Goal: Task Accomplishment & Management: Manage account settings

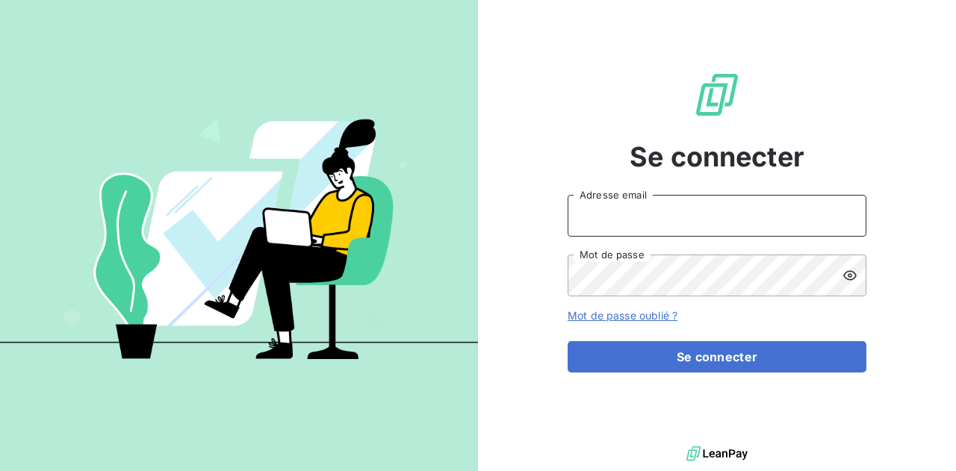
click at [693, 217] on input "Adresse email" at bounding box center [717, 216] width 299 height 42
type input "[PERSON_NAME][EMAIL_ADDRESS][DOMAIN_NAME]"
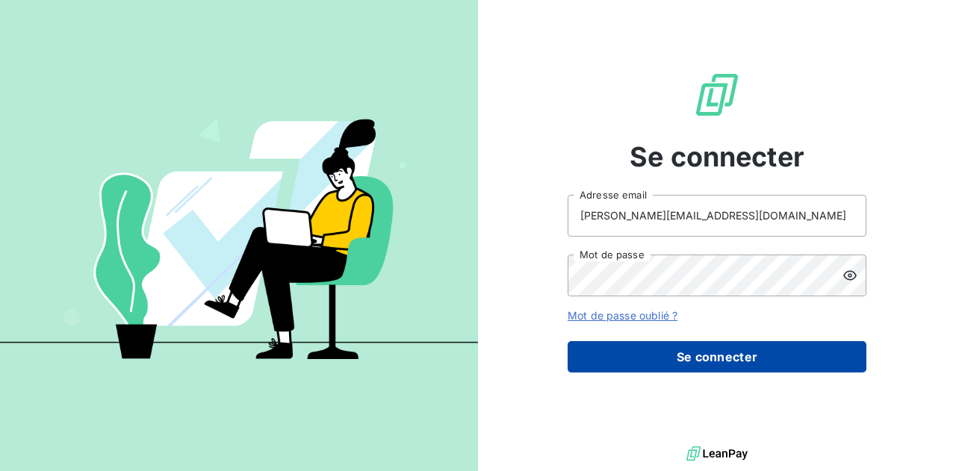
click at [715, 360] on button "Se connecter" at bounding box center [717, 356] width 299 height 31
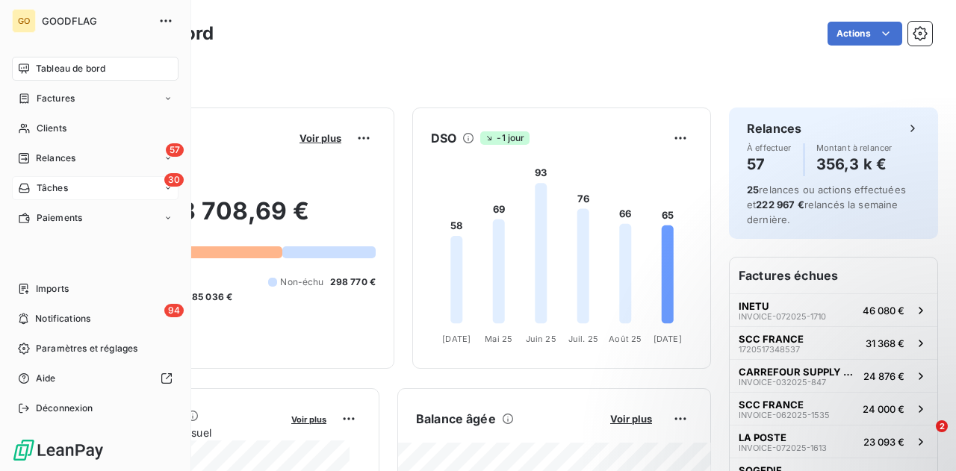
click at [85, 192] on div "30 Tâches" at bounding box center [95, 188] width 167 height 24
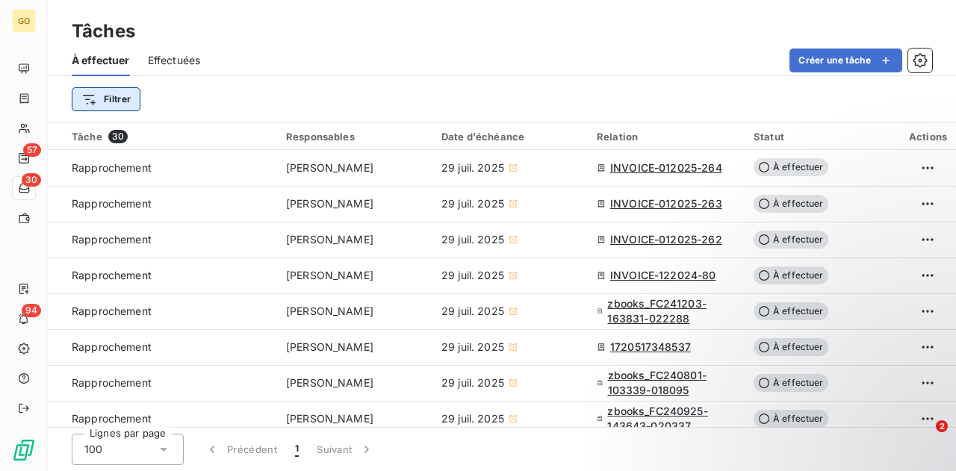
click at [118, 99] on html "GO 57 30 94 Tâches À effectuer Effectuées Créer une tâche Filtrer Tâche 30 Resp…" at bounding box center [478, 235] width 956 height 471
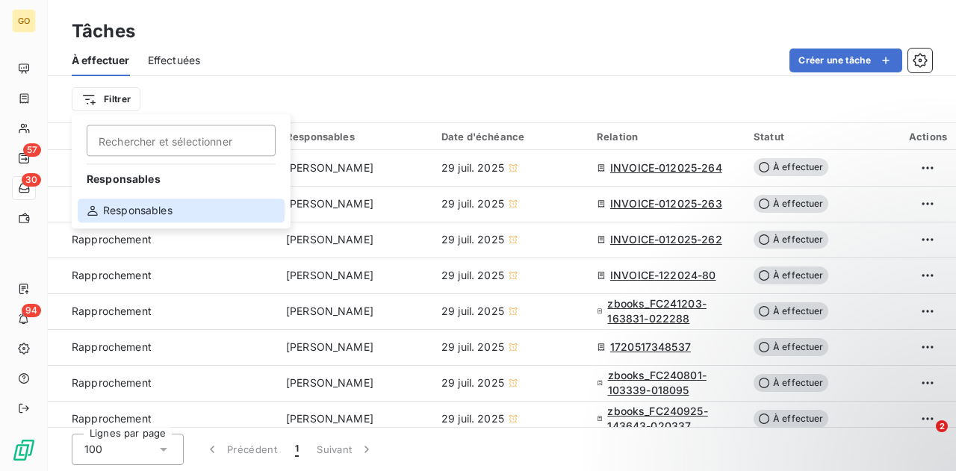
click at [131, 211] on div "Responsables" at bounding box center [181, 211] width 207 height 24
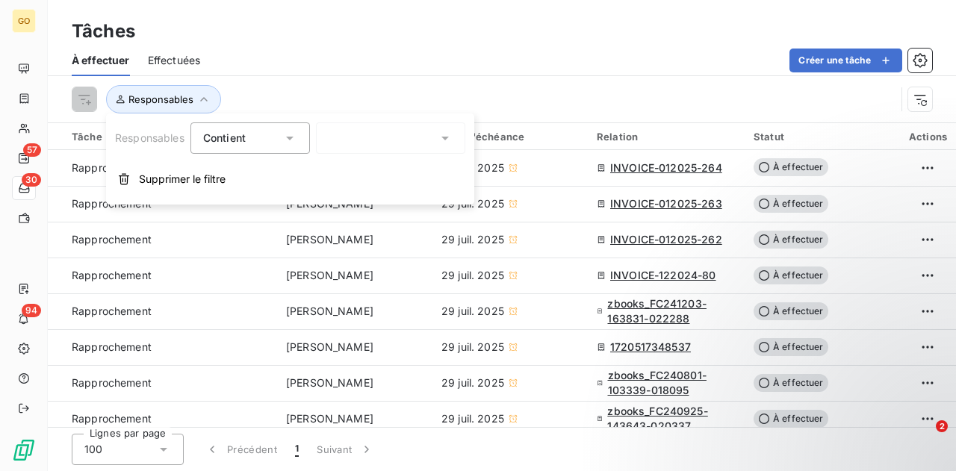
click at [364, 144] on div at bounding box center [390, 138] width 149 height 31
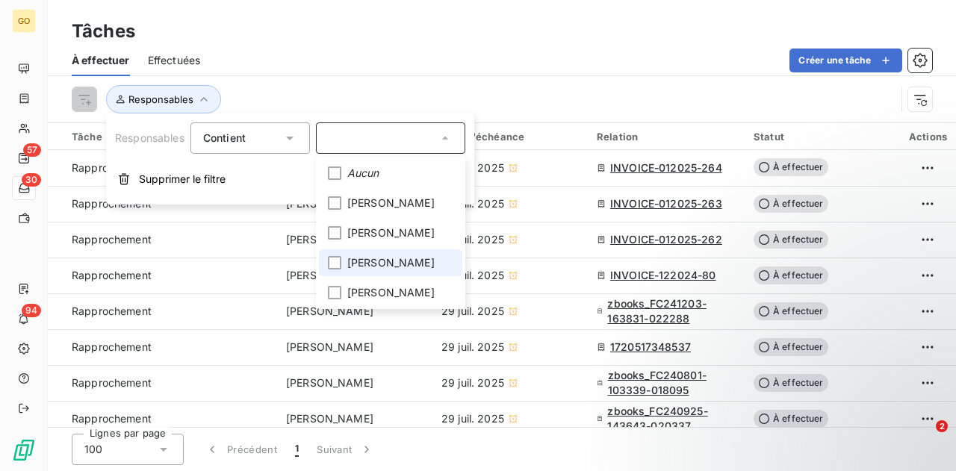
click at [382, 270] on span "[PERSON_NAME]" at bounding box center [390, 263] width 87 height 15
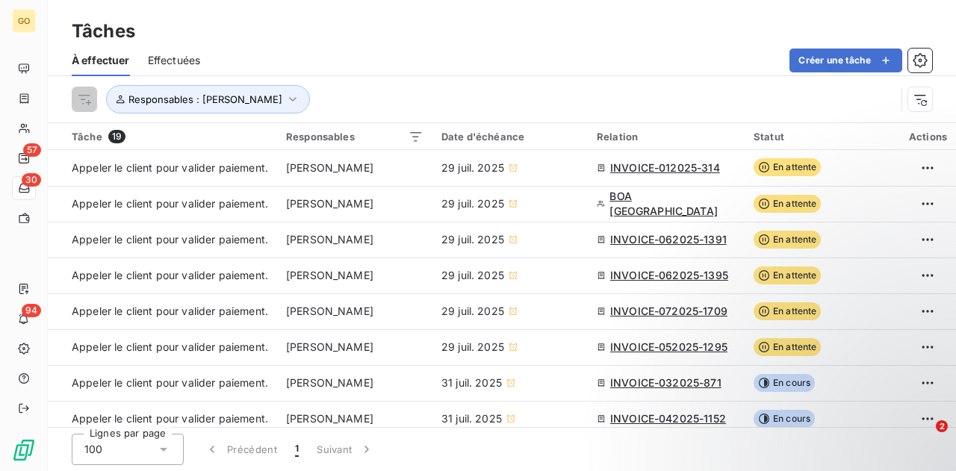
click at [468, 93] on div "Responsables : [PERSON_NAME]" at bounding box center [484, 99] width 824 height 28
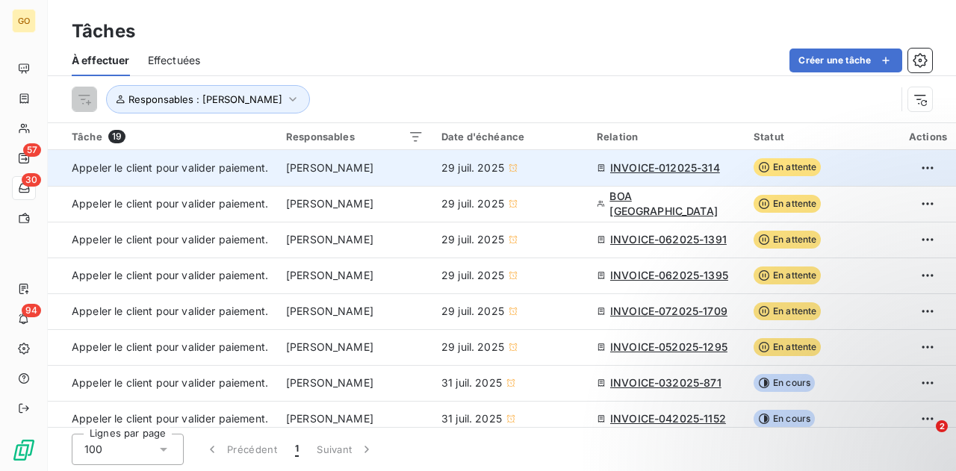
click at [692, 167] on span "INVOICE-012025-314" at bounding box center [665, 168] width 110 height 15
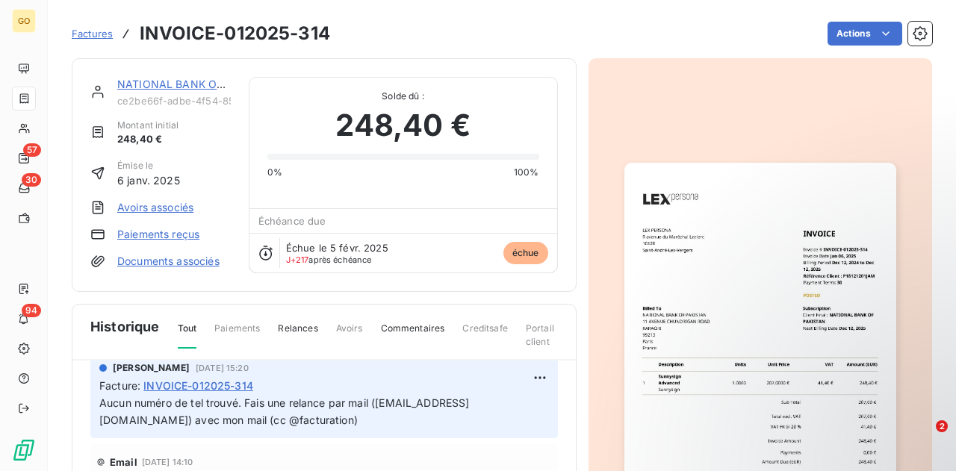
scroll to position [75, 0]
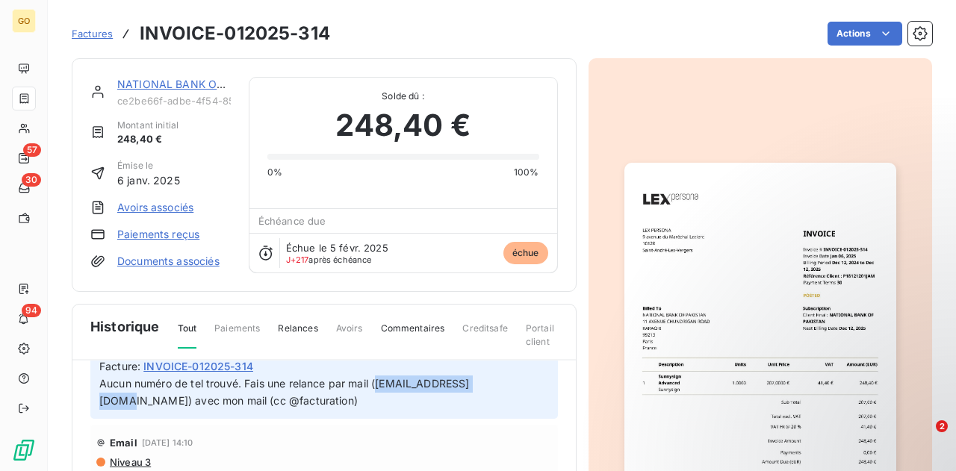
drag, startPoint x: 484, startPoint y: 384, endPoint x: 379, endPoint y: 383, distance: 105.3
click at [379, 383] on span "Aucun numéro de tel trouvé. Fais une relance par mail ([EMAIL_ADDRESS][DOMAIN_N…" at bounding box center [284, 392] width 371 height 30
copy span "[EMAIL_ADDRESS][DOMAIN_NAME]"
click at [220, 366] on span "INVOICE-012025-314" at bounding box center [198, 367] width 110 height 16
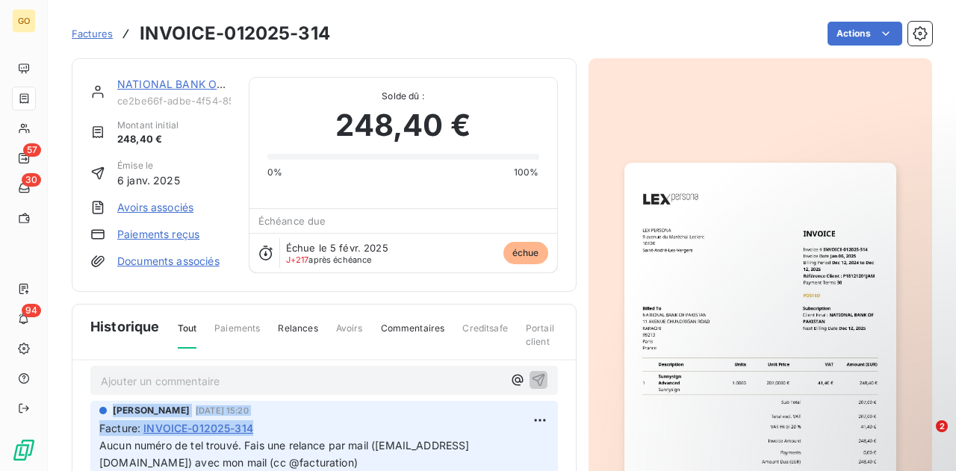
scroll to position [0, 0]
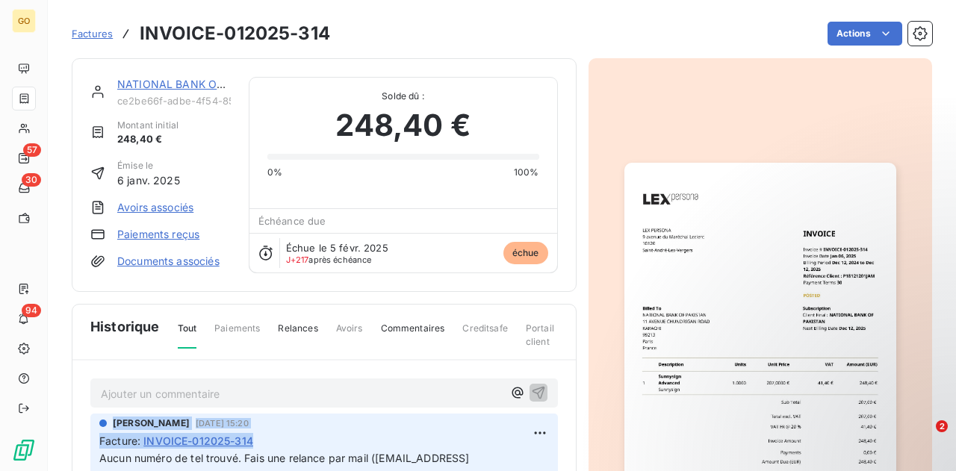
drag, startPoint x: 257, startPoint y: 365, endPoint x: 181, endPoint y: 364, distance: 76.2
click at [258, 434] on div "Facture : INVOICE-012025-314" at bounding box center [324, 441] width 450 height 16
click at [257, 439] on div "Facture : INVOICE-012025-314" at bounding box center [324, 441] width 450 height 16
drag, startPoint x: 260, startPoint y: 440, endPoint x: 146, endPoint y: 443, distance: 113.6
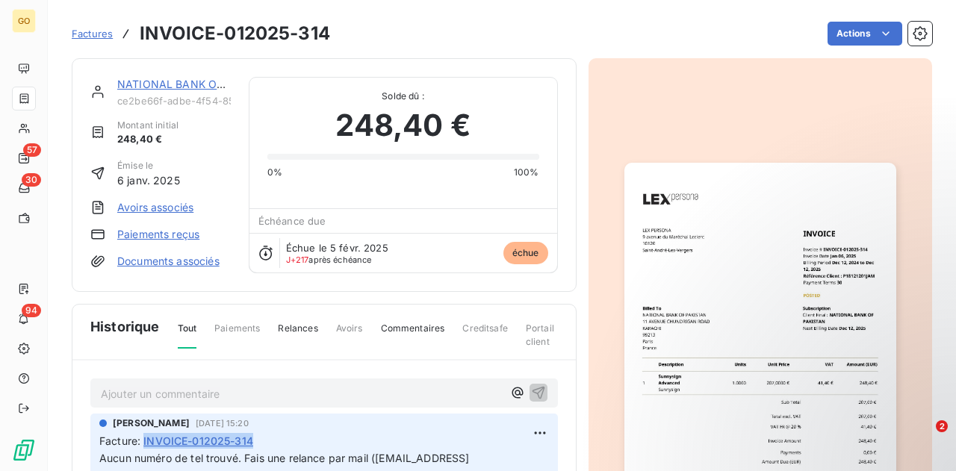
click at [146, 443] on div "Facture : INVOICE-012025-314" at bounding box center [324, 441] width 450 height 16
copy span "INVOICE-012025-314"
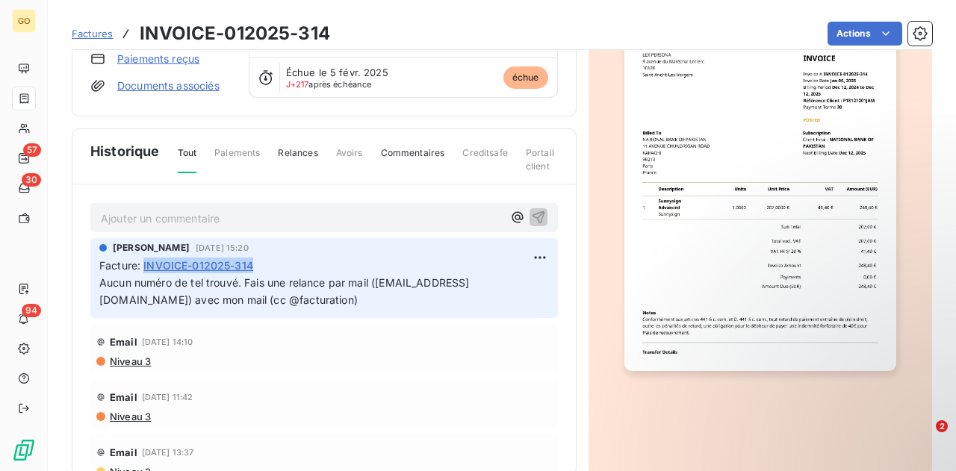
scroll to position [203, 0]
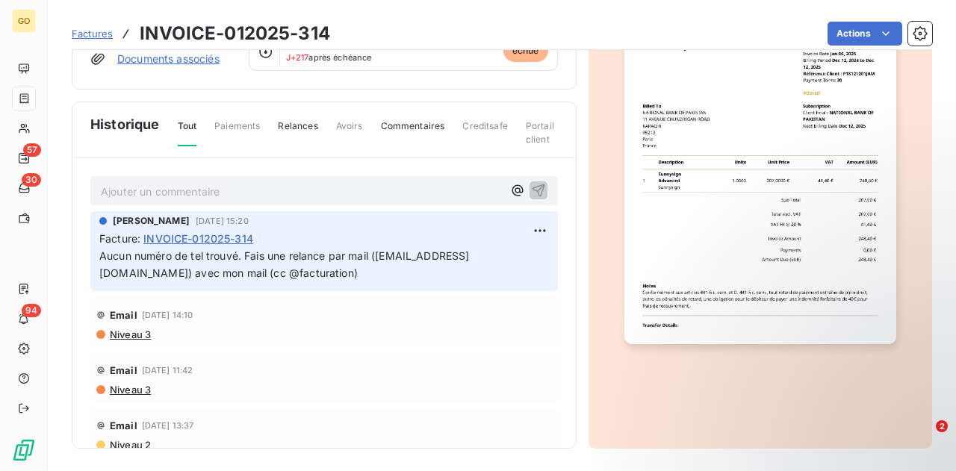
click at [250, 275] on p "Aucun numéro de tel trouvé. Fais une relance par mail ([EMAIL_ADDRESS][DOMAIN_N…" at bounding box center [324, 265] width 450 height 34
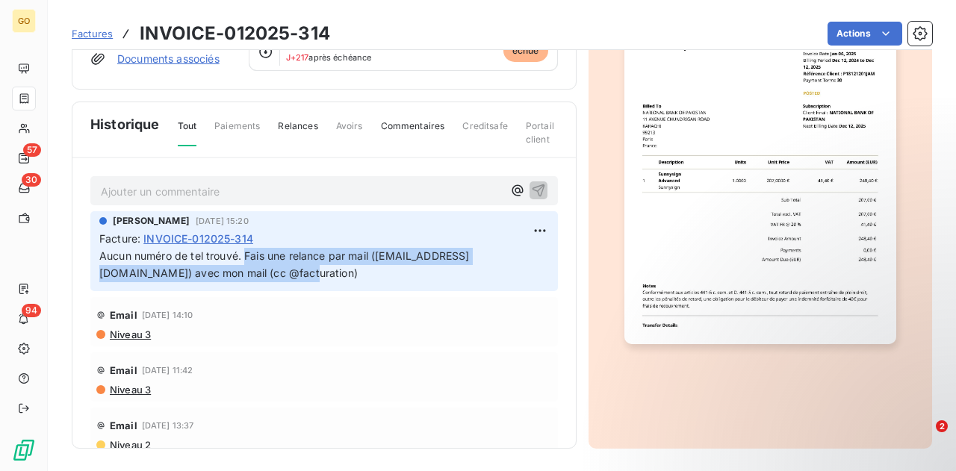
drag, startPoint x: 223, startPoint y: 267, endPoint x: 244, endPoint y: 256, distance: 23.4
click at [244, 256] on p "Aucun numéro de tel trouvé. Fais une relance par mail ([EMAIL_ADDRESS][DOMAIN_N…" at bounding box center [324, 265] width 450 height 34
copy span "Fais une relance par mail ([EMAIL_ADDRESS][DOMAIN_NAME]) avec mon mail (cc @fac…"
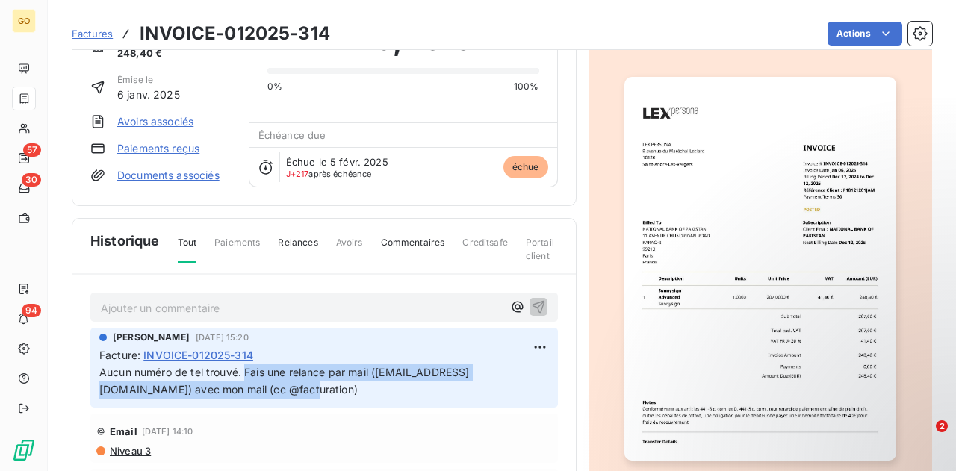
scroll to position [54, 0]
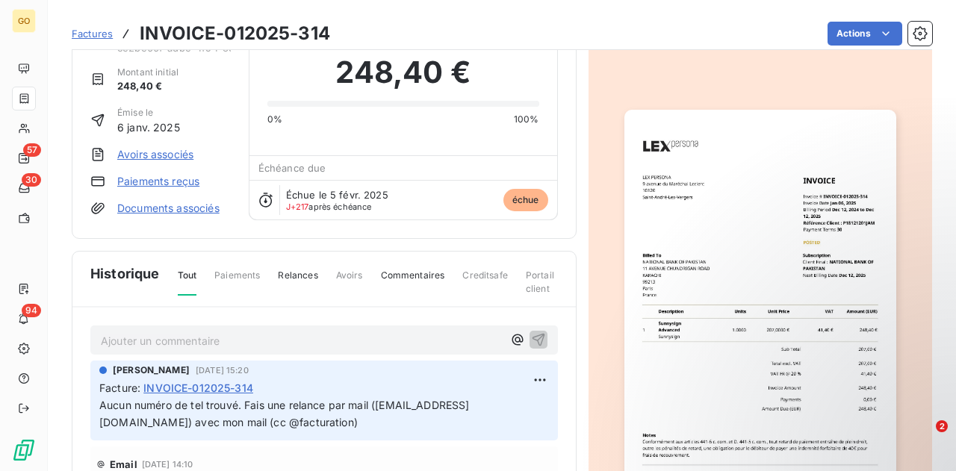
click at [367, 338] on p "Ajouter un commentaire ﻿" at bounding box center [302, 341] width 402 height 19
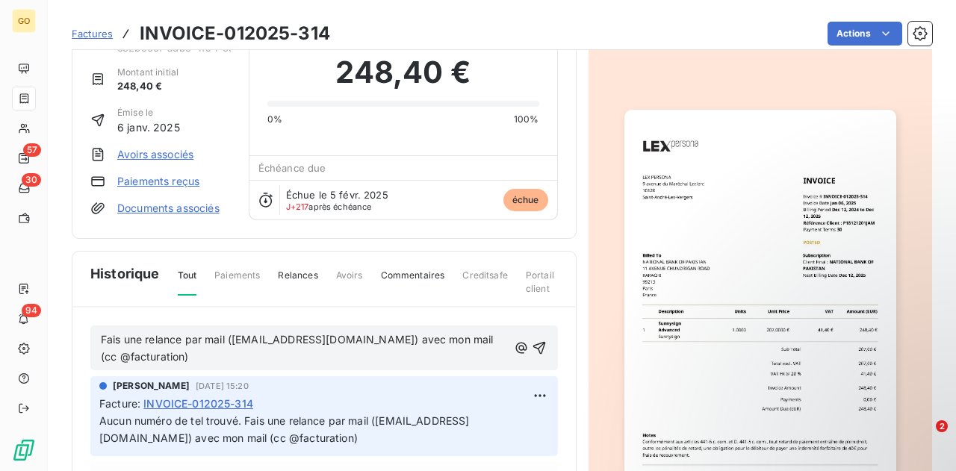
click at [146, 333] on span "Fais une relance par mail ([EMAIL_ADDRESS][DOMAIN_NAME]) avec mon mail (cc @fac…" at bounding box center [299, 348] width 396 height 30
click at [533, 344] on icon "button" at bounding box center [540, 348] width 15 height 15
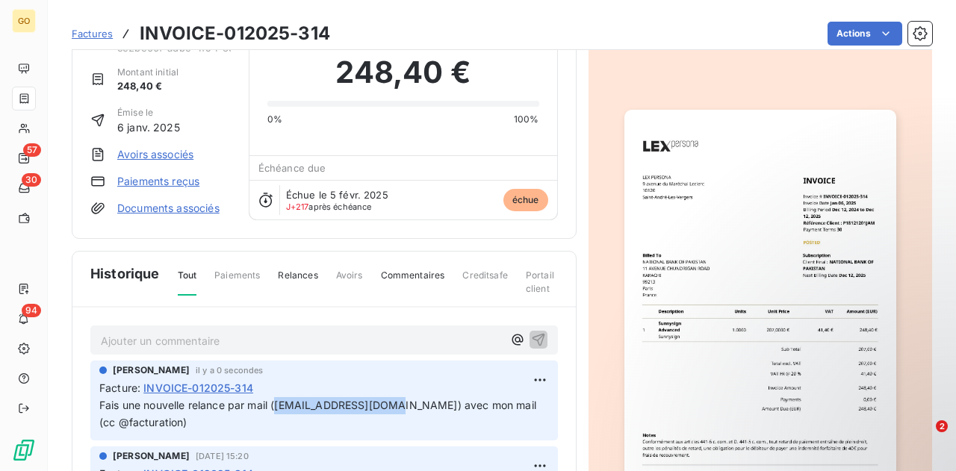
drag, startPoint x: 381, startPoint y: 403, endPoint x: 276, endPoint y: 403, distance: 104.6
click at [276, 403] on span "Fais une nouvelle relance par mail ([EMAIL_ADDRESS][DOMAIN_NAME]) avec mon mail…" at bounding box center [319, 414] width 440 height 30
copy span "[EMAIL_ADDRESS][DOMAIN_NAME]"
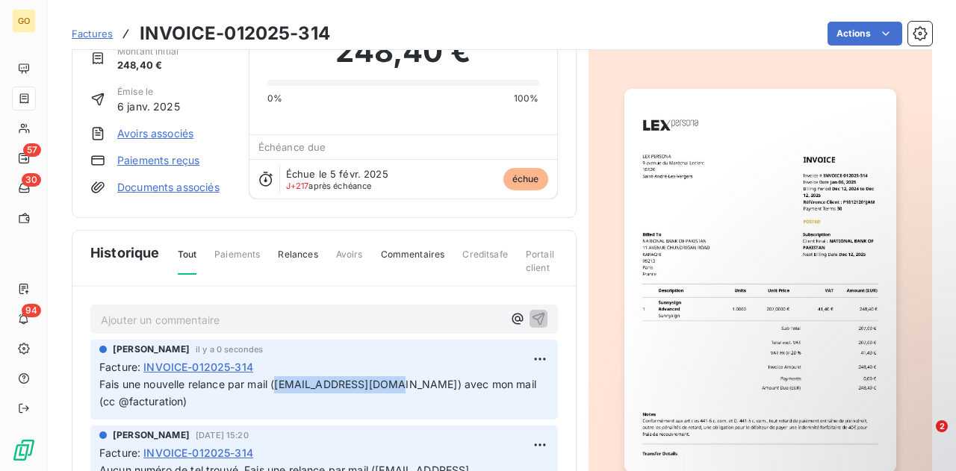
scroll to position [0, 0]
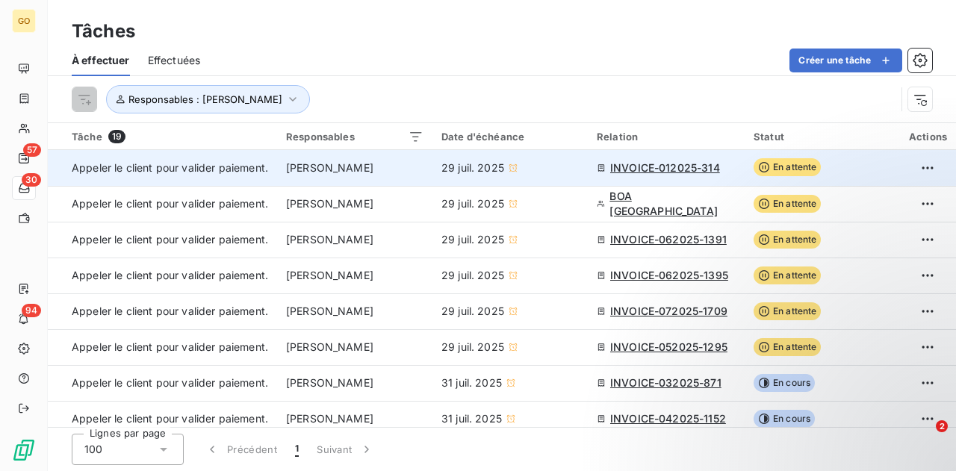
click at [807, 165] on span "En attente" at bounding box center [788, 167] width 68 height 18
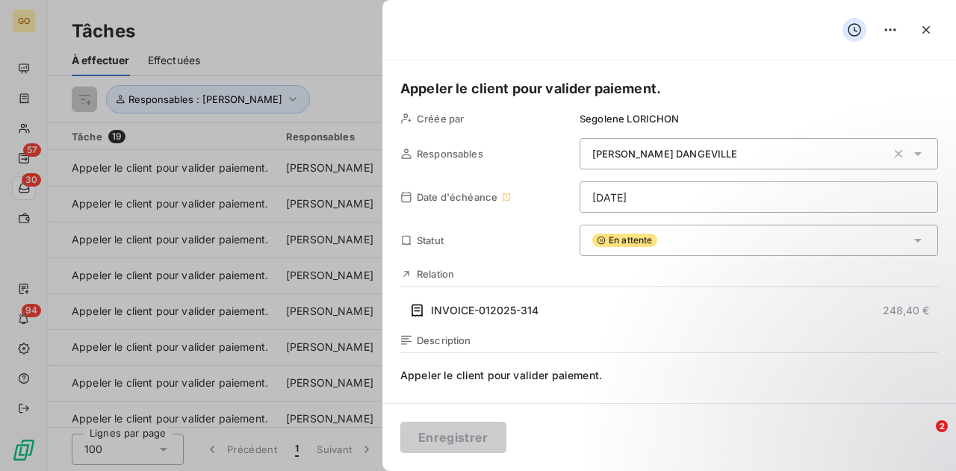
click at [646, 237] on span "En attente" at bounding box center [624, 240] width 65 height 13
click at [911, 246] on icon at bounding box center [918, 240] width 15 height 15
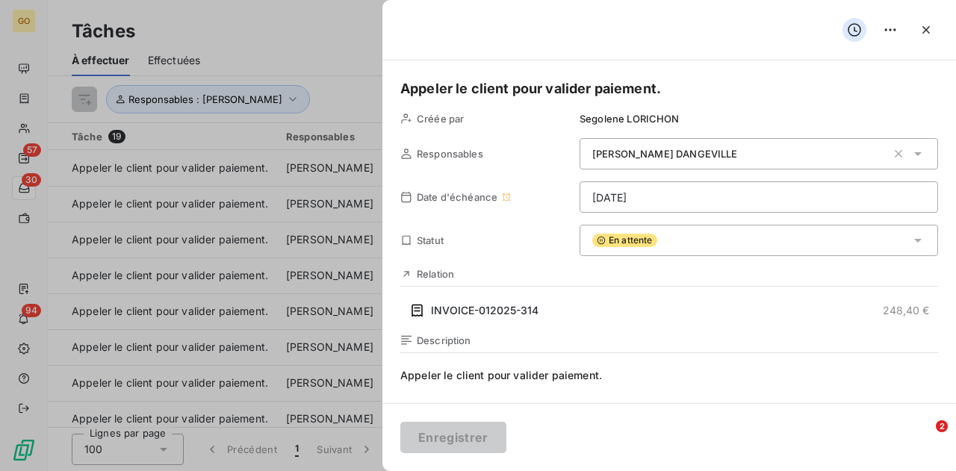
click at [898, 238] on div "En attente" at bounding box center [759, 240] width 359 height 31
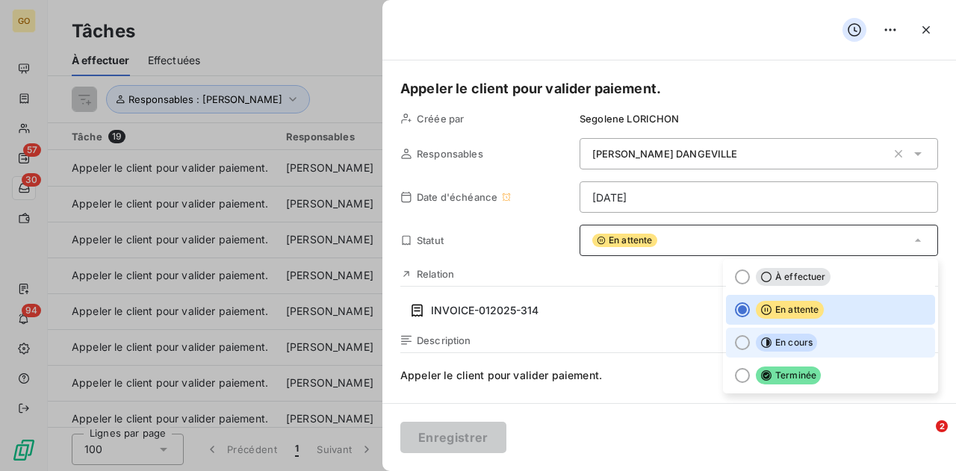
click at [735, 342] on div at bounding box center [742, 342] width 15 height 15
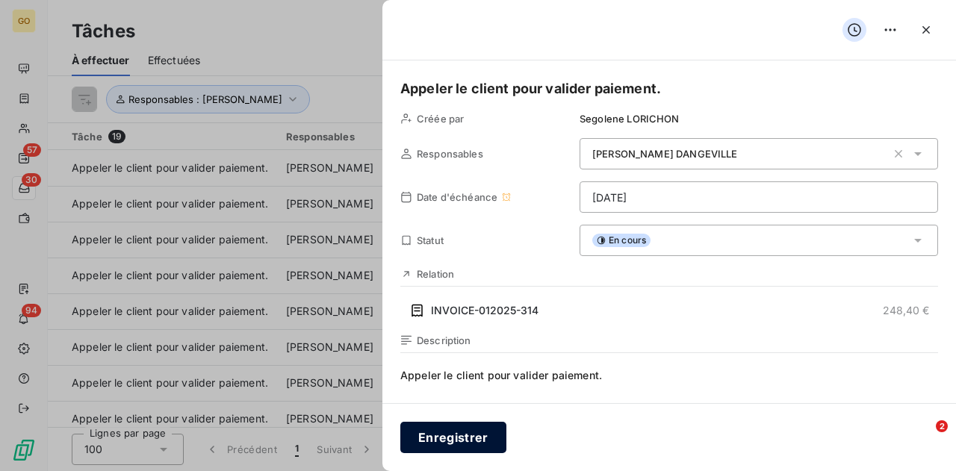
click at [477, 434] on button "Enregistrer" at bounding box center [453, 437] width 106 height 31
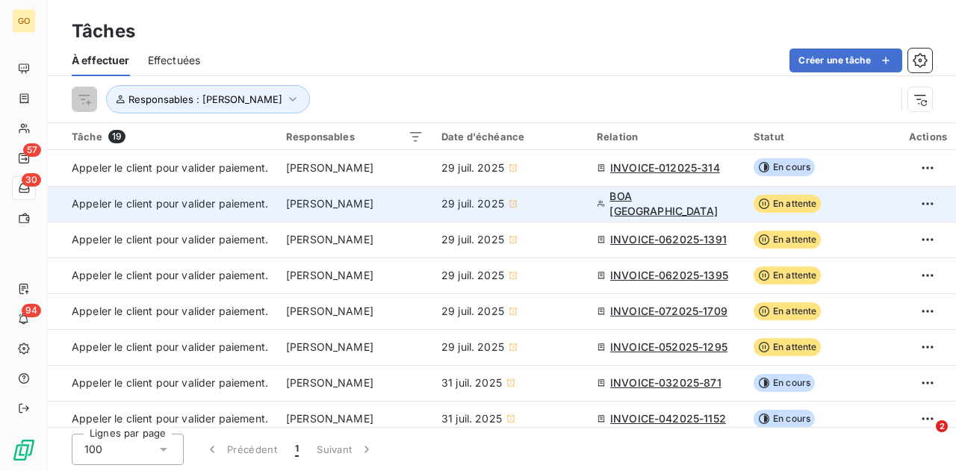
click at [643, 203] on span "BOA [GEOGRAPHIC_DATA]" at bounding box center [673, 204] width 126 height 30
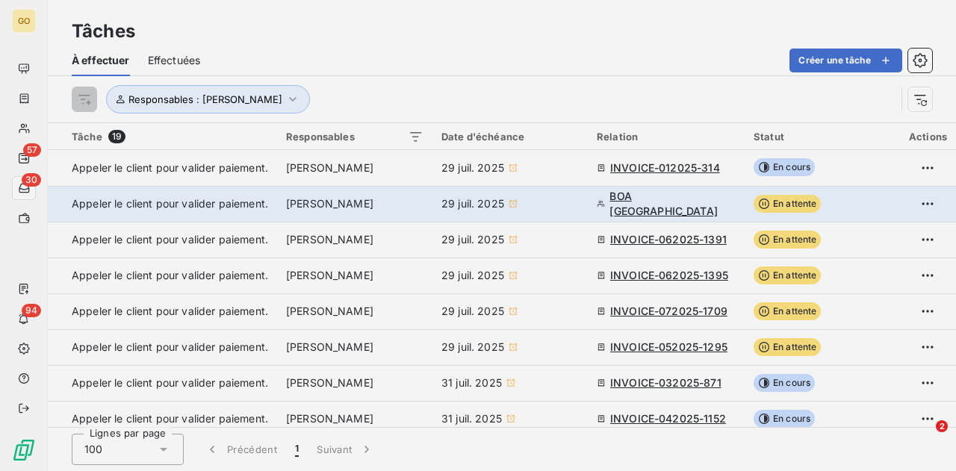
type input "[DATE]"
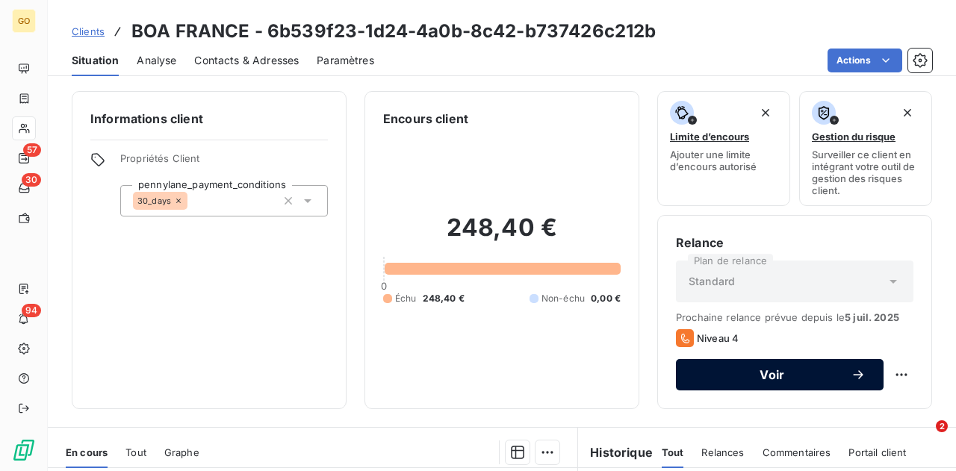
click at [696, 370] on span "Voir" at bounding box center [772, 375] width 157 height 12
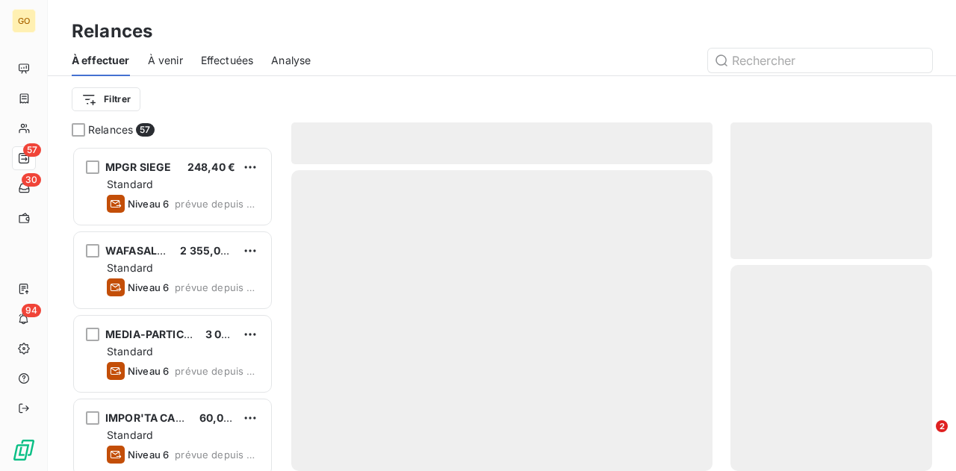
scroll to position [314, 190]
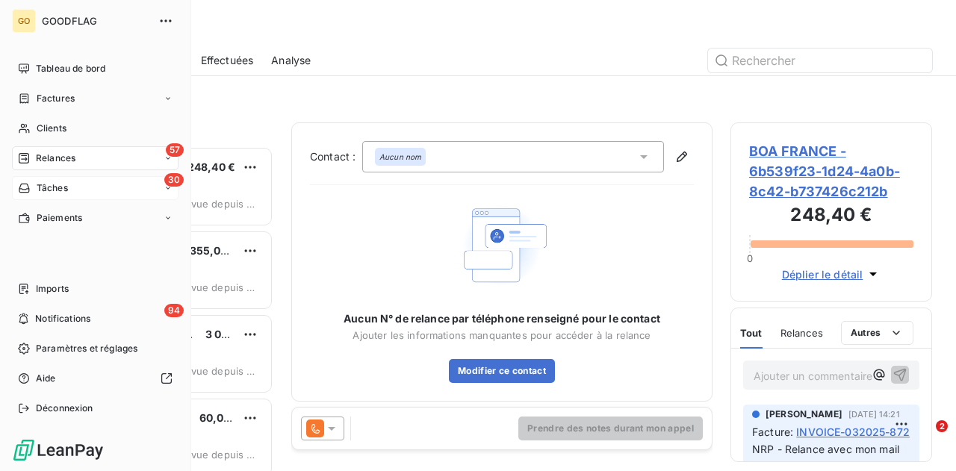
click at [75, 185] on div "30 Tâches" at bounding box center [95, 188] width 167 height 24
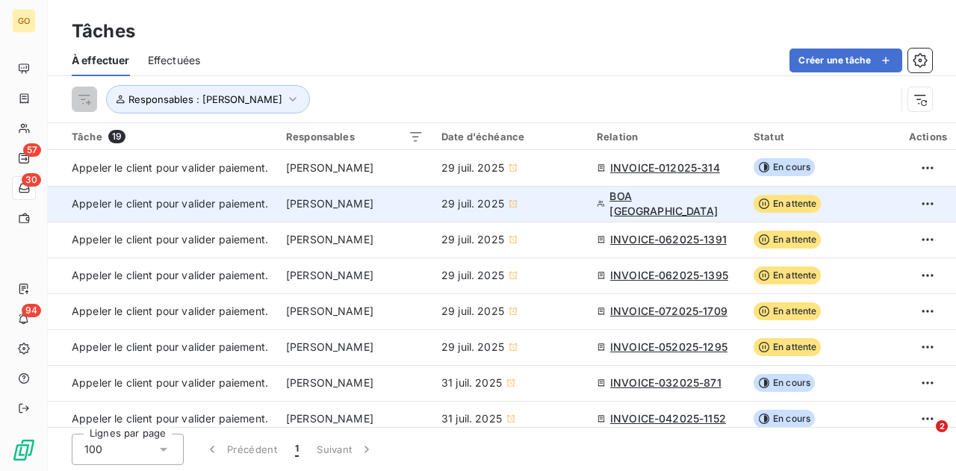
click at [208, 208] on span "Appeler le client pour valider paiement." at bounding box center [170, 203] width 196 height 13
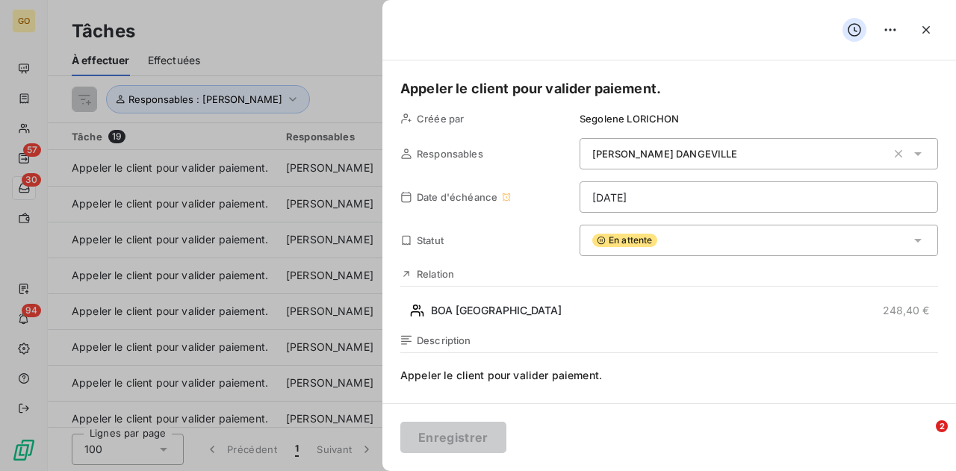
click at [911, 238] on icon at bounding box center [918, 240] width 15 height 15
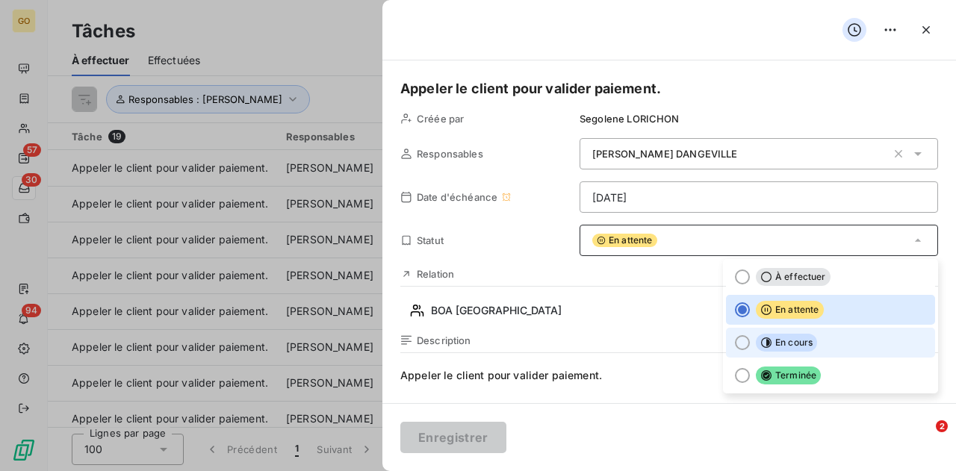
click at [735, 340] on div at bounding box center [742, 342] width 15 height 15
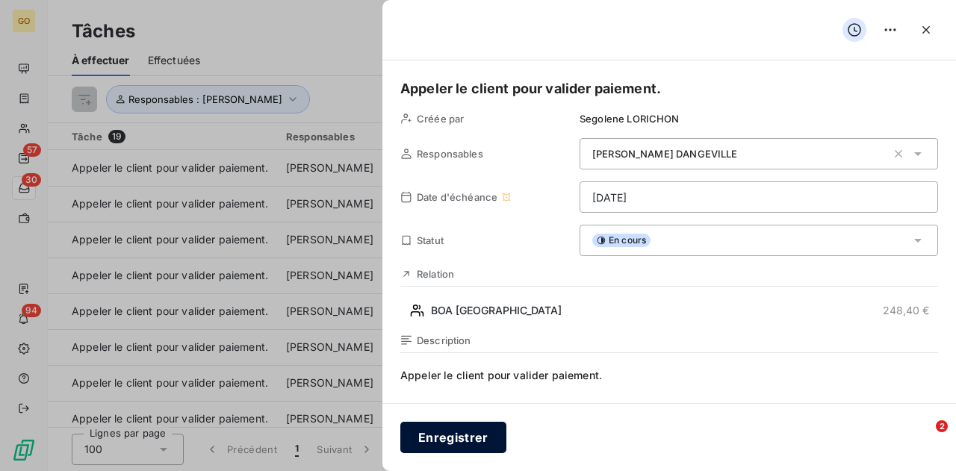
click at [485, 428] on button "Enregistrer" at bounding box center [453, 437] width 106 height 31
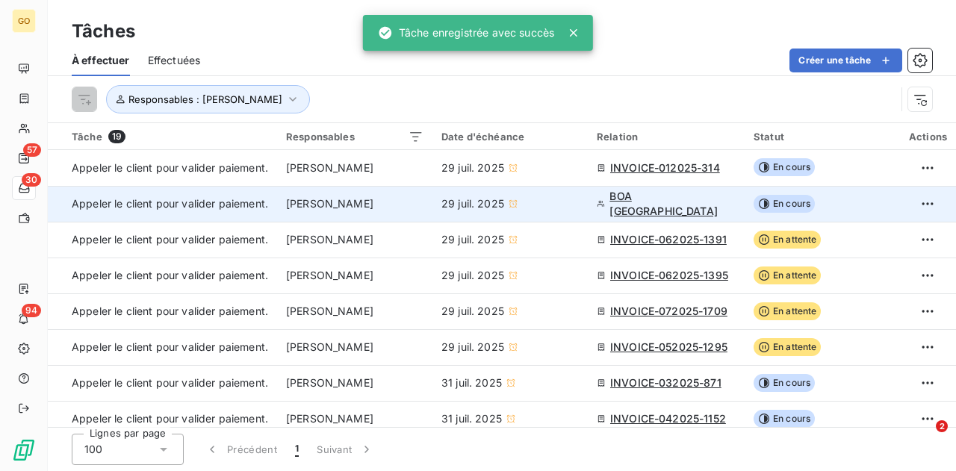
click at [226, 202] on span "Appeler le client pour valider paiement." at bounding box center [170, 203] width 196 height 13
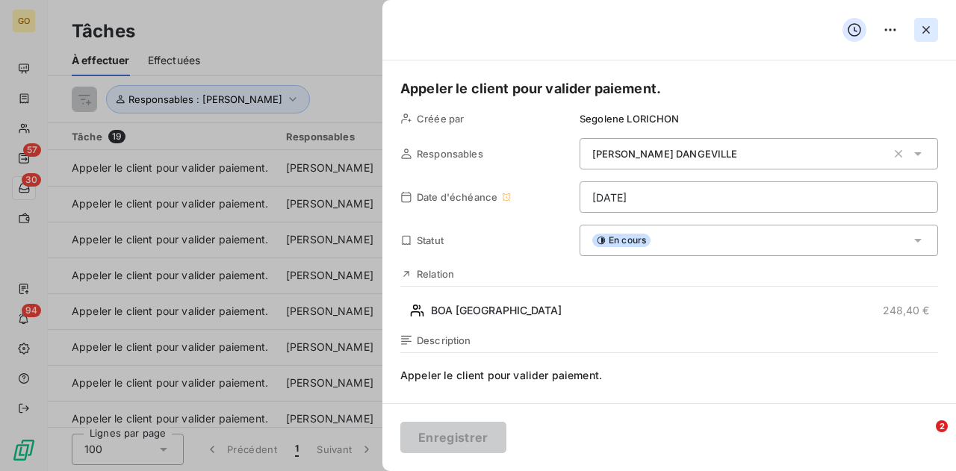
click at [931, 29] on icon "button" at bounding box center [926, 29] width 15 height 15
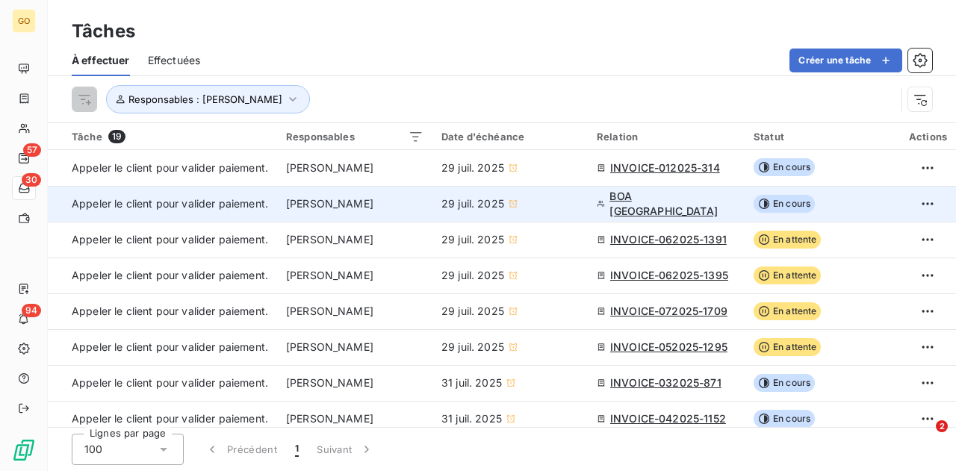
click at [504, 202] on span "29 juil. 2025" at bounding box center [473, 203] width 63 height 15
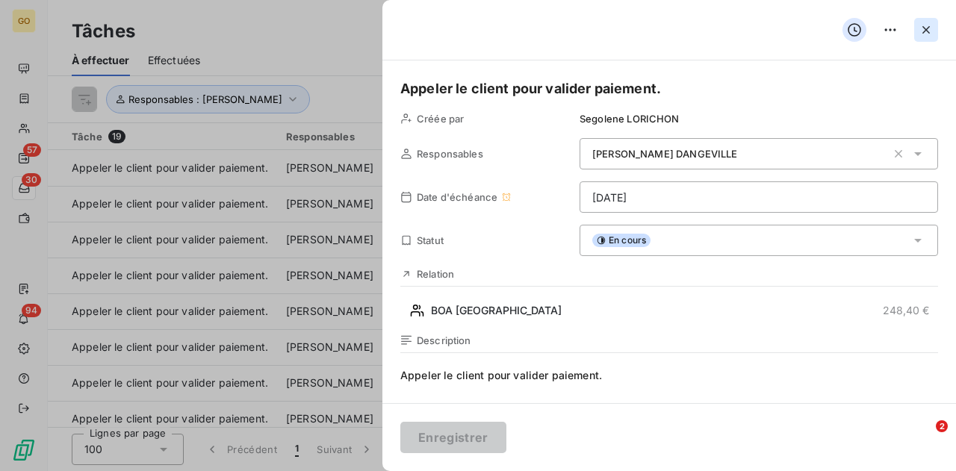
click at [928, 28] on icon "button" at bounding box center [926, 29] width 7 height 7
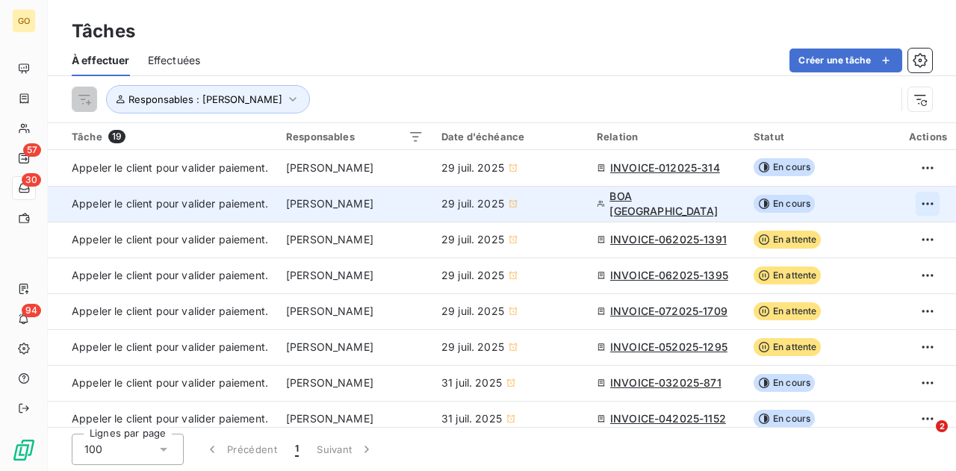
click at [927, 200] on html "GO 57 30 94 Tâches À effectuer Effectuées Créer une tâche Responsables : [PERSO…" at bounding box center [478, 235] width 956 height 471
click at [783, 200] on html "GO 57 30 94 Tâches À effectuer Effectuées Créer une tâche Responsables : [PERSO…" at bounding box center [478, 235] width 956 height 471
click at [644, 200] on span "BOA [GEOGRAPHIC_DATA]" at bounding box center [673, 204] width 126 height 30
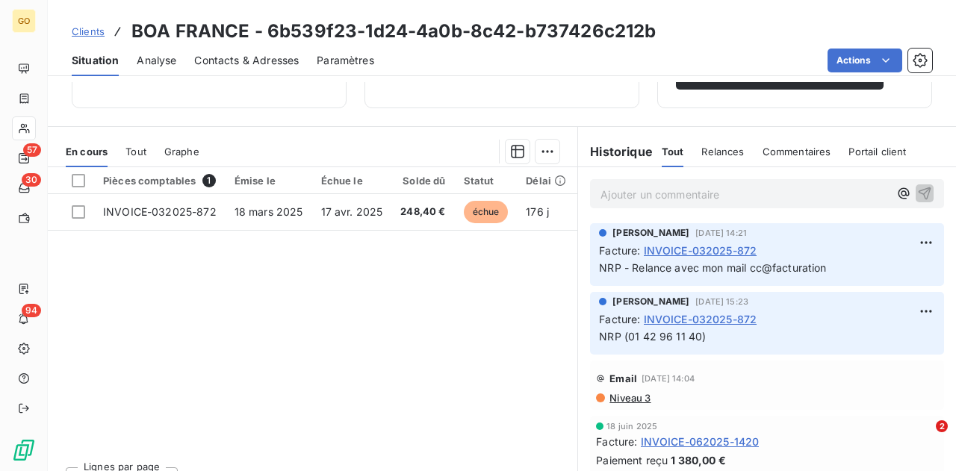
scroll to position [328, 0]
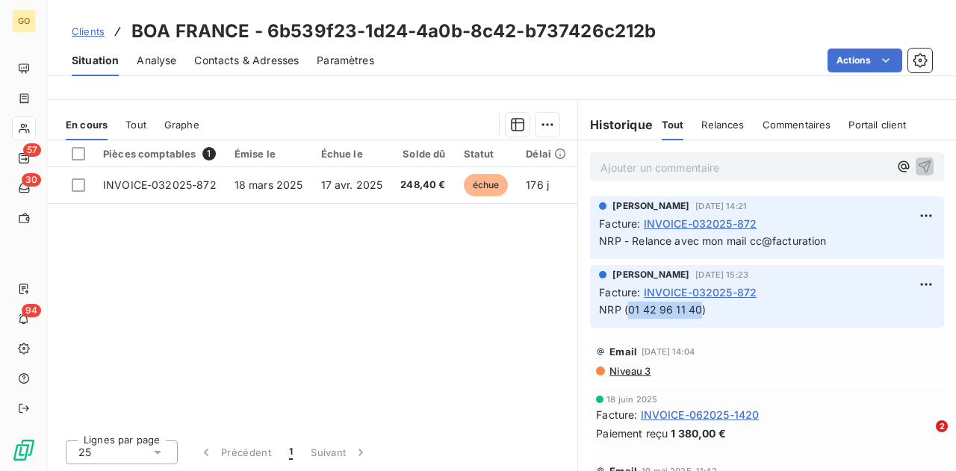
drag, startPoint x: 693, startPoint y: 309, endPoint x: 622, endPoint y: 315, distance: 72.0
click at [622, 315] on span "NRP (01 42 96 11 40)" at bounding box center [652, 309] width 107 height 13
copy span "01 42 96 11 40"
click at [703, 220] on span "INVOICE-032025-872" at bounding box center [701, 224] width 114 height 16
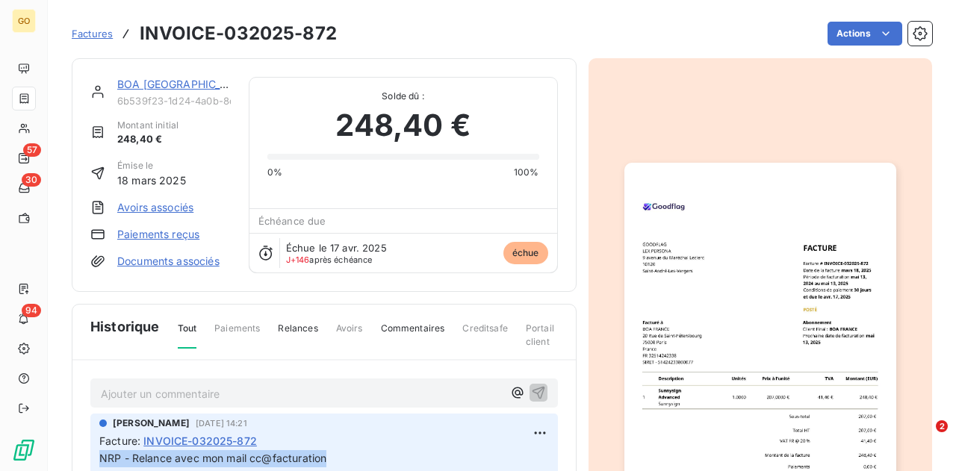
drag, startPoint x: 327, startPoint y: 459, endPoint x: 90, endPoint y: 460, distance: 236.8
click at [90, 460] on div "[PERSON_NAME] [DATE] 14:21 Facture : INVOICE-032025-872 NRP - Relance avec mon …" at bounding box center [324, 445] width 468 height 63
copy span "NRP - Relance avec mon mail cc@facturation"
click at [150, 393] on p "Ajouter un commentaire ﻿" at bounding box center [302, 394] width 402 height 19
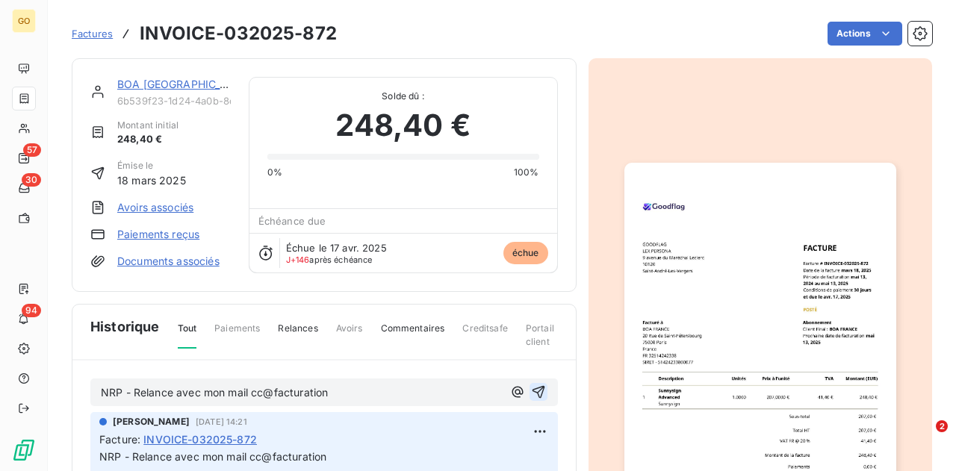
click at [532, 386] on icon "button" at bounding box center [538, 392] width 13 height 13
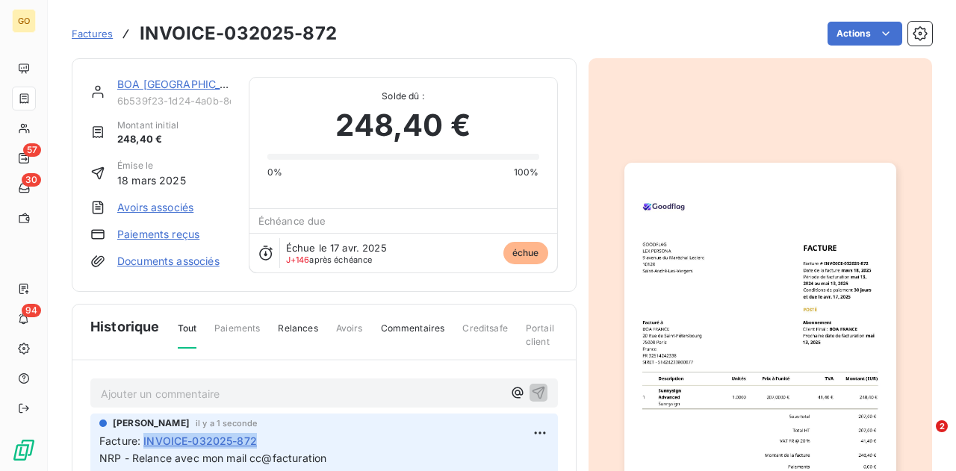
drag, startPoint x: 261, startPoint y: 439, endPoint x: 145, endPoint y: 440, distance: 115.8
click at [145, 440] on div "Facture : INVOICE-032025-872" at bounding box center [324, 441] width 450 height 16
copy span "INVOICE-032025-872"
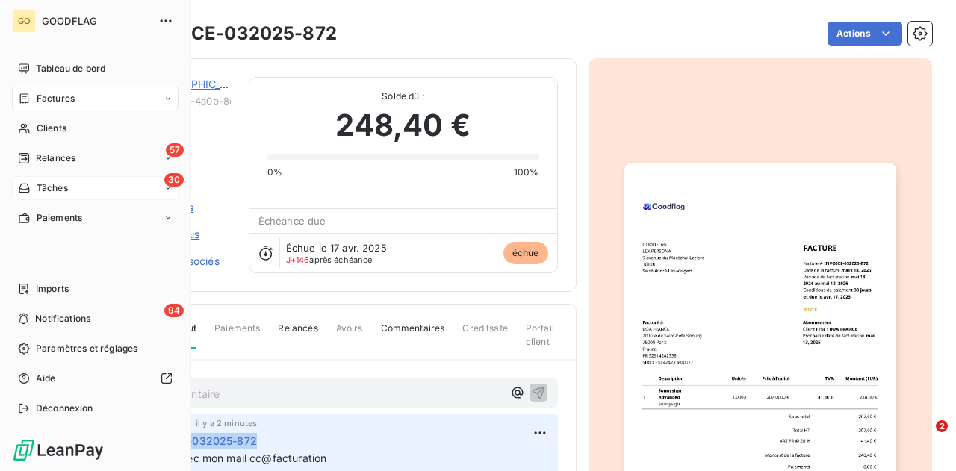
click at [62, 191] on span "Tâches" at bounding box center [52, 188] width 31 height 13
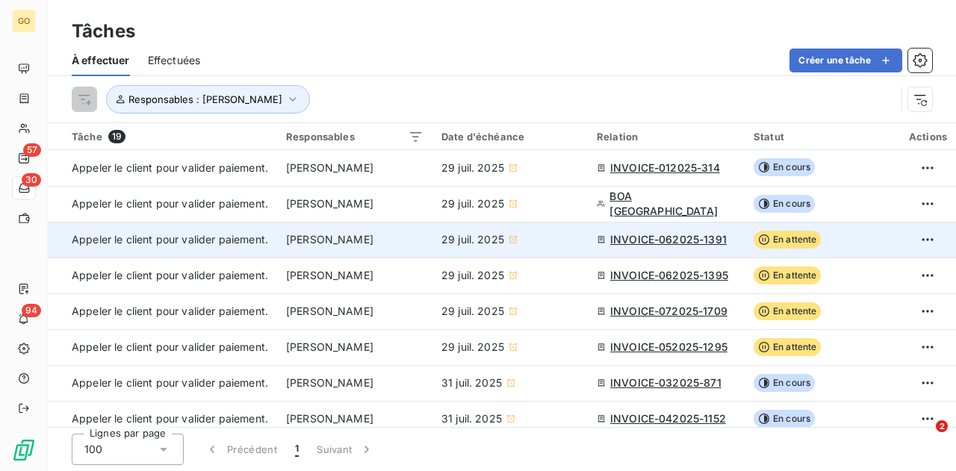
click at [808, 241] on span "En attente" at bounding box center [788, 240] width 68 height 18
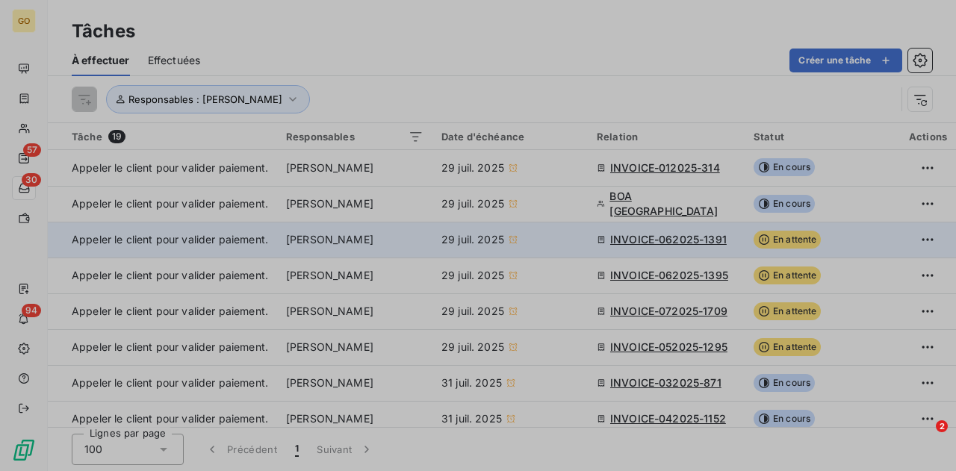
type input "[DATE]"
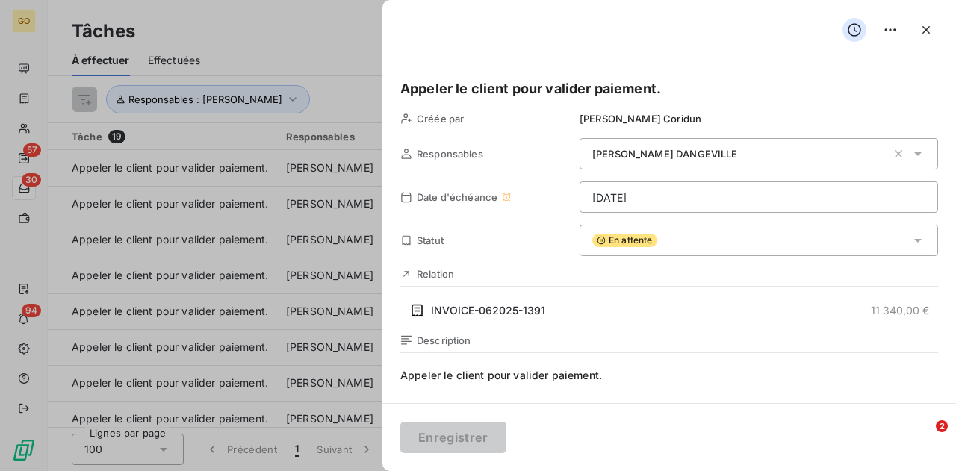
click at [809, 243] on div "En attente" at bounding box center [759, 240] width 359 height 31
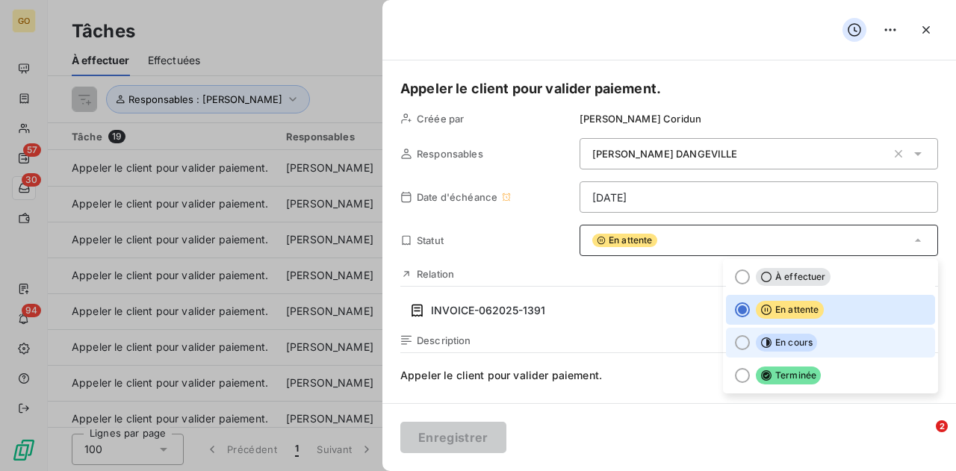
click at [735, 338] on div at bounding box center [742, 342] width 15 height 15
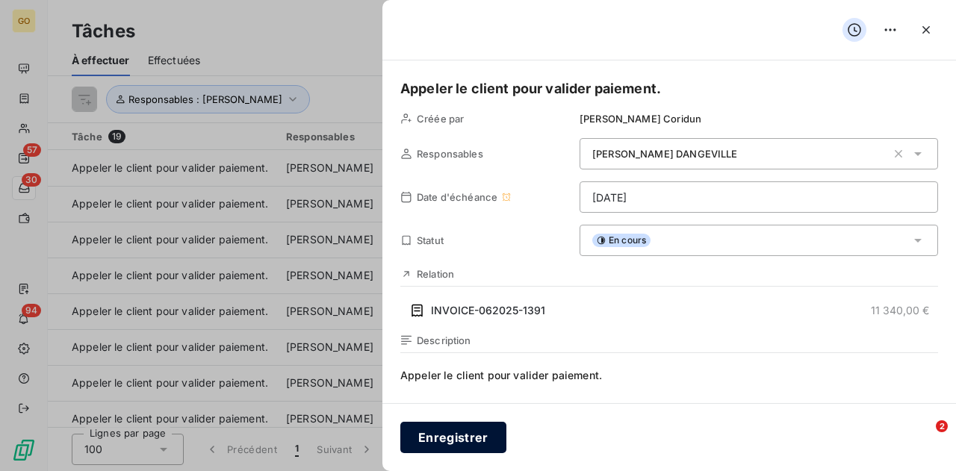
click at [441, 433] on button "Enregistrer" at bounding box center [453, 437] width 106 height 31
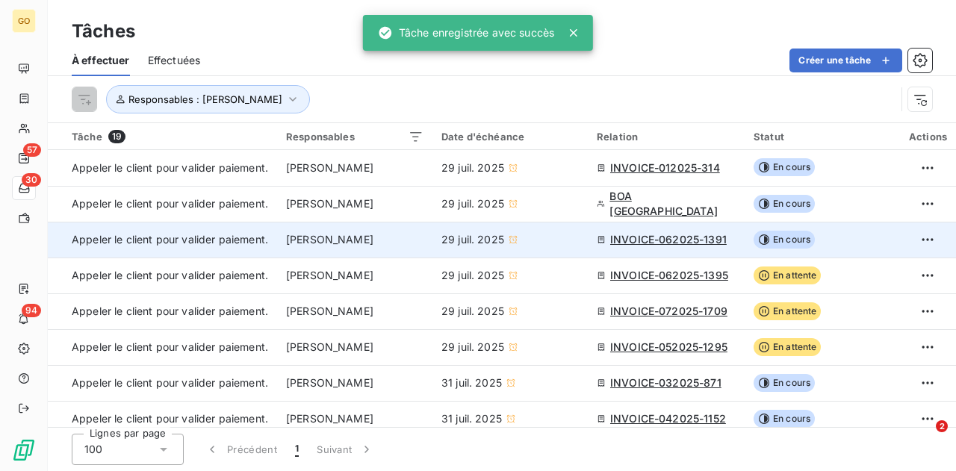
click at [374, 238] on span "[PERSON_NAME]" at bounding box center [329, 239] width 87 height 15
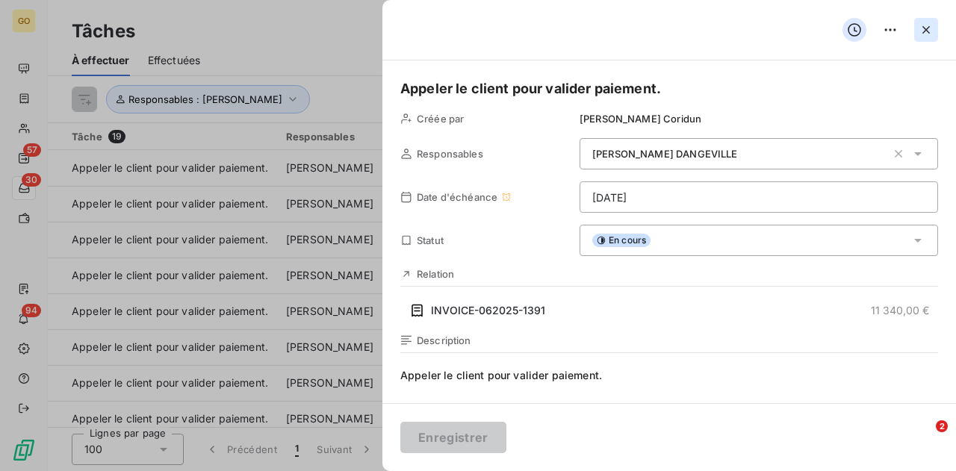
click at [929, 29] on icon "button" at bounding box center [926, 29] width 15 height 15
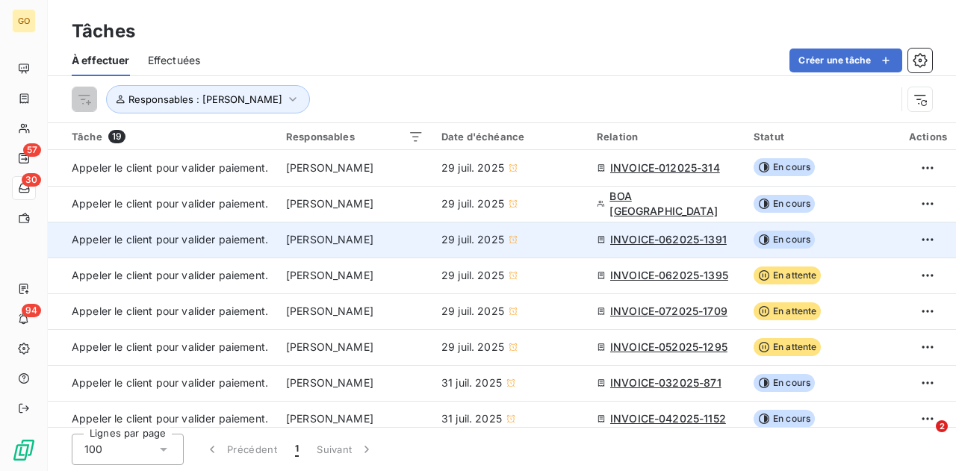
click at [533, 246] on div "29 juil. 2025" at bounding box center [510, 239] width 137 height 15
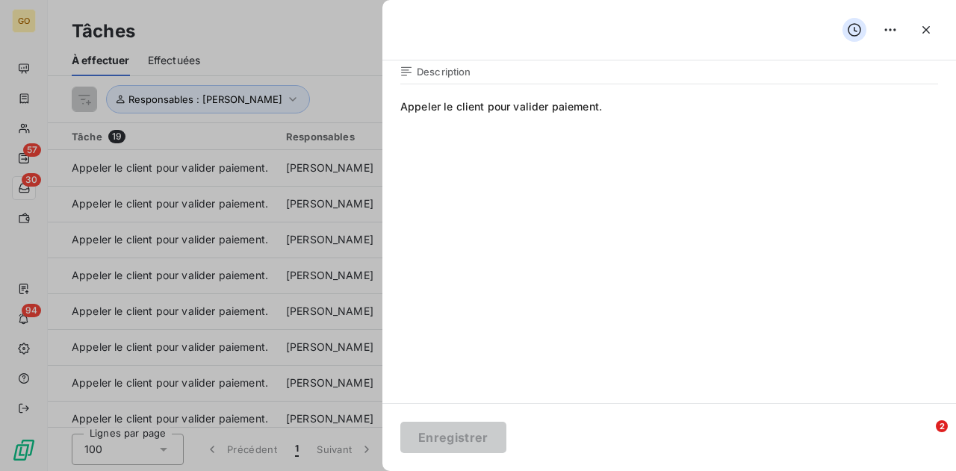
scroll to position [120, 0]
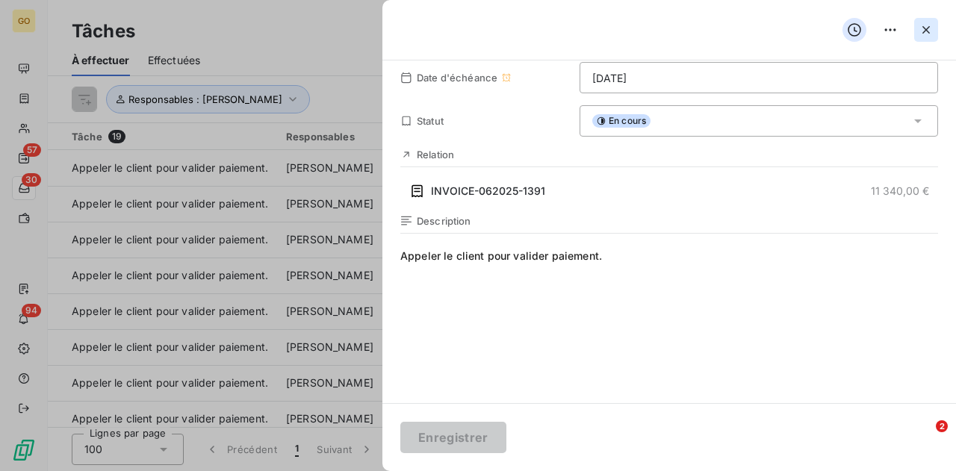
click at [928, 31] on icon "button" at bounding box center [926, 29] width 7 height 7
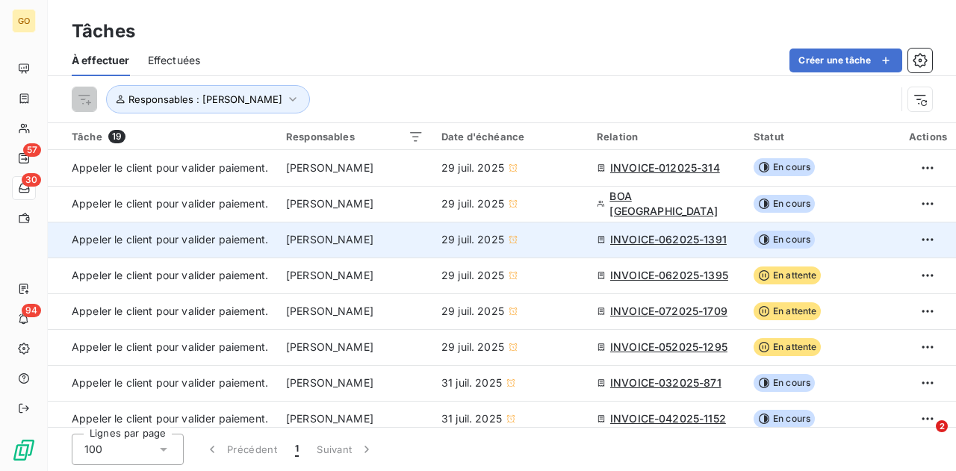
click at [179, 245] on span "Appeler le client pour valider paiement." at bounding box center [170, 239] width 196 height 13
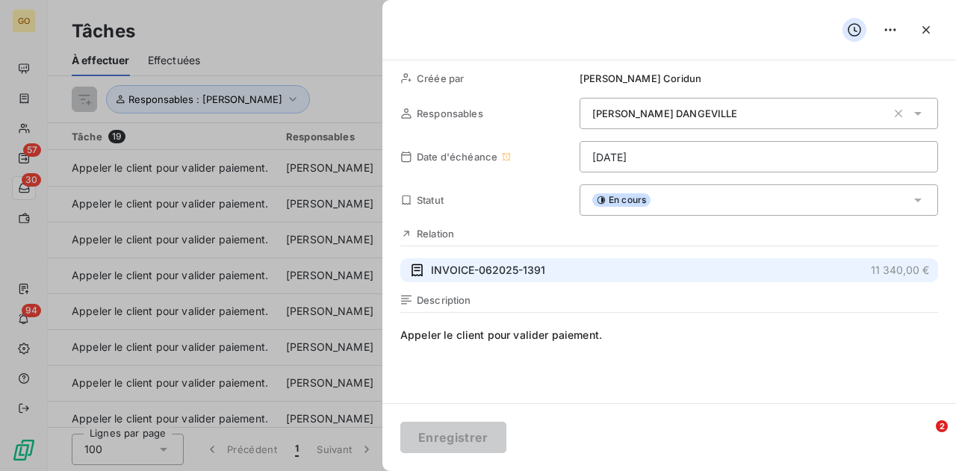
scroll to position [269, 0]
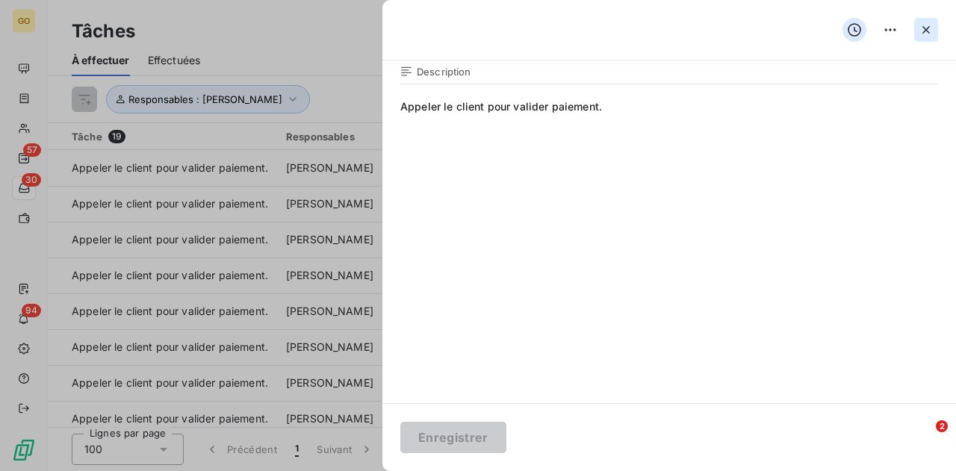
click at [928, 31] on icon "button" at bounding box center [926, 29] width 7 height 7
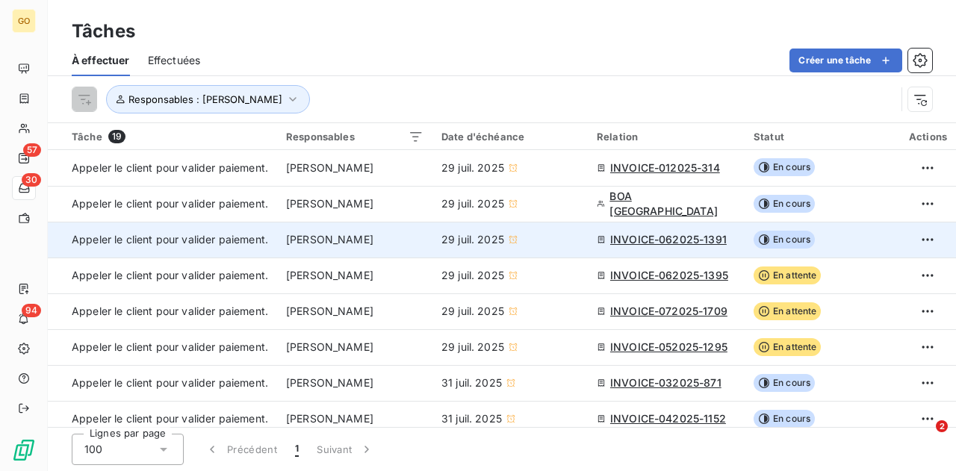
click at [629, 238] on span "INVOICE-062025-1391" at bounding box center [668, 239] width 117 height 15
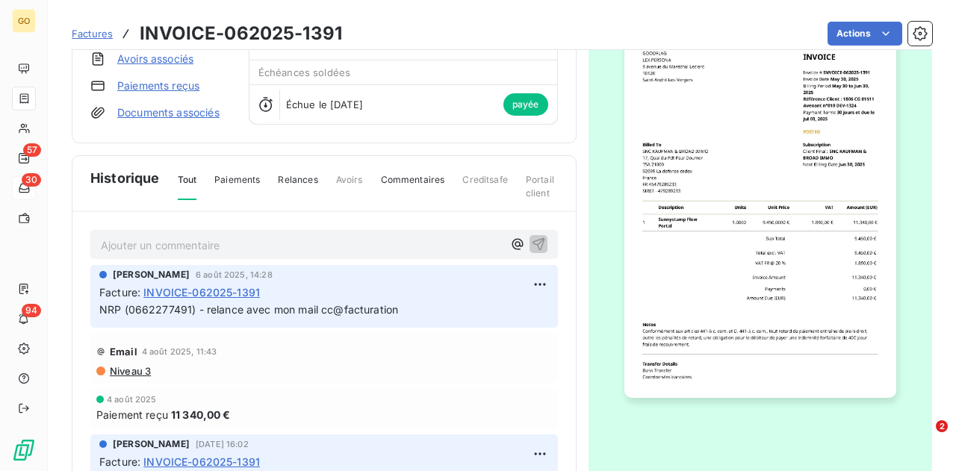
scroll to position [151, 0]
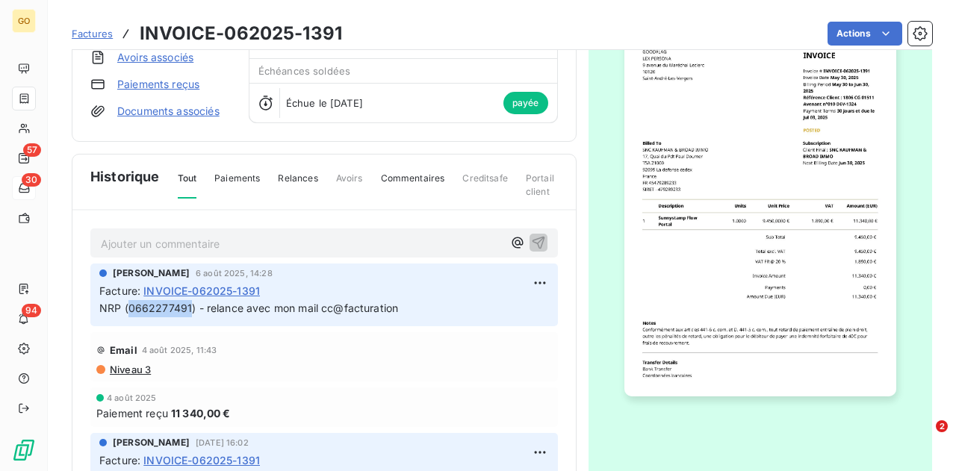
drag, startPoint x: 189, startPoint y: 306, endPoint x: 129, endPoint y: 304, distance: 60.5
click at [129, 304] on span "NRP (0662277491) - relance avec mon mail cc@facturation" at bounding box center [248, 308] width 299 height 13
copy span "0662277491"
click at [321, 317] on div "[PERSON_NAME] [DATE] 14:28 Facture : INVOICE-062025-1391 NRP (0662277491) - rel…" at bounding box center [324, 295] width 468 height 63
drag, startPoint x: 405, startPoint y: 309, endPoint x: 102, endPoint y: 309, distance: 303.3
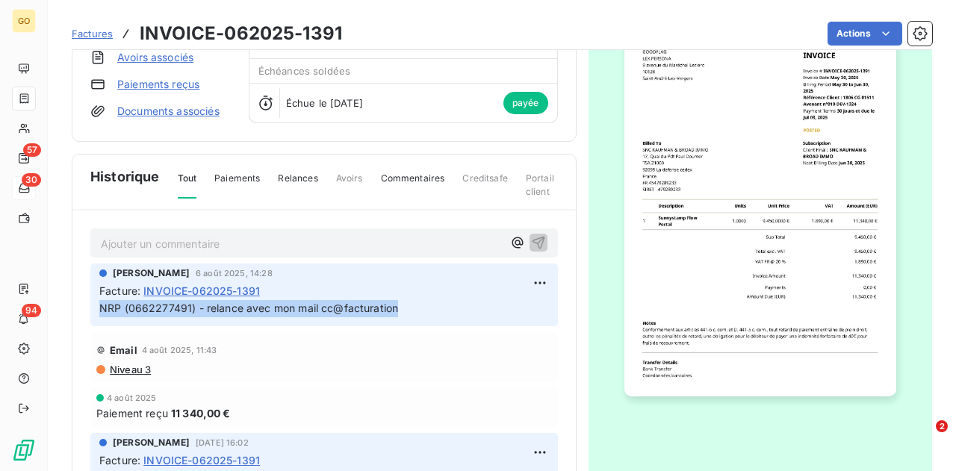
click at [102, 309] on p "NRP (0662277491) - relance avec mon mail cc@facturation" at bounding box center [324, 308] width 450 height 17
copy span "NRP (0662277491) - relance avec mon mail cc@facturation"
click at [242, 235] on p "Ajouter un commentaire ﻿" at bounding box center [302, 244] width 402 height 19
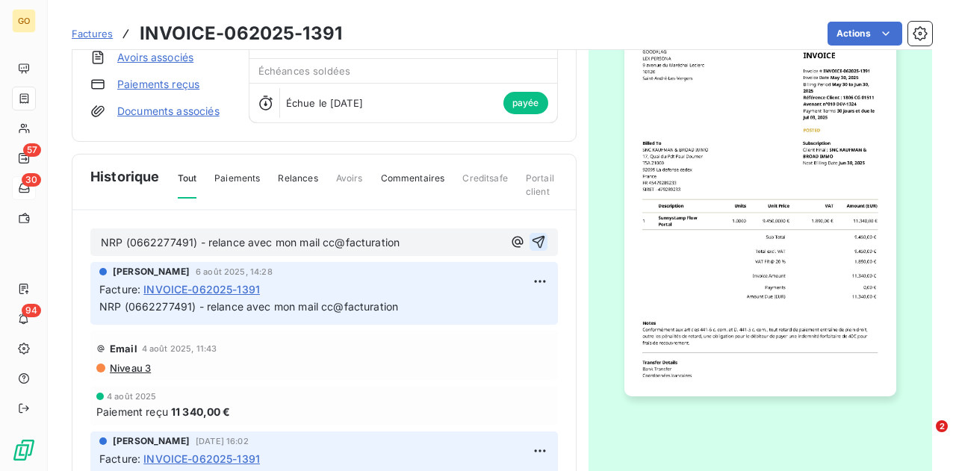
click at [532, 239] on icon "button" at bounding box center [538, 242] width 13 height 13
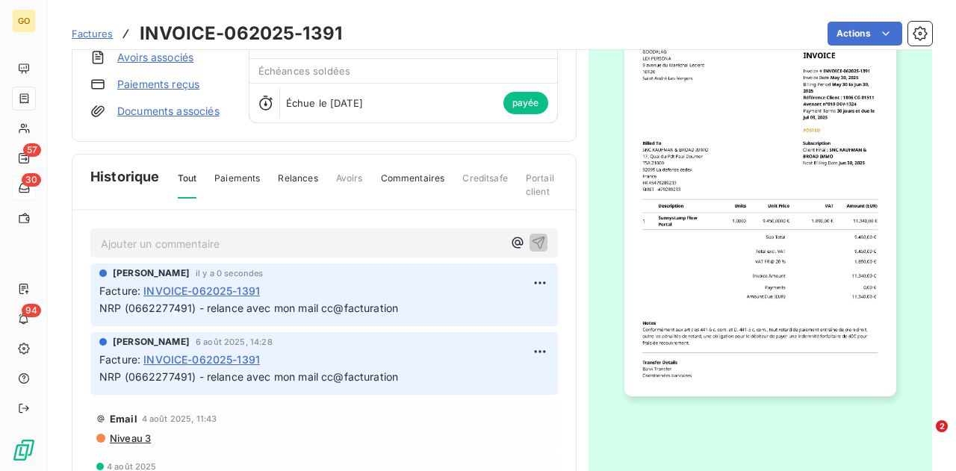
drag, startPoint x: 259, startPoint y: 289, endPoint x: 143, endPoint y: 294, distance: 115.1
click at [143, 294] on div "Facture : INVOICE-062025-1391" at bounding box center [324, 291] width 450 height 16
copy div "INVOICE-062025-1391"
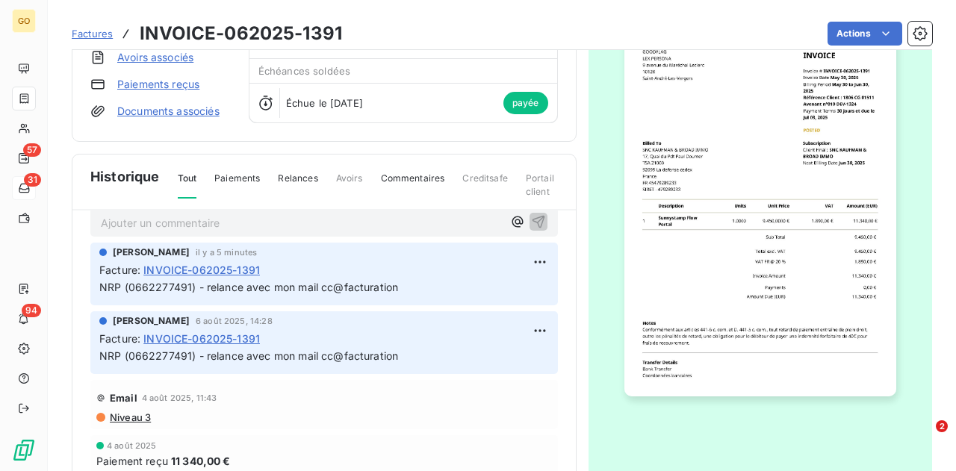
scroll to position [0, 0]
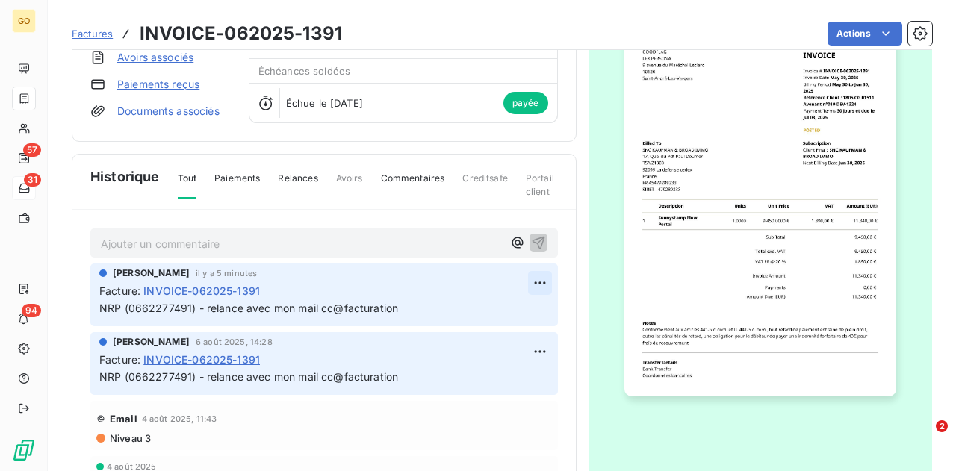
click at [525, 274] on html "GO 57 31 94 Factures INVOICE-062025-1391 Actions SNC KAUFMAN & BROAD IMMO bb3e3…" at bounding box center [478, 235] width 956 height 471
click at [480, 314] on div "Editer" at bounding box center [487, 314] width 84 height 24
drag, startPoint x: 410, startPoint y: 307, endPoint x: 79, endPoint y: 309, distance: 331.0
click at [79, 309] on div "Ajouter un commentaire ﻿ [PERSON_NAME] il y a 5 minutes Facture : INVOICE-06202…" at bounding box center [324, 384] width 504 height 346
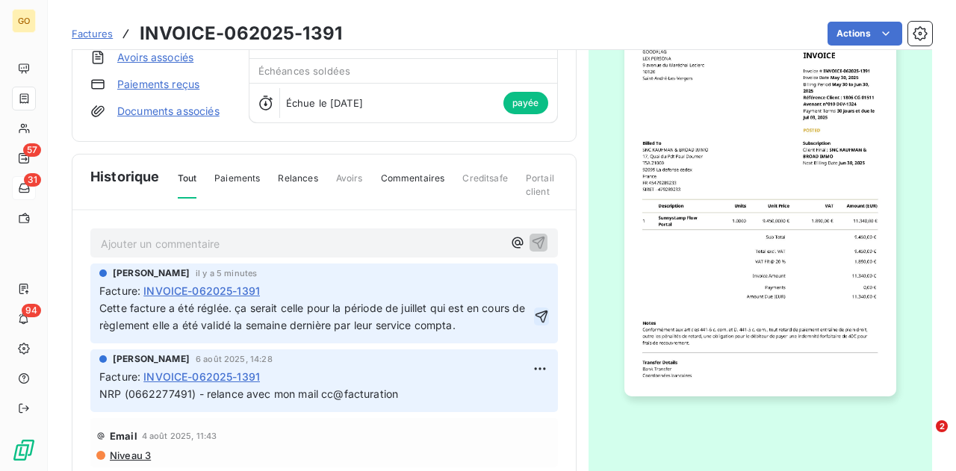
click at [535, 311] on icon "button" at bounding box center [541, 316] width 13 height 13
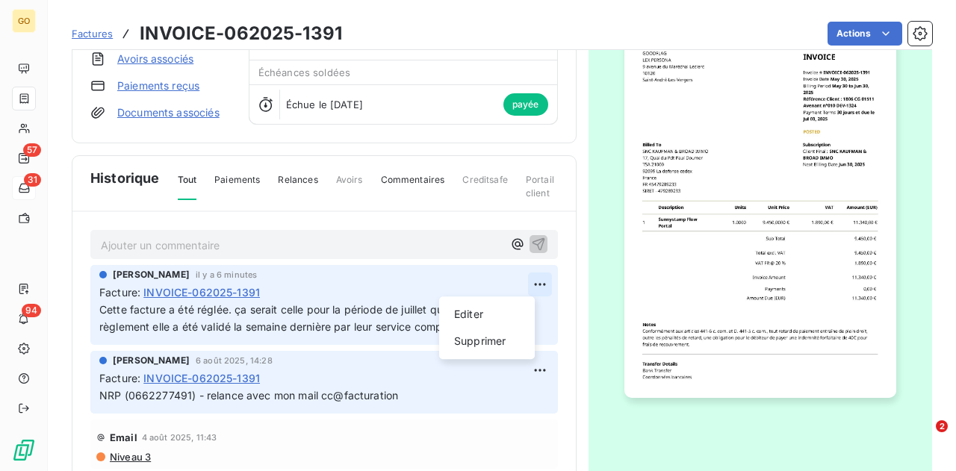
click at [527, 280] on html "GO 57 31 94 Factures INVOICE-062025-1391 Actions SNC KAUFMAN & BROAD IMMO bb3e3…" at bounding box center [478, 235] width 956 height 471
click at [496, 338] on div "Supprimer" at bounding box center [487, 341] width 84 height 24
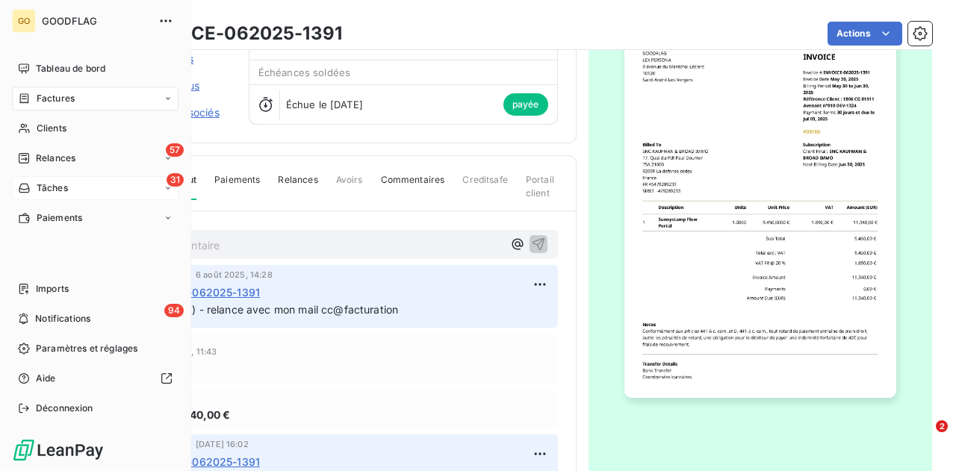
click at [69, 190] on div "31 Tâches" at bounding box center [95, 188] width 167 height 24
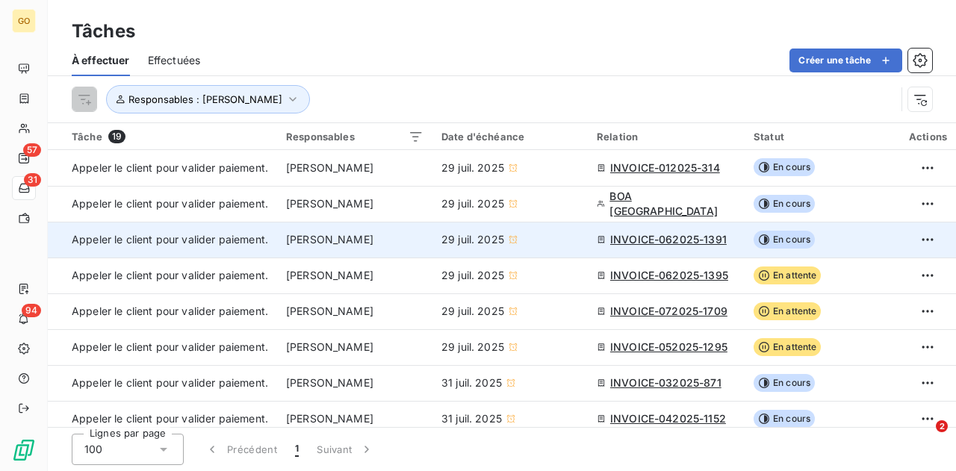
click at [801, 237] on span "En cours" at bounding box center [784, 240] width 61 height 18
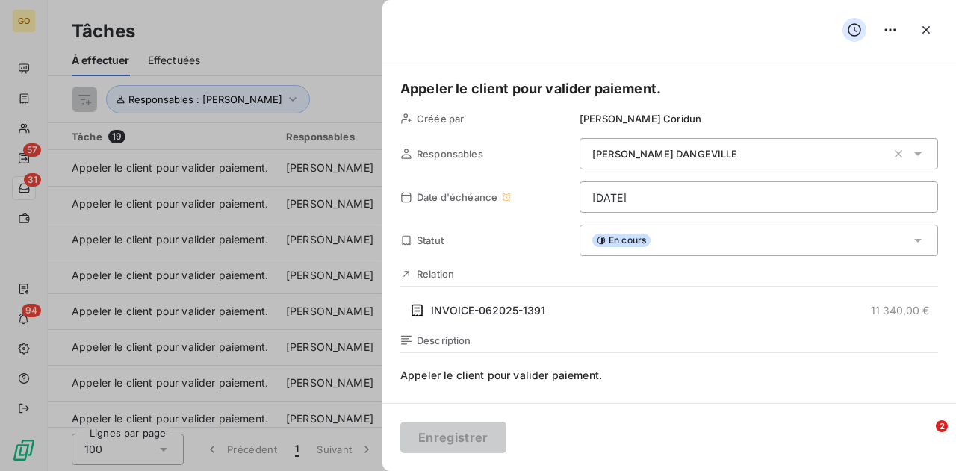
click at [665, 241] on div "En cours" at bounding box center [759, 240] width 359 height 31
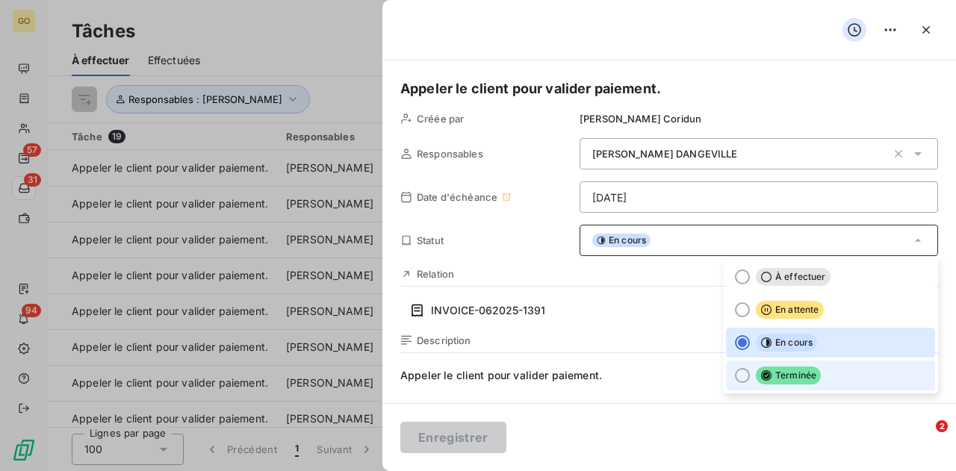
click at [735, 377] on div at bounding box center [742, 375] width 15 height 15
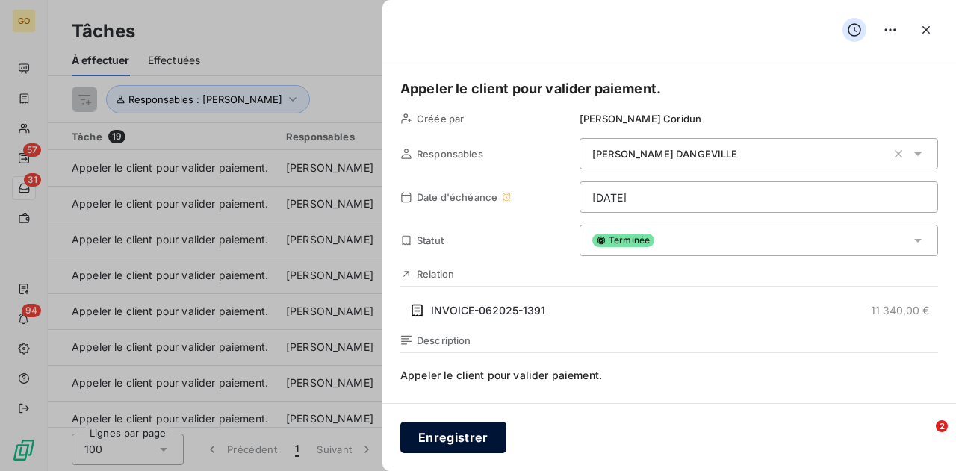
click at [471, 444] on button "Enregistrer" at bounding box center [453, 437] width 106 height 31
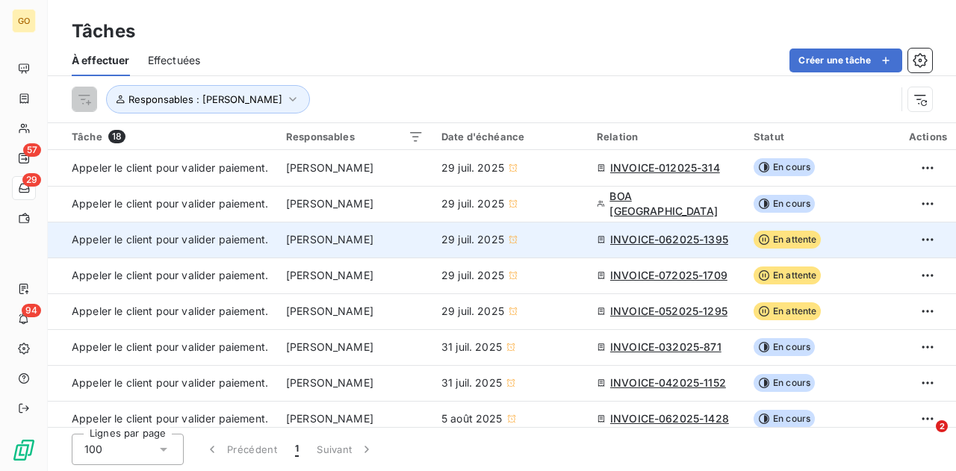
click at [235, 237] on span "Appeler le client pour valider paiement." at bounding box center [170, 239] width 196 height 13
type input "[DATE]"
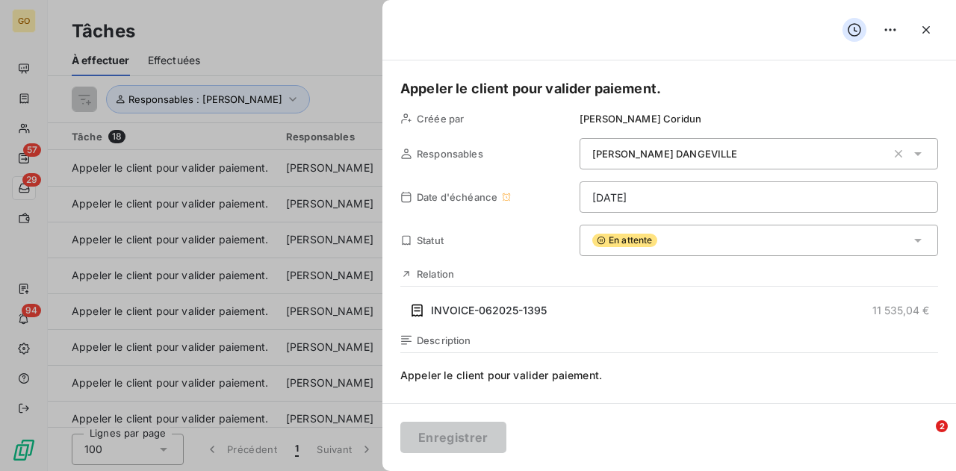
click at [621, 238] on span "En attente" at bounding box center [624, 240] width 65 height 13
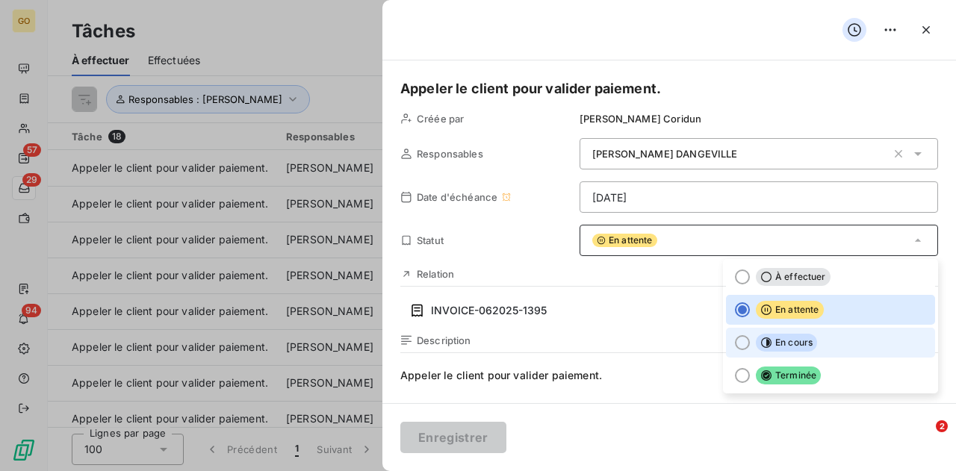
click at [735, 344] on div at bounding box center [742, 342] width 15 height 15
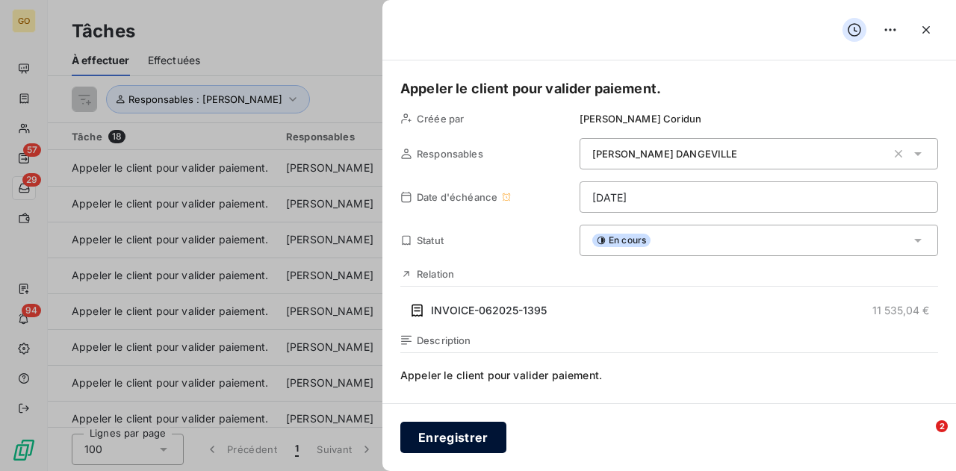
click at [435, 441] on button "Enregistrer" at bounding box center [453, 437] width 106 height 31
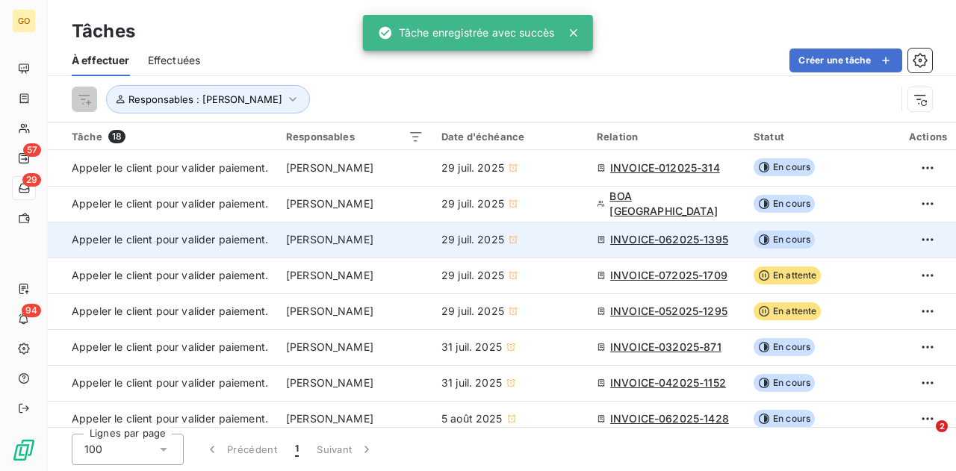
click at [653, 241] on span "INVOICE-062025-1395" at bounding box center [669, 239] width 118 height 15
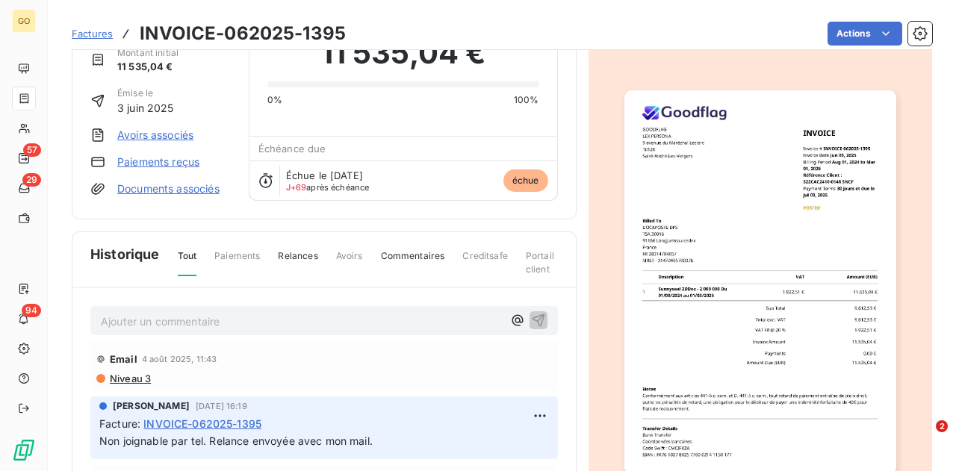
scroll to position [79, 0]
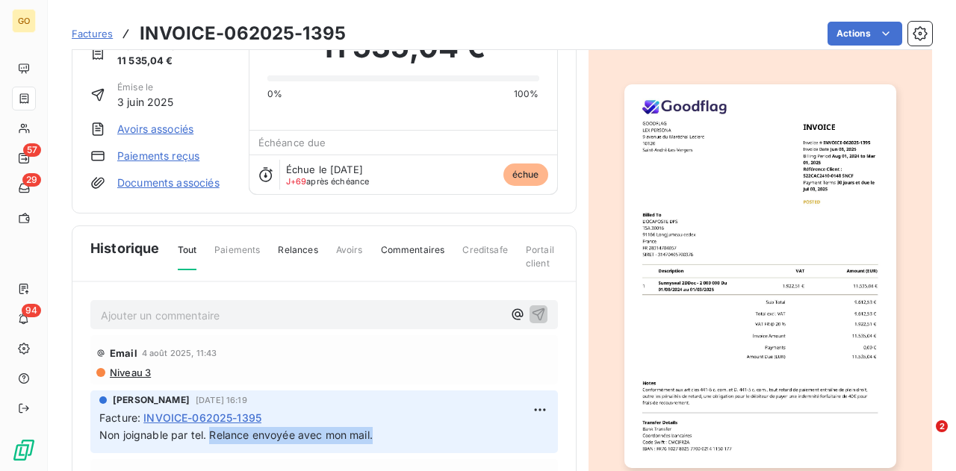
drag, startPoint x: 374, startPoint y: 434, endPoint x: 212, endPoint y: 448, distance: 162.7
click at [212, 448] on div "[PERSON_NAME] [DATE] 16:19 Facture : INVOICE-062025-1395 Non joignable par tel.…" at bounding box center [324, 422] width 468 height 63
drag, startPoint x: 272, startPoint y: 414, endPoint x: 142, endPoint y: 421, distance: 130.2
click at [142, 421] on div "Facture : INVOICE-062025-1395" at bounding box center [324, 418] width 450 height 16
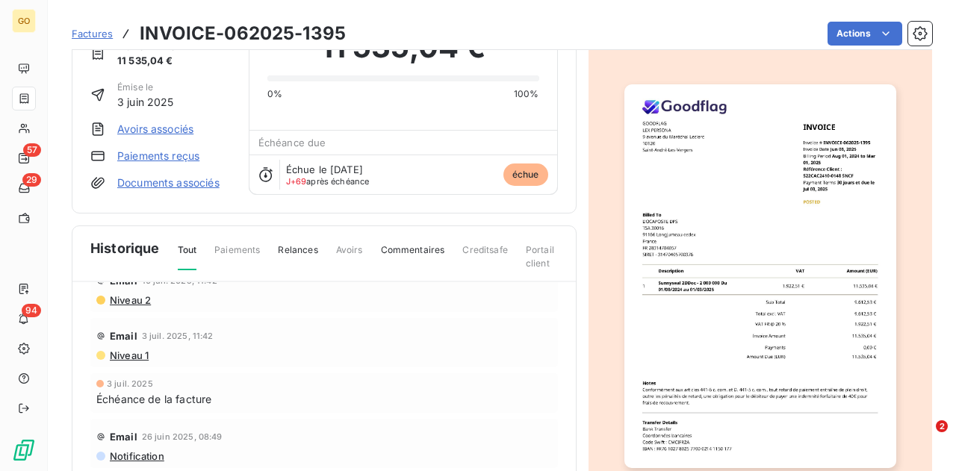
scroll to position [0, 0]
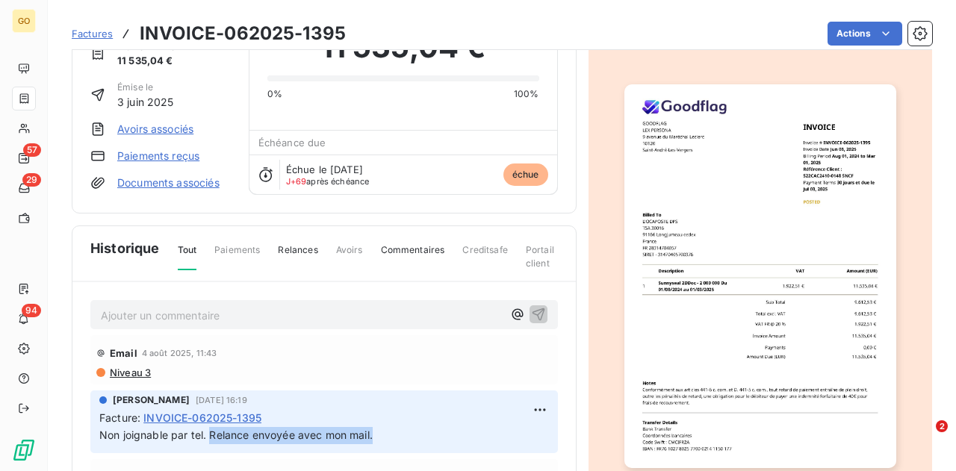
drag, startPoint x: 378, startPoint y: 433, endPoint x: 209, endPoint y: 437, distance: 168.9
click at [209, 437] on p "Non joignable par tel. Relance envoyée avec mon mail." at bounding box center [324, 435] width 450 height 17
click at [288, 318] on p "Ajouter un commentaire ﻿" at bounding box center [302, 315] width 402 height 19
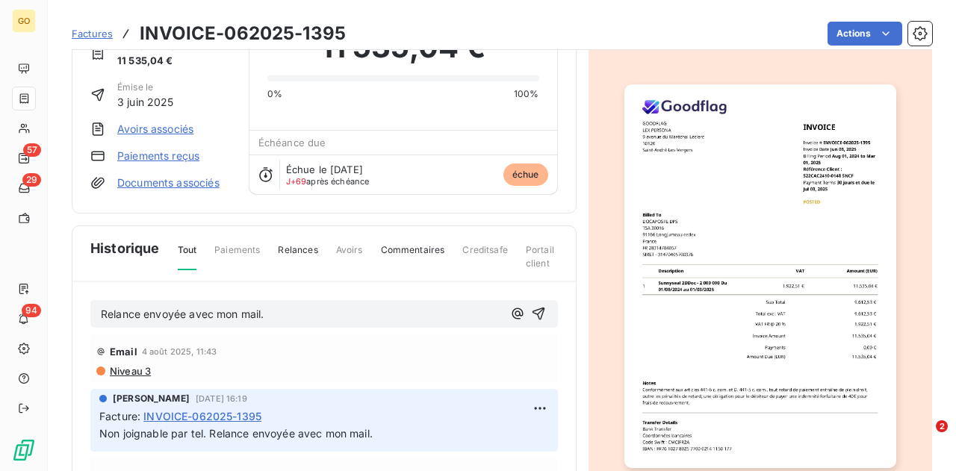
click at [101, 308] on span "Relance envoyée avec mon mail." at bounding box center [183, 314] width 164 height 13
click at [672, 387] on img "button" at bounding box center [761, 276] width 272 height 384
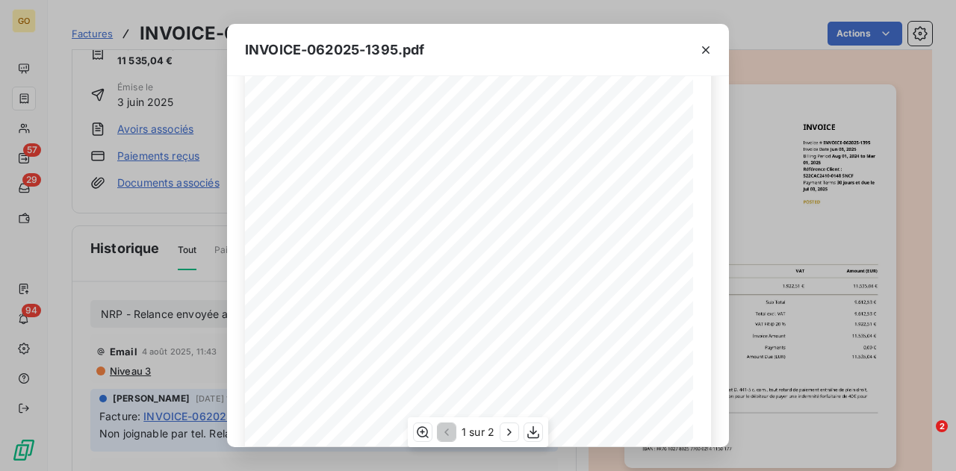
scroll to position [298, 0]
click at [705, 44] on icon "button" at bounding box center [706, 50] width 15 height 15
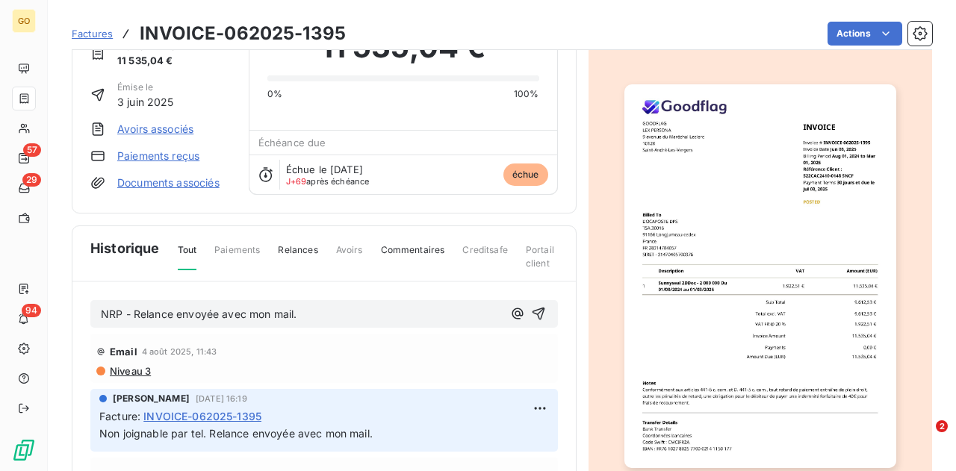
click at [335, 314] on p "NRP - Relance envoyée avec mon mail." at bounding box center [302, 314] width 402 height 17
click at [531, 309] on icon "button" at bounding box center [538, 313] width 15 height 15
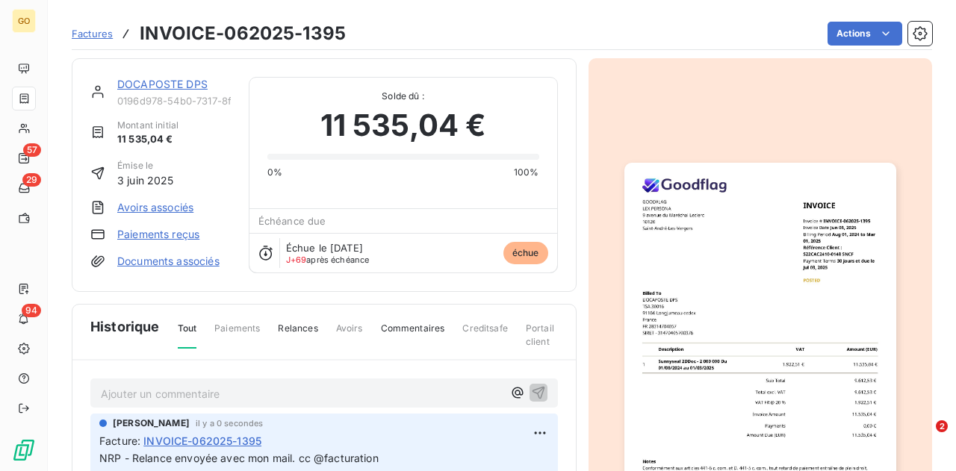
scroll to position [0, 0]
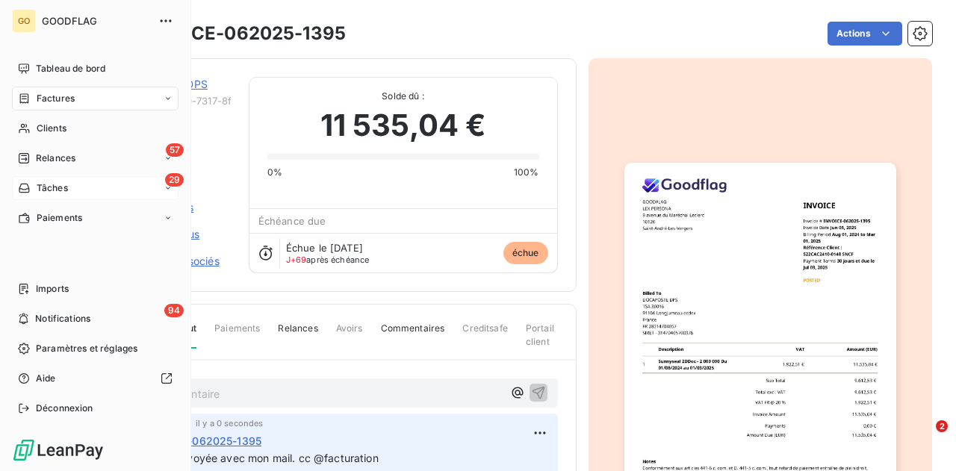
click at [69, 188] on div "29 Tâches" at bounding box center [95, 188] width 167 height 24
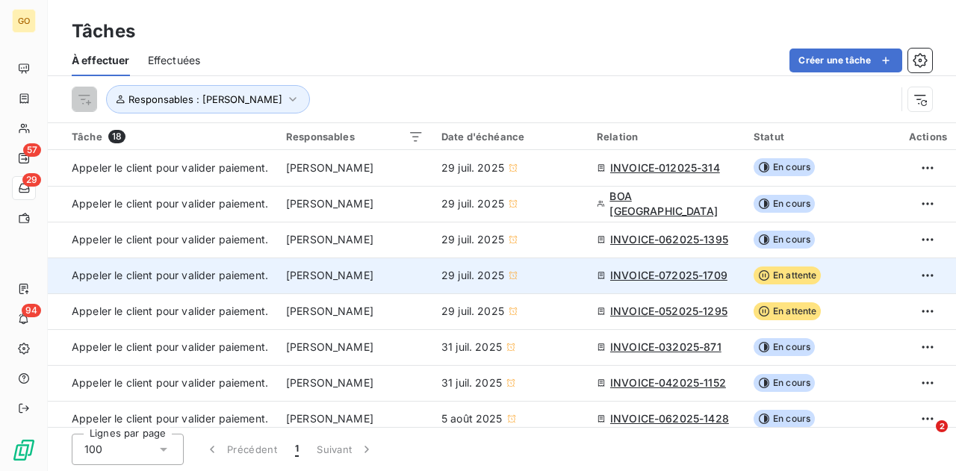
click at [799, 270] on span "En attente" at bounding box center [788, 276] width 68 height 18
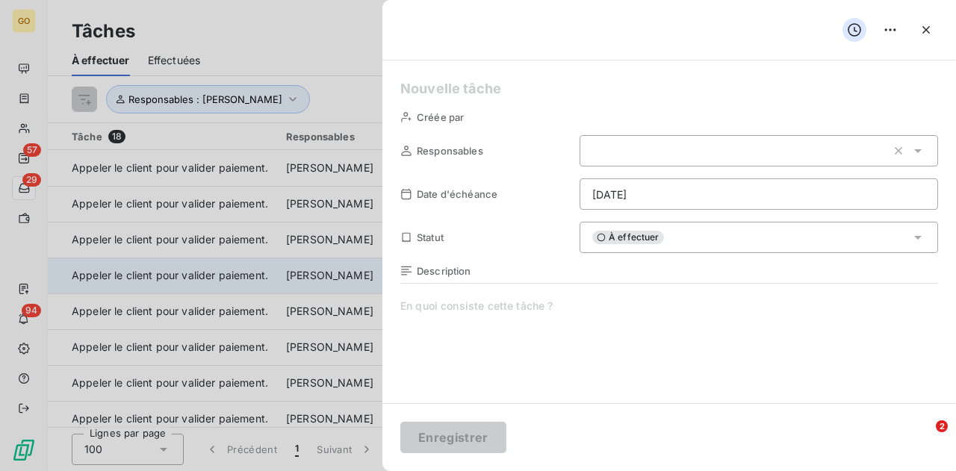
type input "[DATE]"
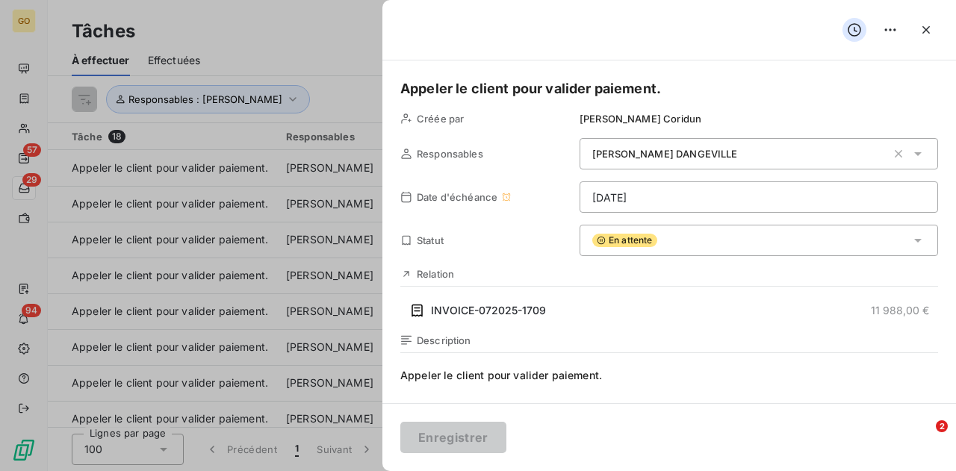
click at [626, 240] on span "En attente" at bounding box center [624, 240] width 65 height 13
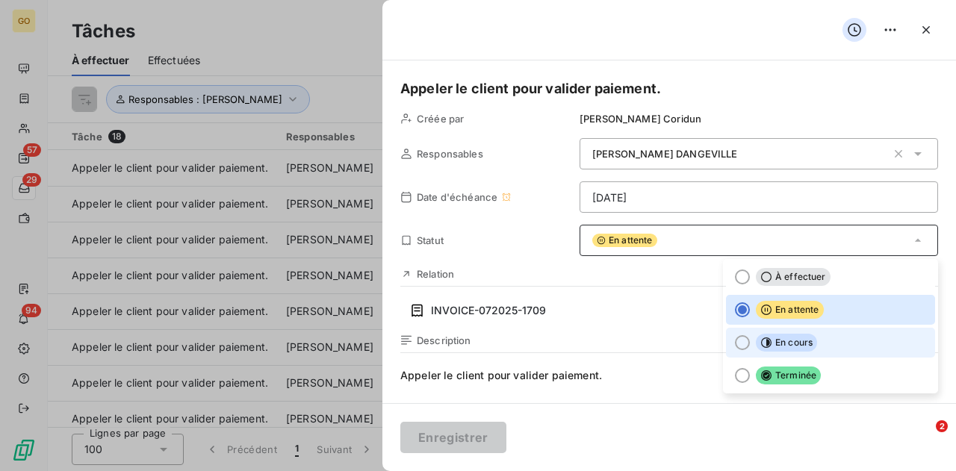
click at [735, 340] on div at bounding box center [742, 342] width 15 height 15
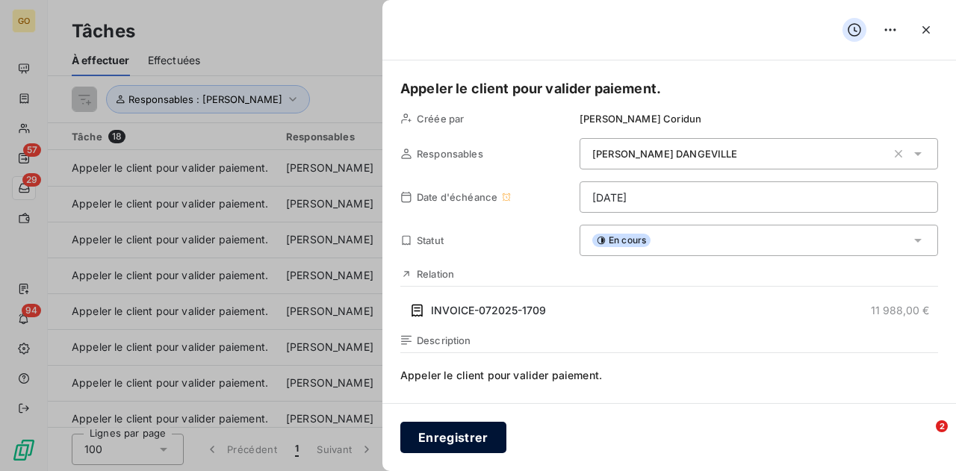
click at [483, 439] on button "Enregistrer" at bounding box center [453, 437] width 106 height 31
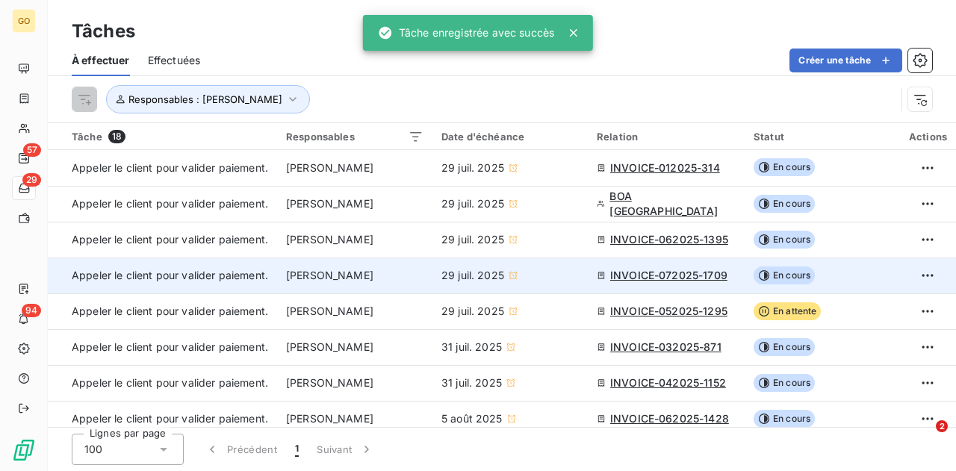
click at [647, 271] on span "INVOICE-072025-1709" at bounding box center [668, 275] width 117 height 15
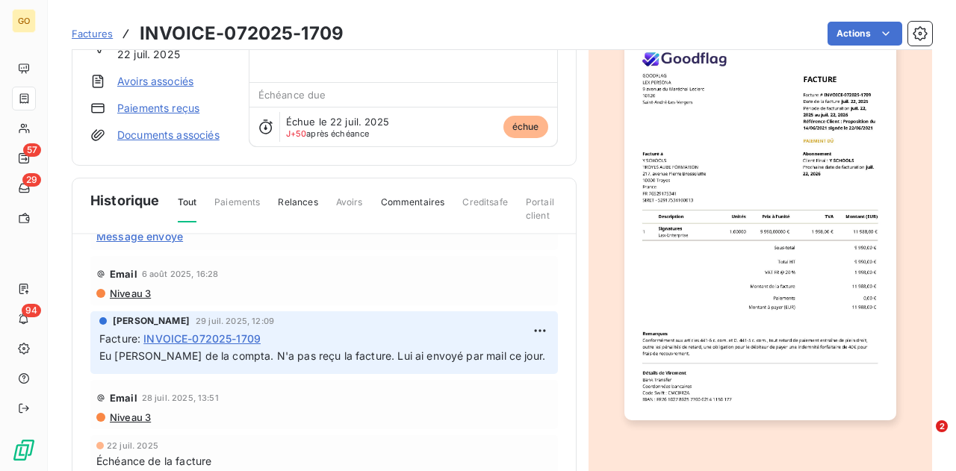
scroll to position [151, 0]
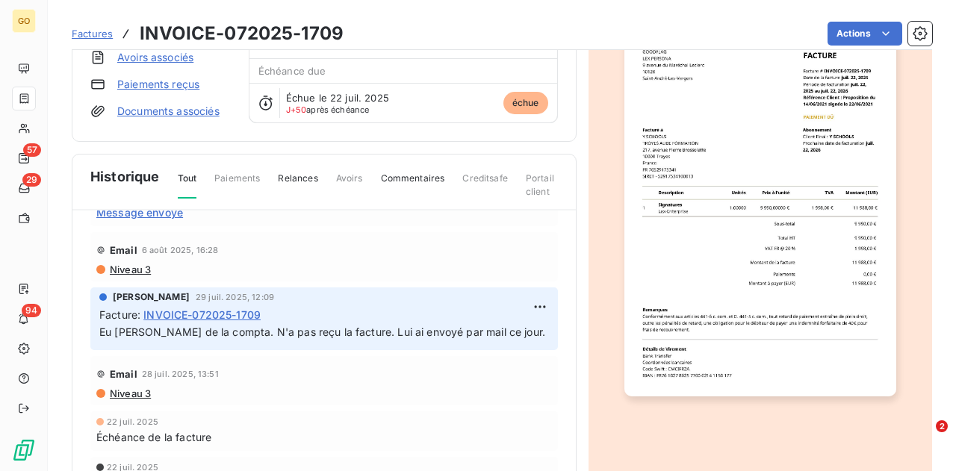
click at [714, 235] on img "button" at bounding box center [761, 205] width 272 height 384
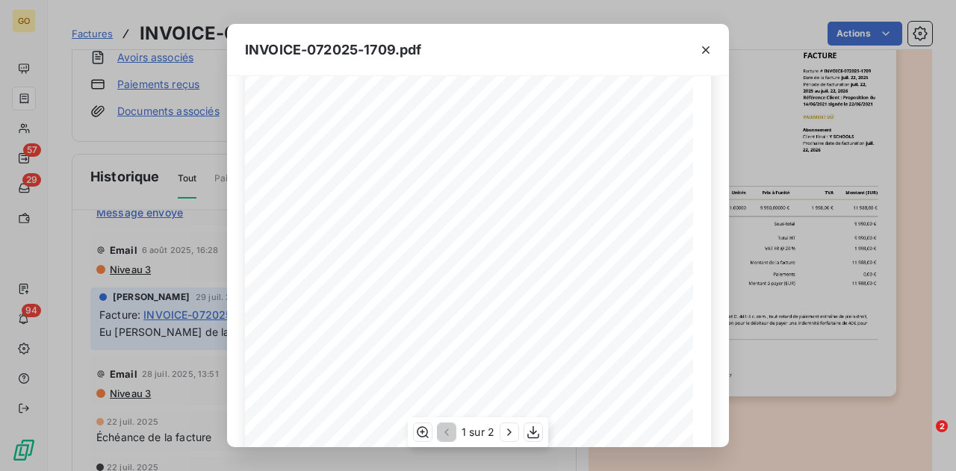
scroll to position [149, 0]
click at [708, 46] on icon "button" at bounding box center [706, 50] width 15 height 15
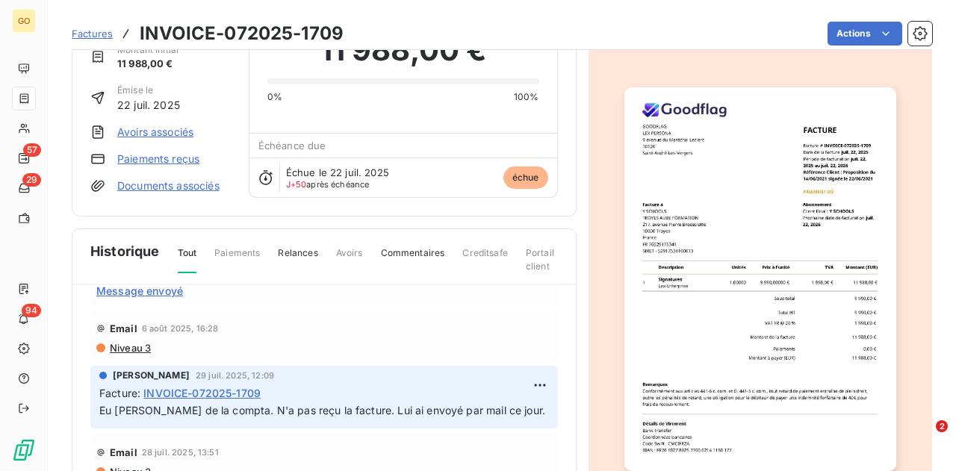
scroll to position [0, 0]
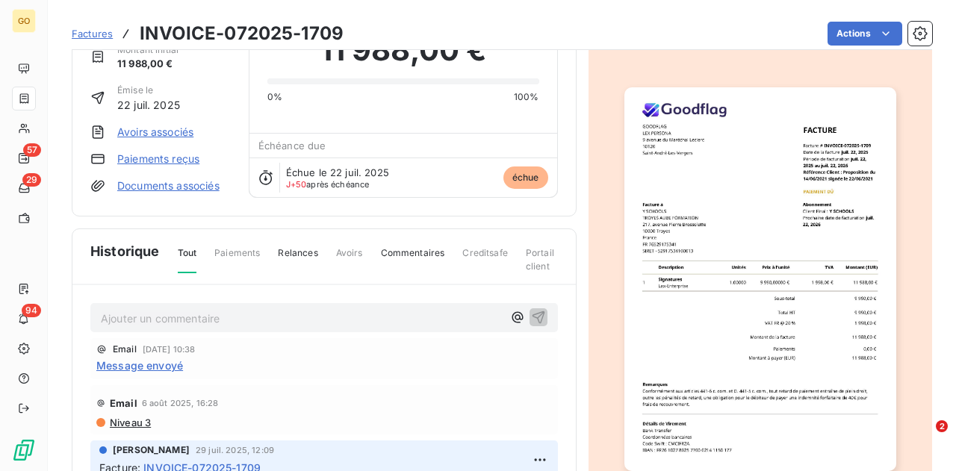
click at [343, 318] on p "Ajouter un commentaire ﻿" at bounding box center [302, 318] width 402 height 19
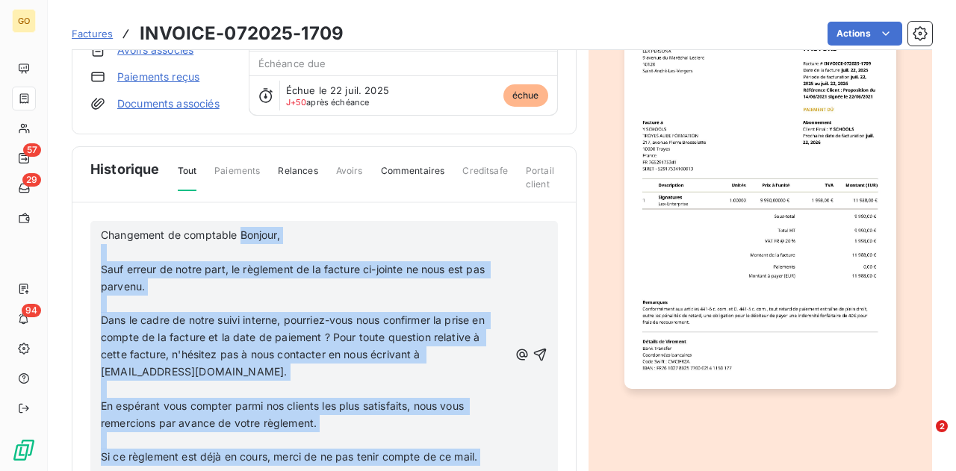
scroll to position [203, 0]
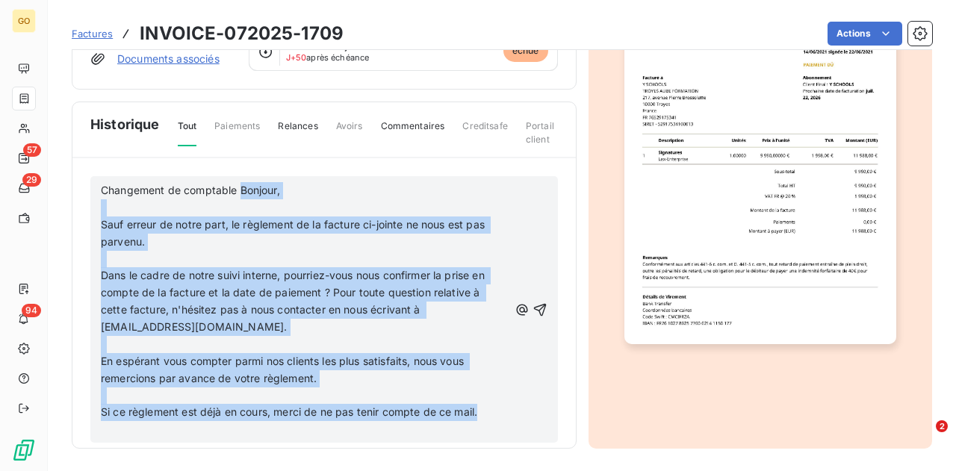
drag, startPoint x: 239, startPoint y: 316, endPoint x: 515, endPoint y: 419, distance: 294.3
click at [515, 419] on div "Changement de comptable Bonjour, Sauf erreur de notre part, le règlement de la …" at bounding box center [324, 310] width 447 height 258
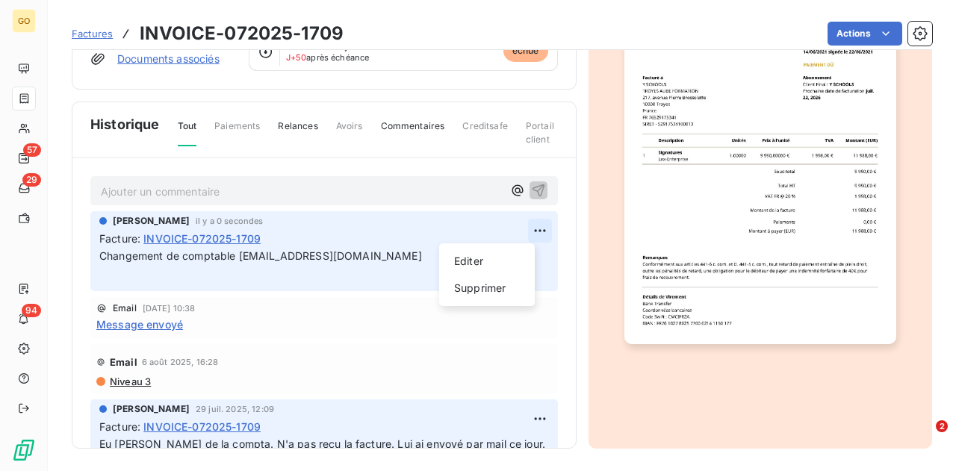
click at [521, 232] on html "GO 57 29 94 Factures INVOICE-072025-1709 Actions Y SCHOOLS 3c268d86-82e2-418a-9…" at bounding box center [478, 235] width 956 height 471
click at [469, 256] on div "Editer" at bounding box center [487, 262] width 84 height 24
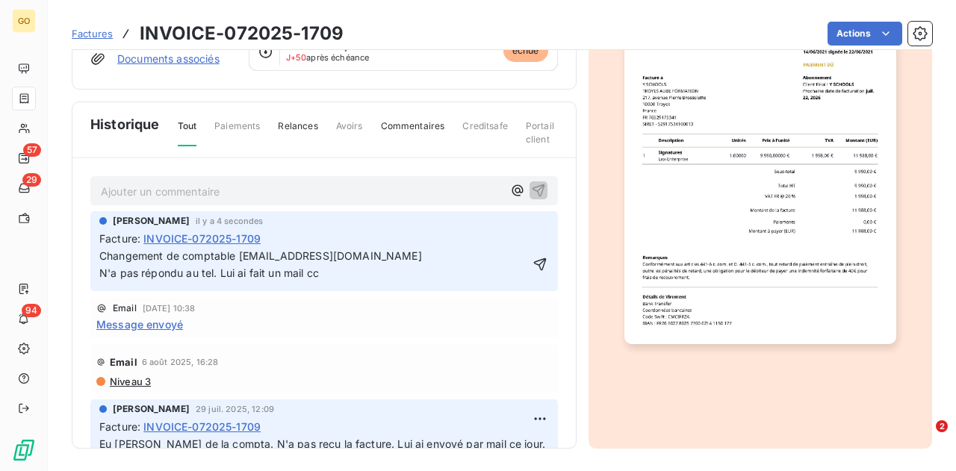
click at [332, 274] on p "Changement de comptable [EMAIL_ADDRESS][DOMAIN_NAME] N'a pas répondu au tel. Lu…" at bounding box center [313, 265] width 429 height 34
click at [533, 261] on icon "button" at bounding box center [540, 264] width 15 height 15
click at [441, 269] on p "Changement de comptable [EMAIL_ADDRESS][DOMAIN_NAME] N'a pas répondu au tel. Lu…" at bounding box center [324, 265] width 450 height 34
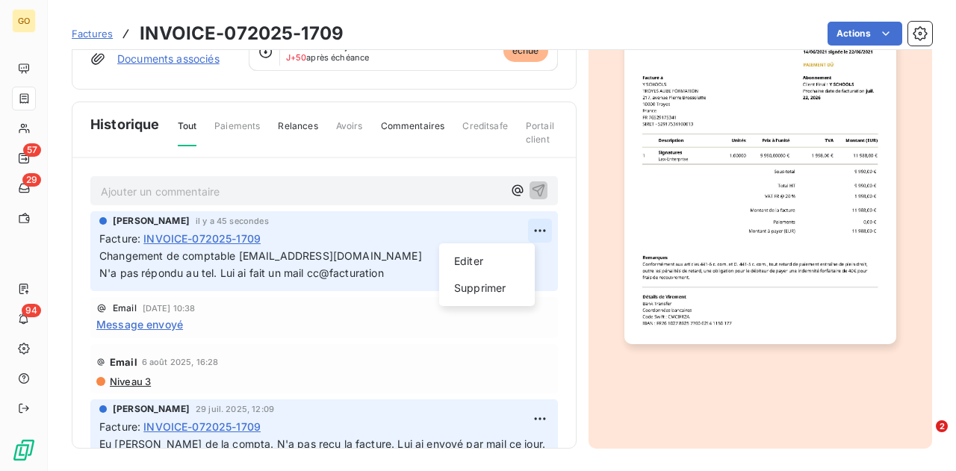
click at [517, 232] on html "GO 57 29 94 Factures INVOICE-072025-1709 Actions Y SCHOOLS 3c268d86-82e2-418a-9…" at bounding box center [478, 235] width 956 height 471
click at [498, 265] on div "Editer" at bounding box center [487, 262] width 84 height 24
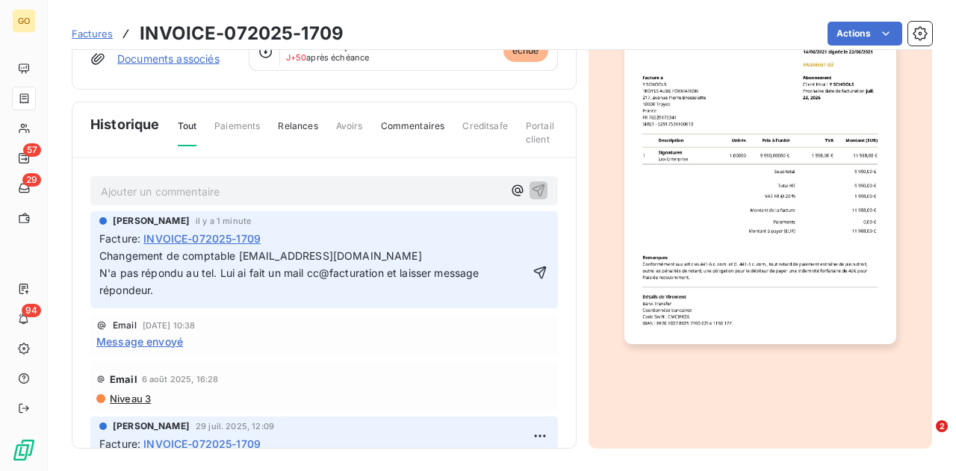
click at [432, 270] on span "Changement de comptable [EMAIL_ADDRESS][DOMAIN_NAME] N'a pas répondu au tel. Lu…" at bounding box center [290, 273] width 383 height 47
click at [533, 267] on icon "button" at bounding box center [539, 273] width 13 height 13
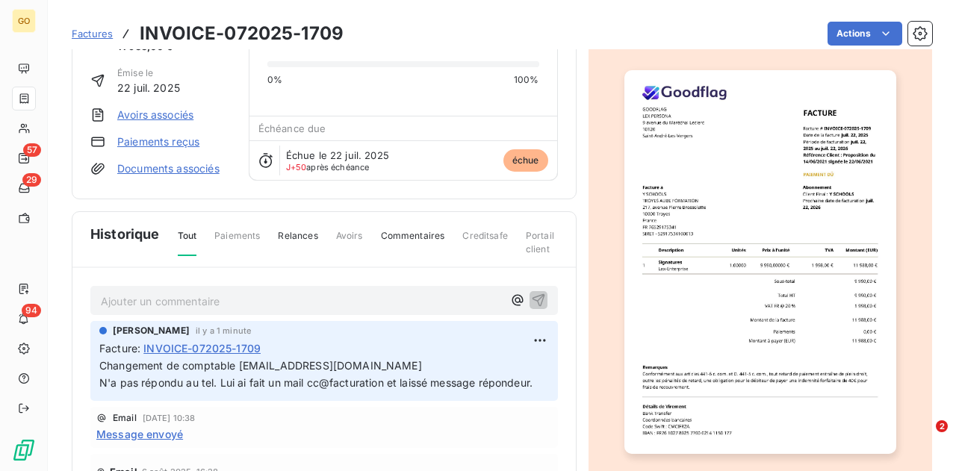
scroll to position [0, 0]
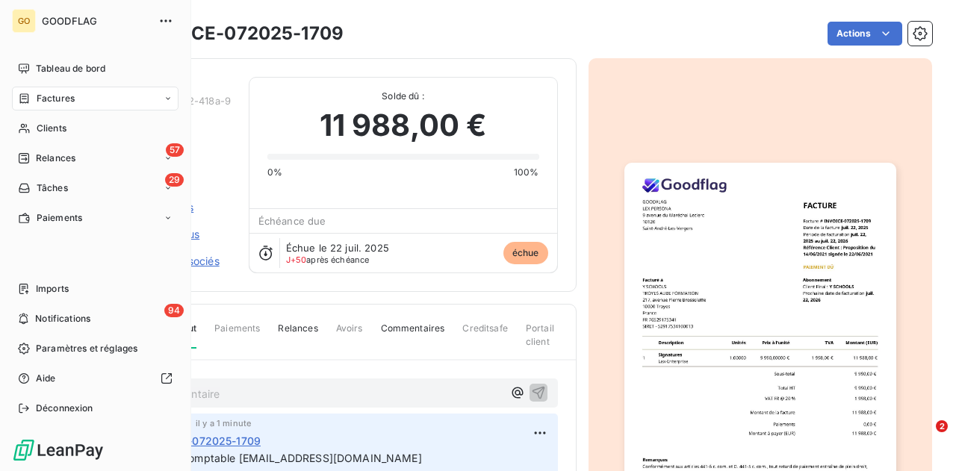
click at [31, 190] on div "Tâches" at bounding box center [43, 188] width 50 height 13
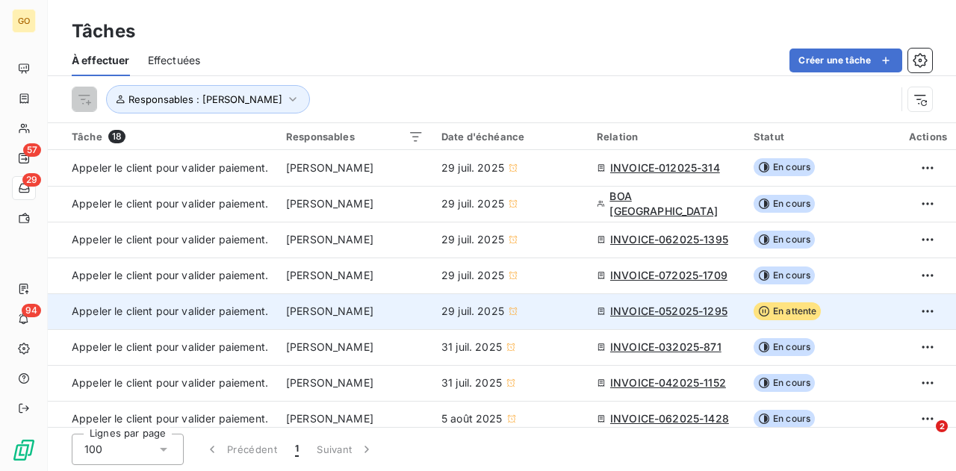
click at [622, 309] on span "INVOICE-052025-1295" at bounding box center [668, 311] width 117 height 15
click at [774, 309] on span "En attente" at bounding box center [788, 312] width 68 height 18
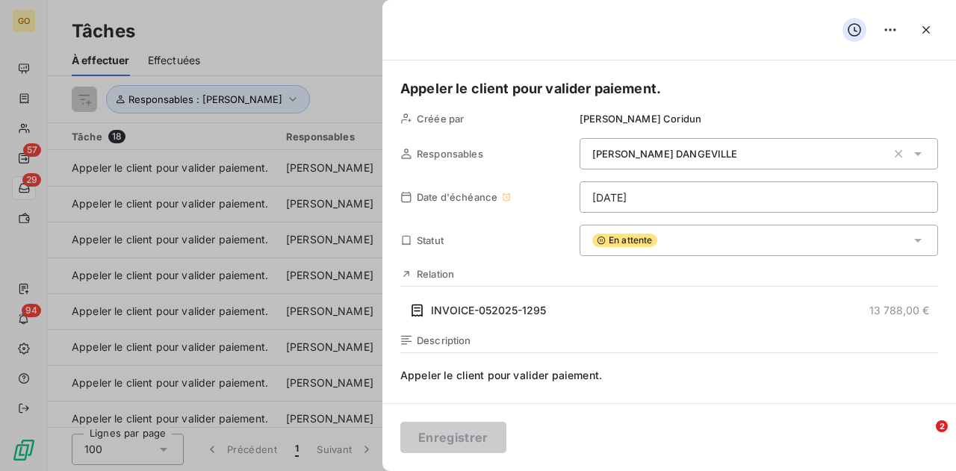
click at [634, 244] on span "En attente" at bounding box center [624, 240] width 65 height 13
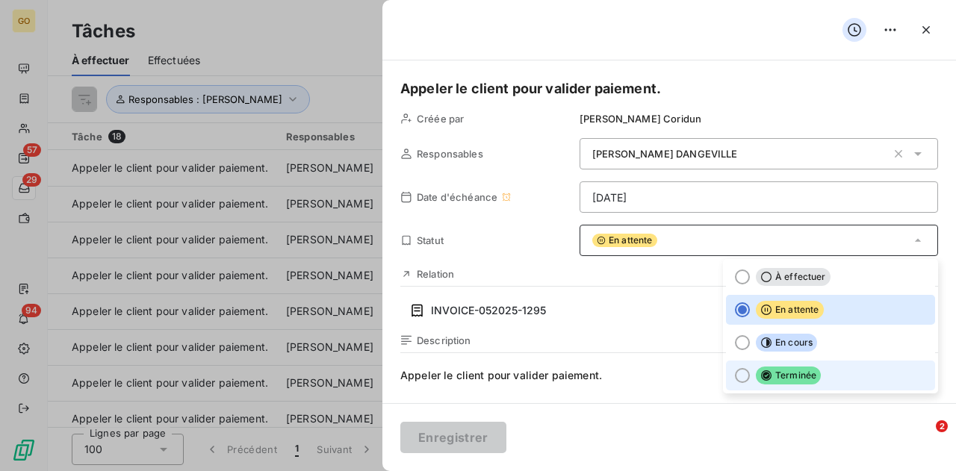
click at [735, 376] on div at bounding box center [742, 375] width 15 height 15
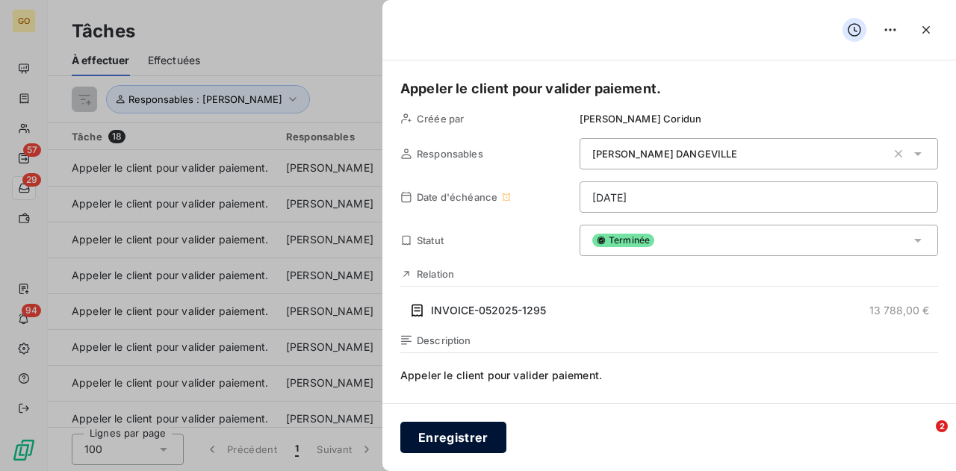
click at [479, 439] on button "Enregistrer" at bounding box center [453, 437] width 106 height 31
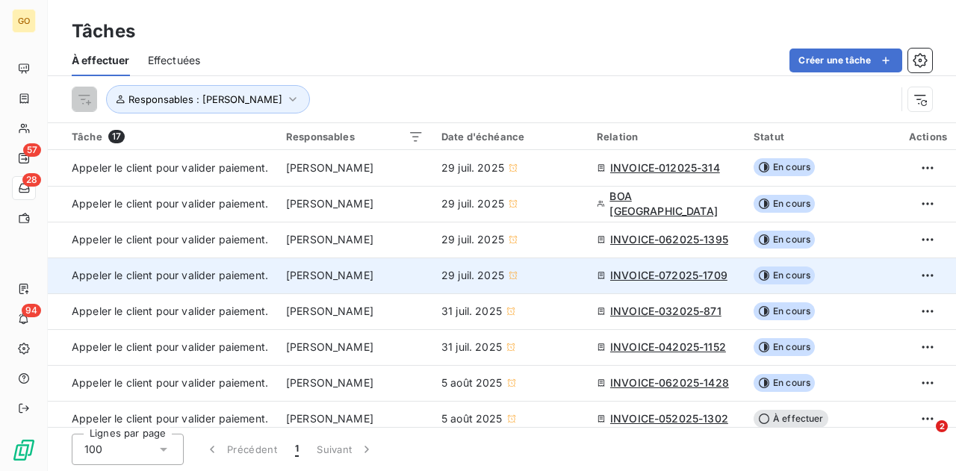
click at [672, 276] on span "INVOICE-072025-1709" at bounding box center [668, 275] width 117 height 15
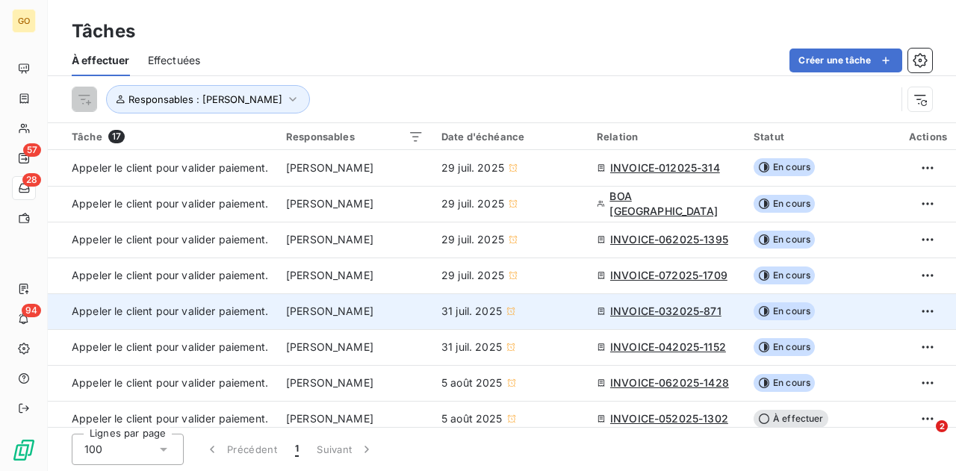
click at [696, 312] on span "INVOICE-032025-871" at bounding box center [665, 311] width 111 height 15
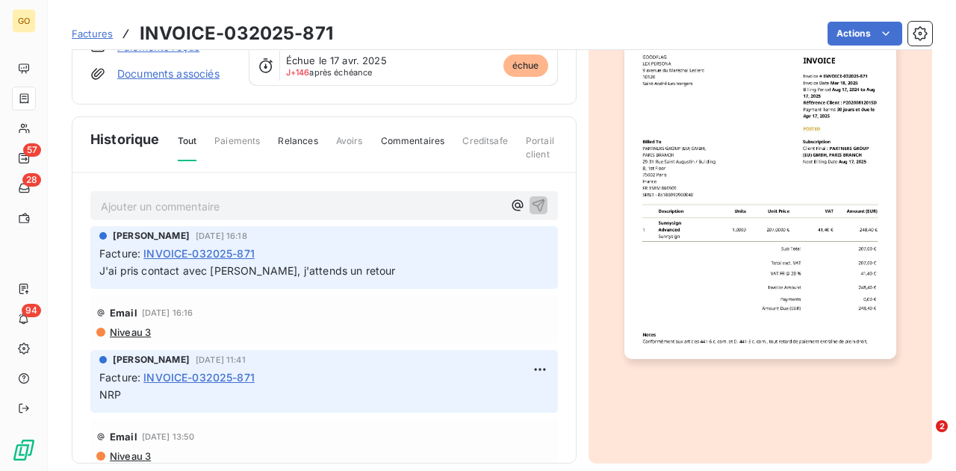
scroll to position [203, 0]
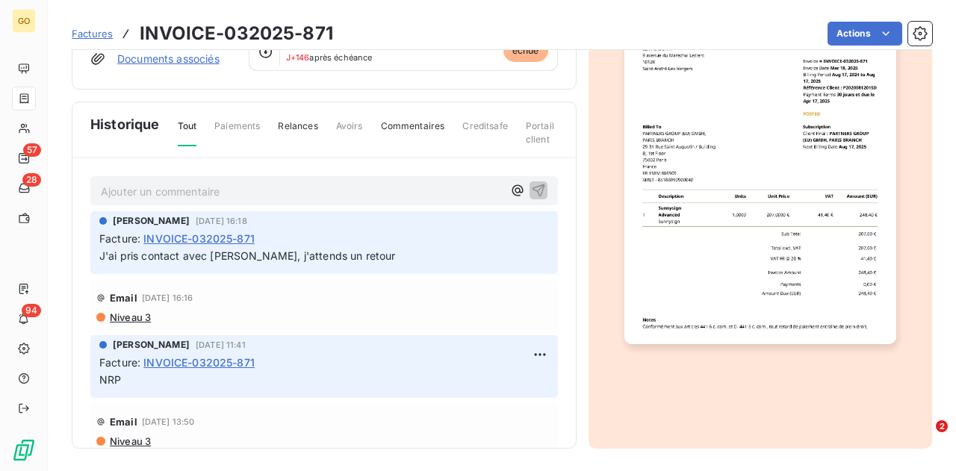
click at [690, 238] on img "button" at bounding box center [761, 152] width 272 height 384
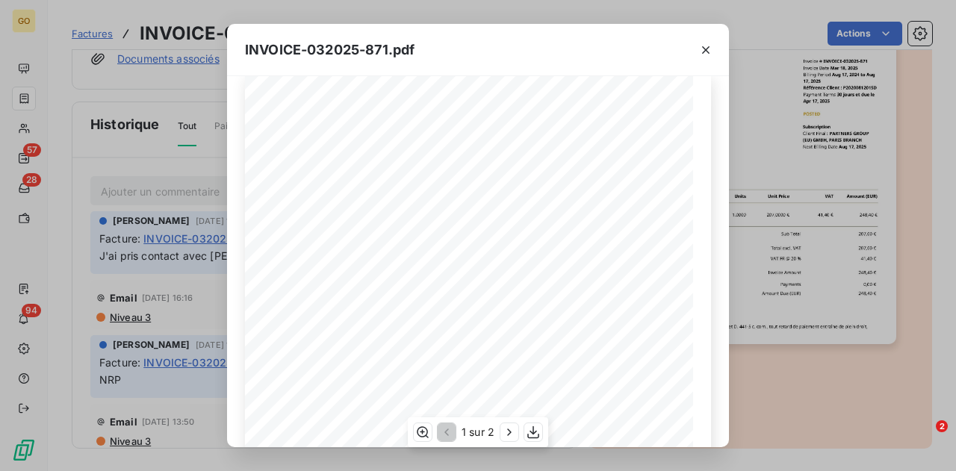
scroll to position [0, 0]
click at [707, 43] on icon "button" at bounding box center [706, 50] width 15 height 15
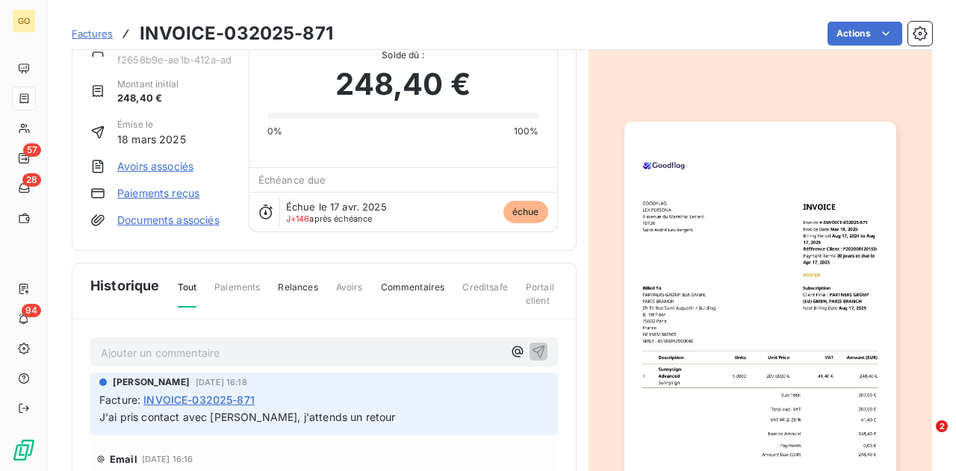
scroll to position [76, 0]
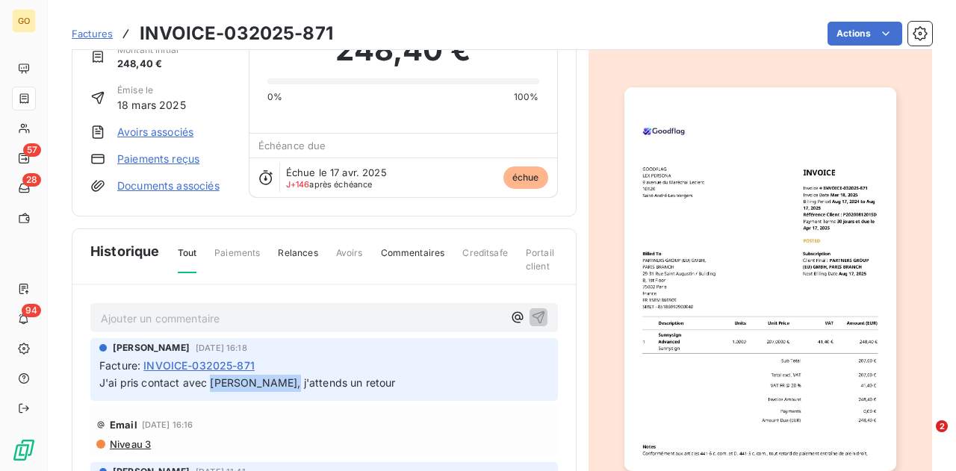
drag, startPoint x: 278, startPoint y: 383, endPoint x: 209, endPoint y: 389, distance: 69.0
click at [209, 389] on p "J'ai pris contact avec [PERSON_NAME], j'attends un retour" at bounding box center [324, 383] width 450 height 17
click at [324, 383] on span "J'ai pris contact avec [PERSON_NAME], j'attends un retour" at bounding box center [247, 383] width 297 height 13
drag, startPoint x: 324, startPoint y: 379, endPoint x: 214, endPoint y: 375, distance: 109.9
click at [214, 377] on span "J'ai pris contact avec [PERSON_NAME], j'attends un retour" at bounding box center [247, 383] width 297 height 13
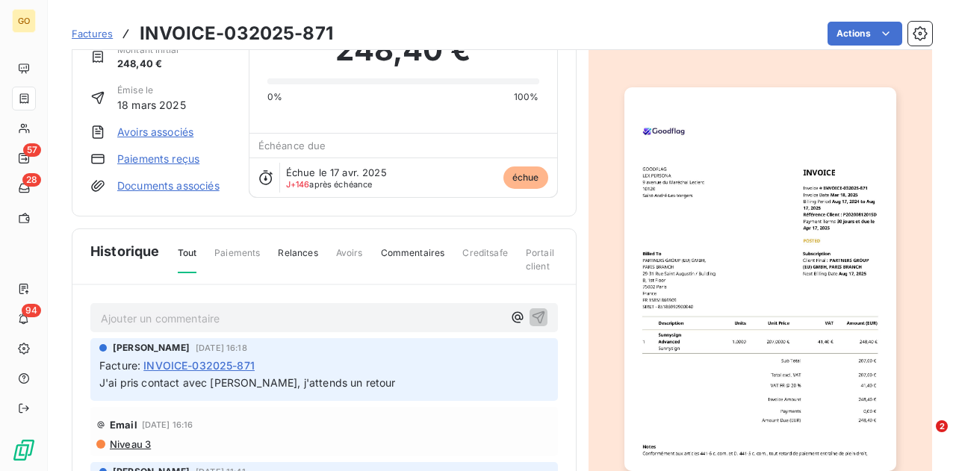
click at [240, 315] on p "Ajouter un commentaire ﻿" at bounding box center [302, 318] width 402 height 19
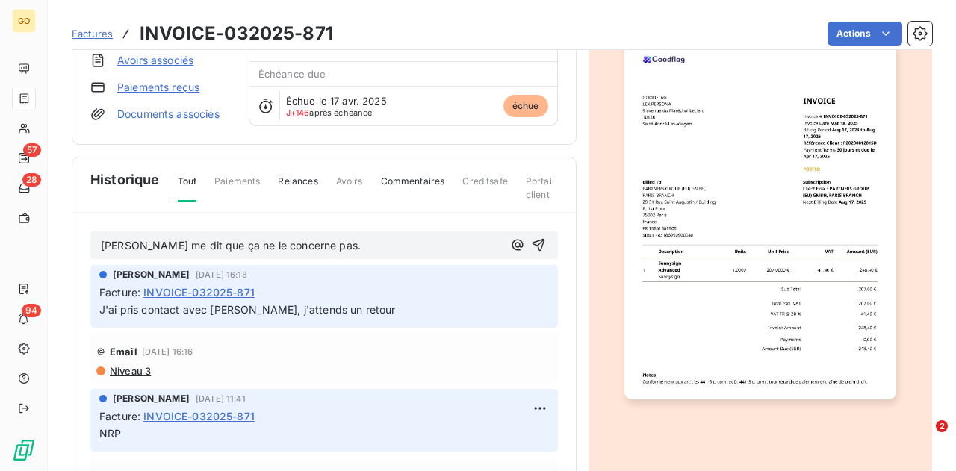
scroll to position [129, 0]
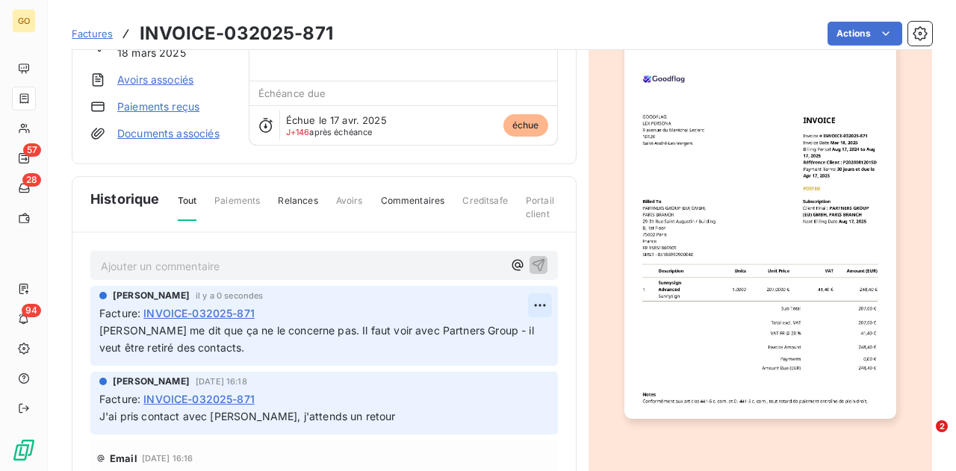
click at [521, 302] on html "GO 57 28 94 Factures INVOICE-032025-871 Actions PARTNERS GROUP (EU) GMBH, [GEOG…" at bounding box center [478, 235] width 956 height 471
click at [486, 327] on div "Editer" at bounding box center [487, 336] width 84 height 24
click at [370, 347] on p "[PERSON_NAME] me dit que ça ne le concerne pas. Il faut voir avec Partners Grou…" at bounding box center [324, 340] width 450 height 34
click at [520, 297] on html "GO 57 28 94 Factures INVOICE-032025-871 Actions PARTNERS GROUP (EU) GMBH, [GEOG…" at bounding box center [478, 235] width 956 height 471
click at [474, 338] on div "Editer" at bounding box center [487, 336] width 84 height 24
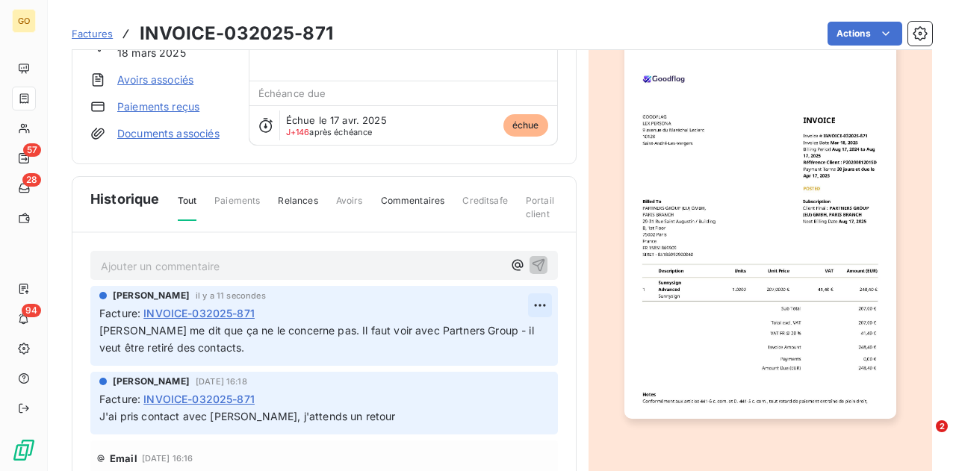
click at [527, 300] on html "GO 57 28 94 Factures INVOICE-032025-871 Actions PARTNERS GROUP (EU) GMBH, [GEOG…" at bounding box center [478, 235] width 956 height 471
click at [477, 332] on div "Editer" at bounding box center [487, 336] width 84 height 24
click at [384, 336] on p "[PERSON_NAME] me dit que ça ne le concerne pas. Il faut voir avec Partners Grou…" at bounding box center [324, 340] width 450 height 34
click at [527, 300] on html "GO 57 28 94 Factures INVOICE-032025-871 Actions PARTNERS GROUP (EU) GMBH, [GEOG…" at bounding box center [478, 235] width 956 height 471
click at [496, 335] on div "Editer" at bounding box center [487, 336] width 84 height 24
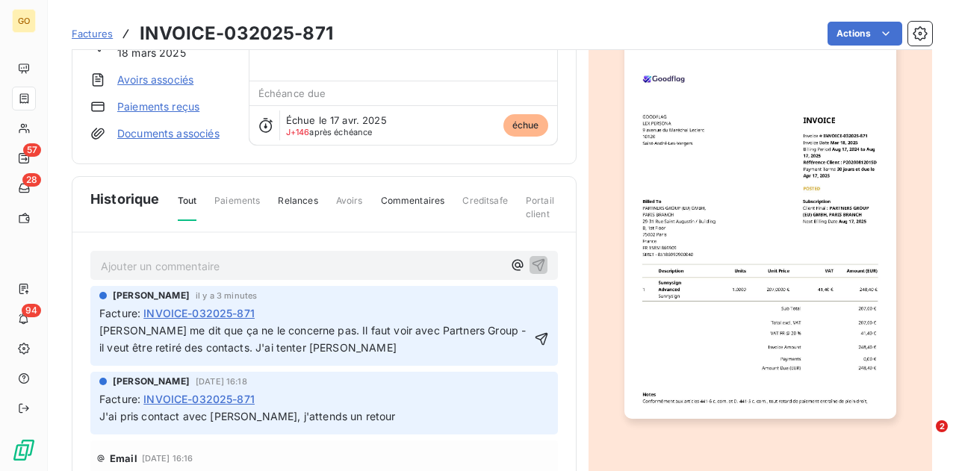
click at [441, 351] on p "[PERSON_NAME] me dit que ça ne le concerne pas. Il faut voir avec Partners Grou…" at bounding box center [315, 340] width 432 height 34
drag, startPoint x: 436, startPoint y: 343, endPoint x: 300, endPoint y: 346, distance: 136.0
click at [300, 346] on p "[PERSON_NAME] me dit que ça ne le concerne pas. Il faut voir avec Partners Grou…" at bounding box center [315, 340] width 432 height 34
click at [296, 346] on span "[PERSON_NAME] me dit que ça ne le concerne pas. Il faut voir avec Partners Grou…" at bounding box center [314, 339] width 430 height 30
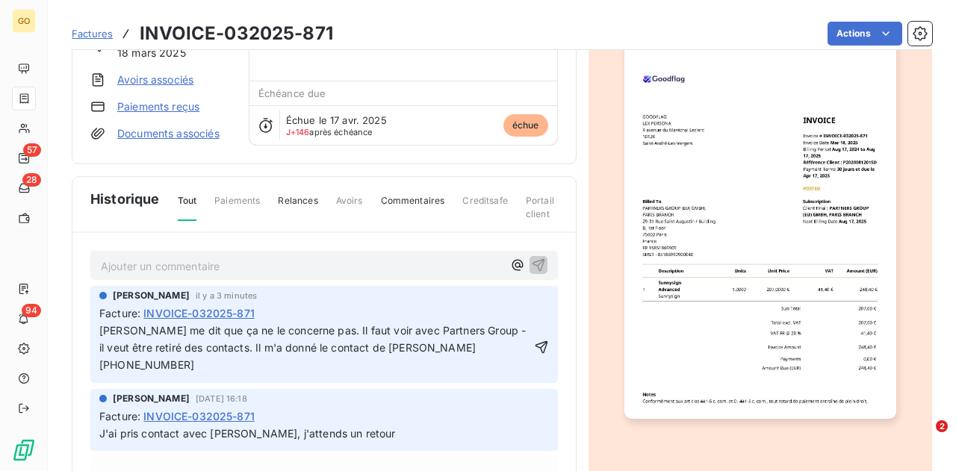
click at [358, 361] on p "[PERSON_NAME] me dit que ça ne le concerne pas. Il faut voir avec Partners Grou…" at bounding box center [315, 349] width 432 height 52
click at [284, 364] on p "[PERSON_NAME] me dit que ça ne le concerne pas. Il faut voir avec Partners Grou…" at bounding box center [315, 349] width 432 height 52
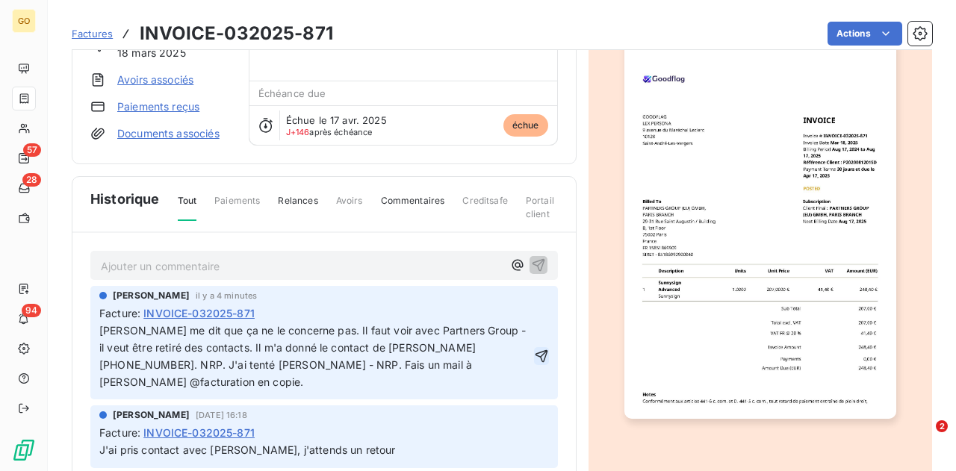
click at [534, 353] on icon "button" at bounding box center [541, 356] width 15 height 15
drag, startPoint x: 264, startPoint y: 307, endPoint x: 146, endPoint y: 312, distance: 118.2
click at [146, 312] on div "Facture : INVOICE-032025-871" at bounding box center [324, 314] width 450 height 16
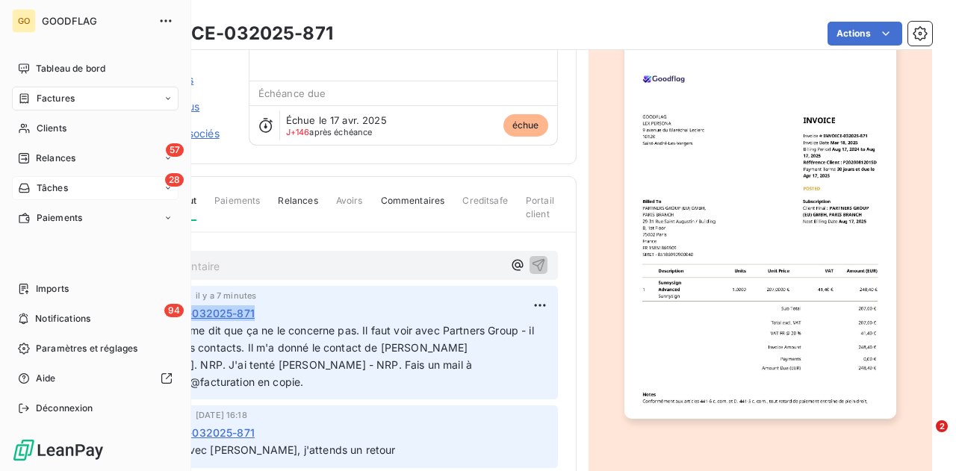
click at [28, 185] on icon at bounding box center [24, 188] width 13 height 12
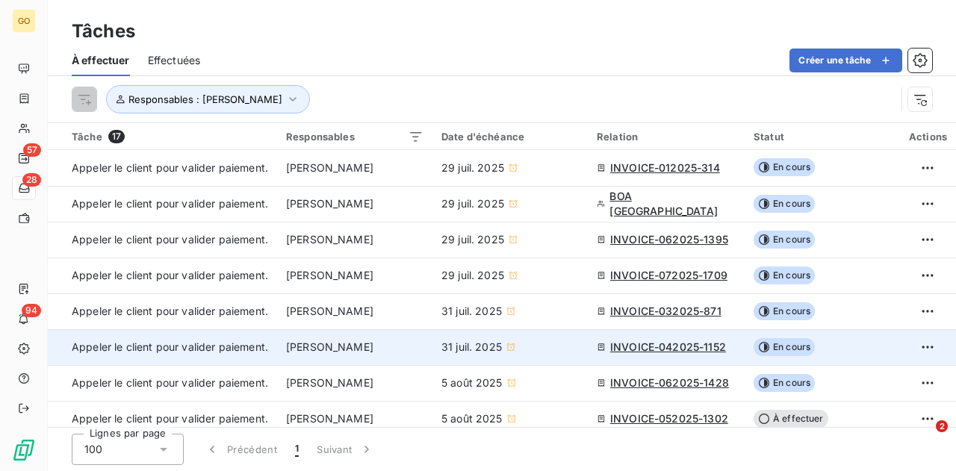
click at [708, 344] on span "INVOICE-042025-1152" at bounding box center [668, 347] width 116 height 15
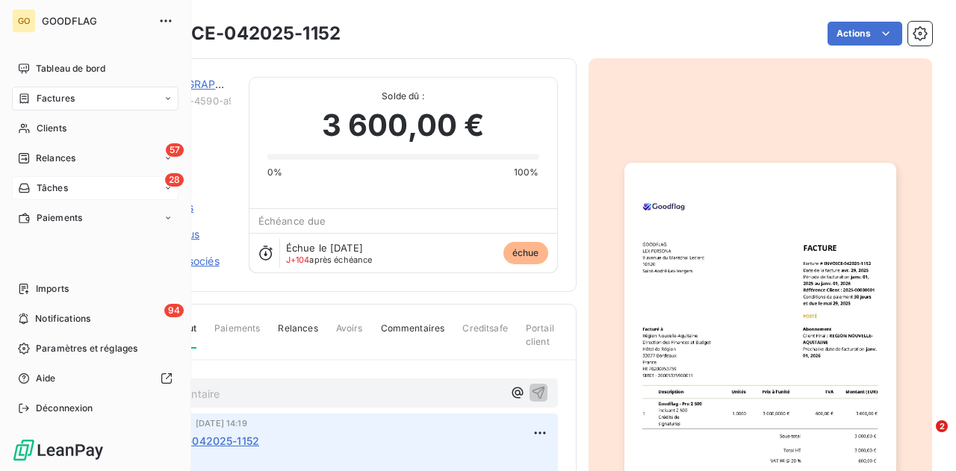
click at [50, 186] on span "Tâches" at bounding box center [52, 188] width 31 height 13
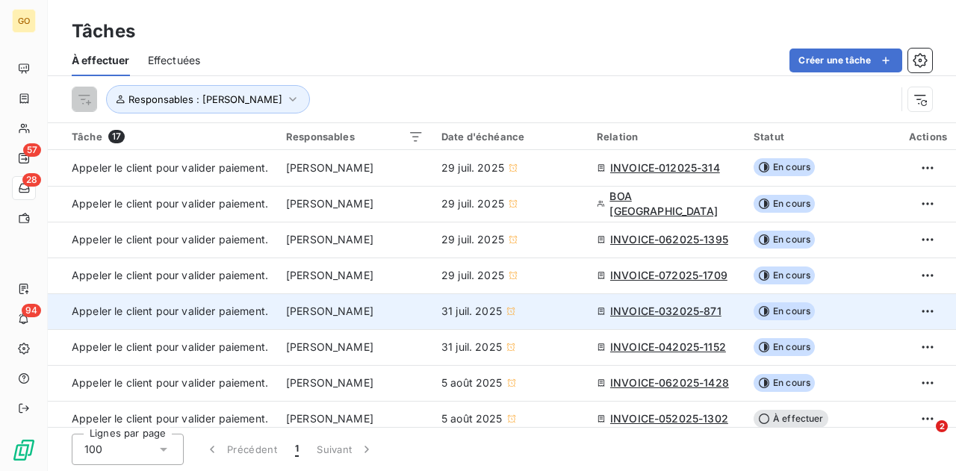
click at [685, 310] on span "INVOICE-032025-871" at bounding box center [665, 311] width 111 height 15
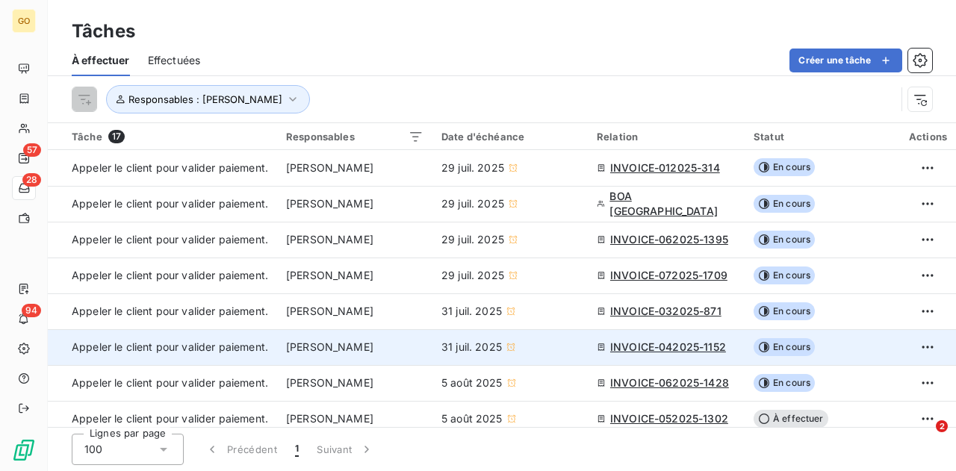
click at [662, 346] on span "INVOICE-042025-1152" at bounding box center [668, 347] width 116 height 15
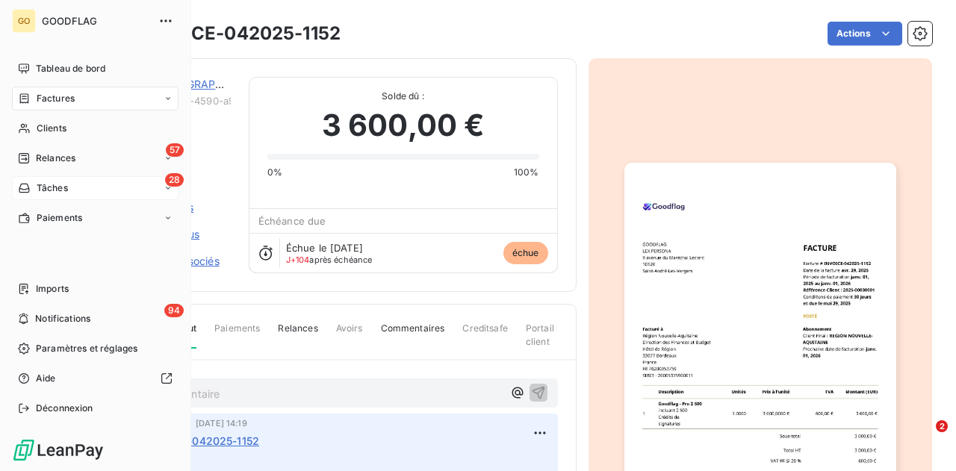
click at [60, 194] on span "Tâches" at bounding box center [52, 188] width 31 height 13
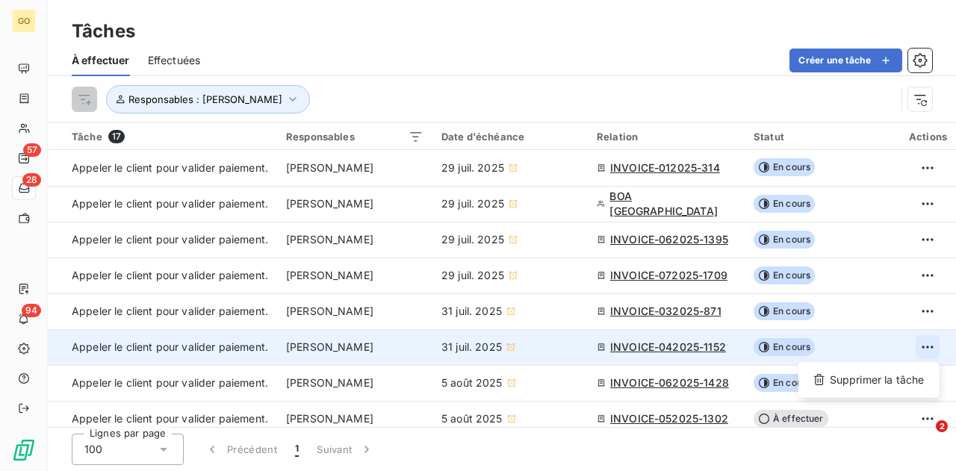
click at [931, 348] on html "GO 57 28 94 Tâches À effectuer Effectuées Créer une tâche Responsables : [PERSO…" at bounding box center [478, 235] width 956 height 471
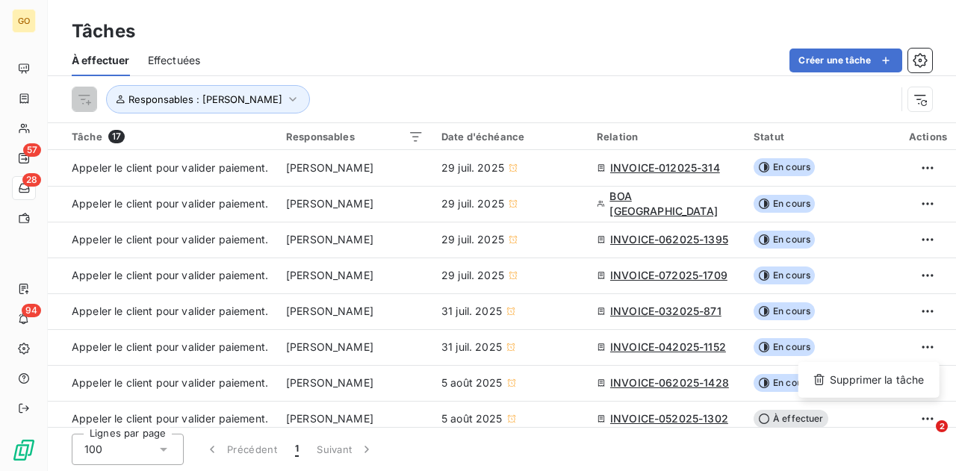
click at [652, 383] on html "GO 57 28 94 Tâches À effectuer Effectuées Créer une tâche Responsables : [PERSO…" at bounding box center [478, 235] width 956 height 471
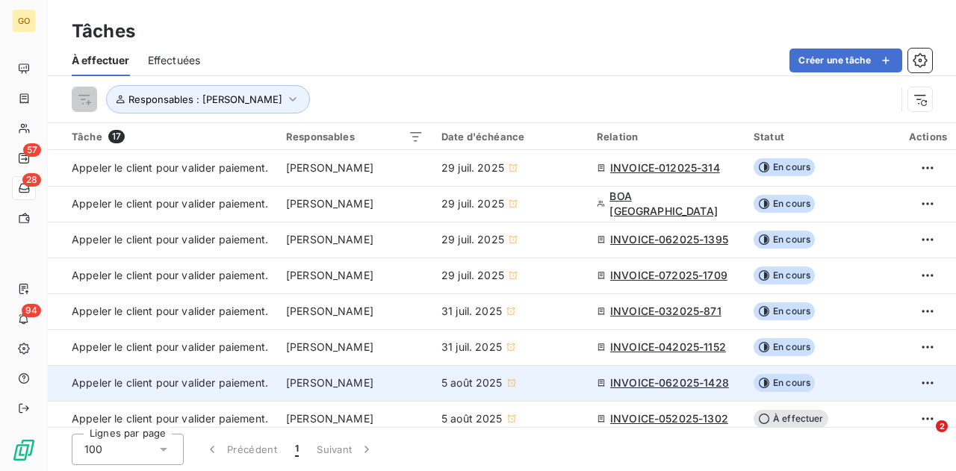
click at [663, 383] on span "INVOICE-062025-1428" at bounding box center [669, 383] width 119 height 15
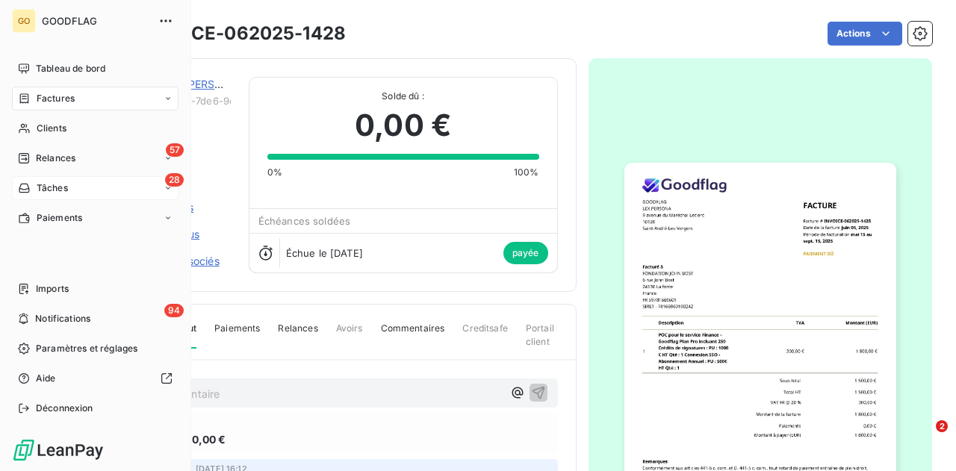
click at [56, 191] on span "Tâches" at bounding box center [52, 188] width 31 height 13
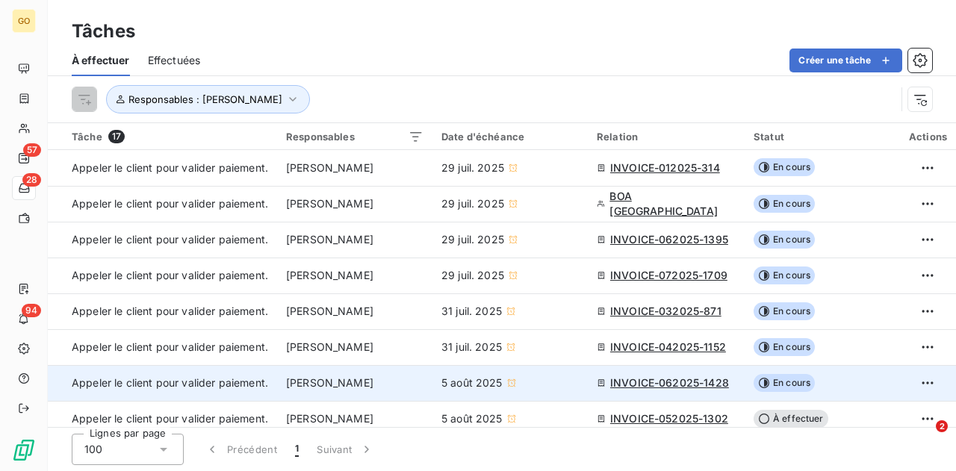
click at [783, 383] on span "En cours" at bounding box center [784, 383] width 61 height 18
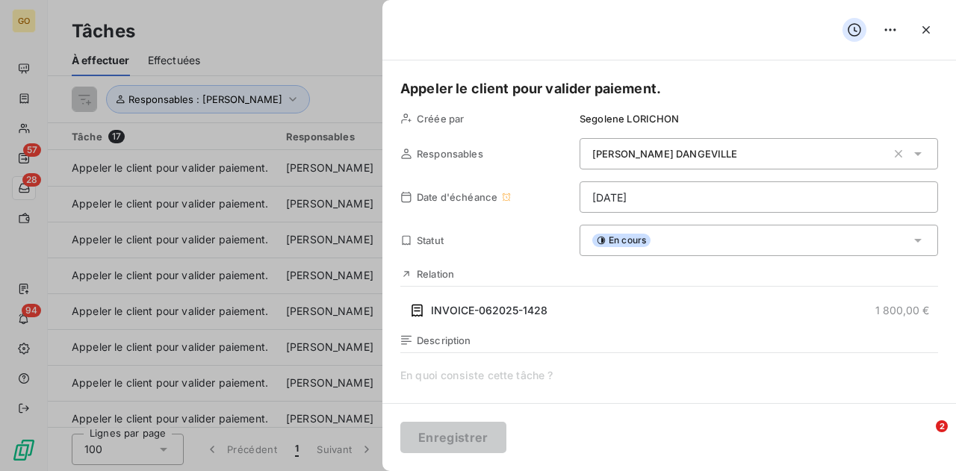
click at [604, 244] on span "En cours" at bounding box center [621, 240] width 58 height 13
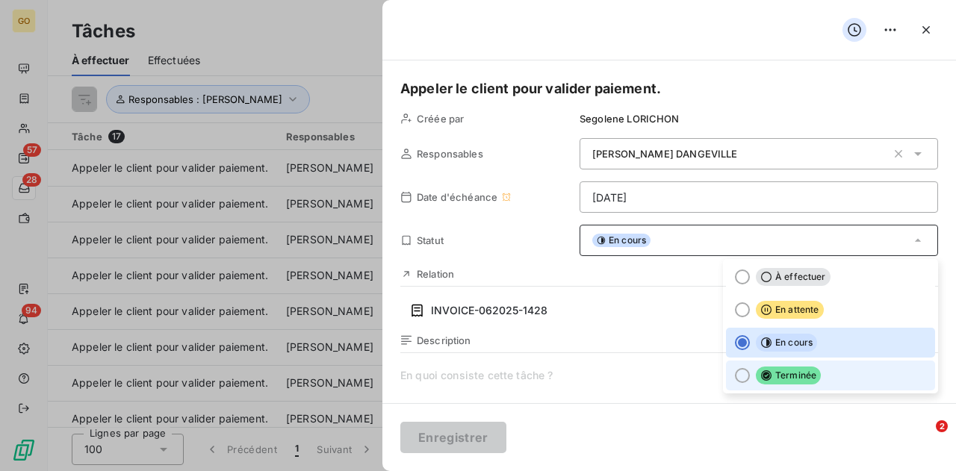
click at [726, 374] on li "Terminée" at bounding box center [830, 376] width 209 height 30
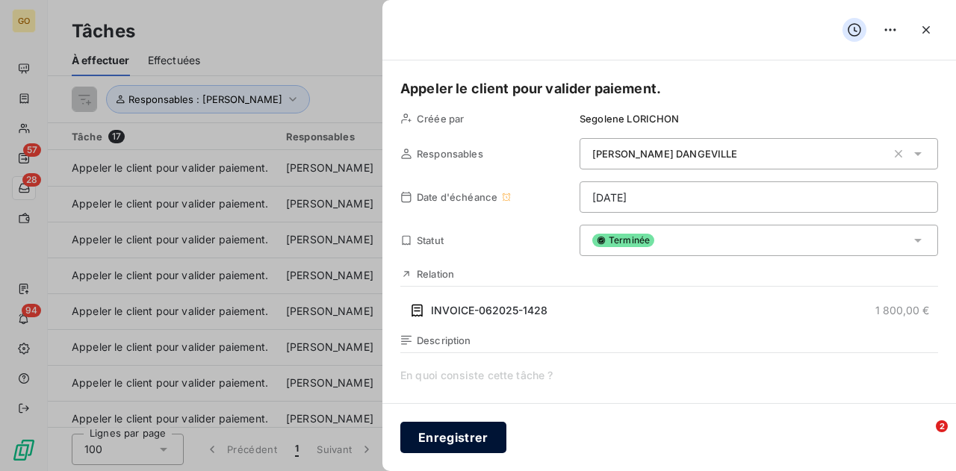
click at [470, 434] on button "Enregistrer" at bounding box center [453, 437] width 106 height 31
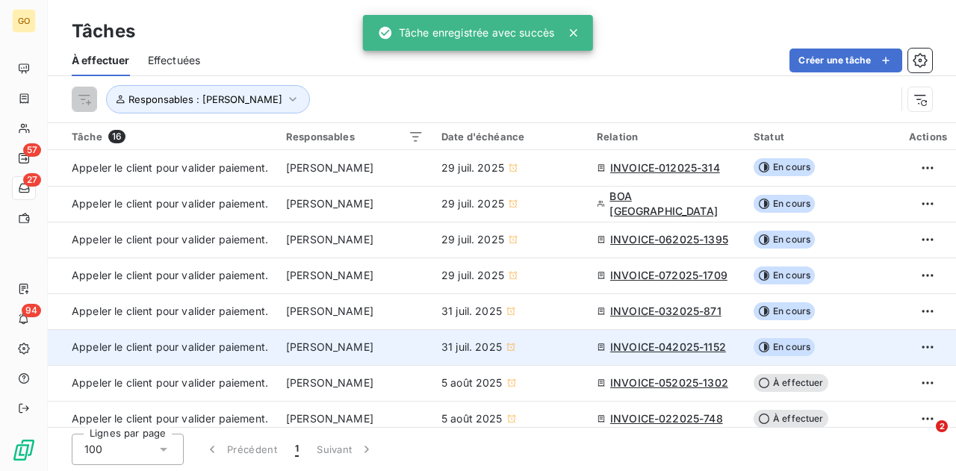
scroll to position [75, 0]
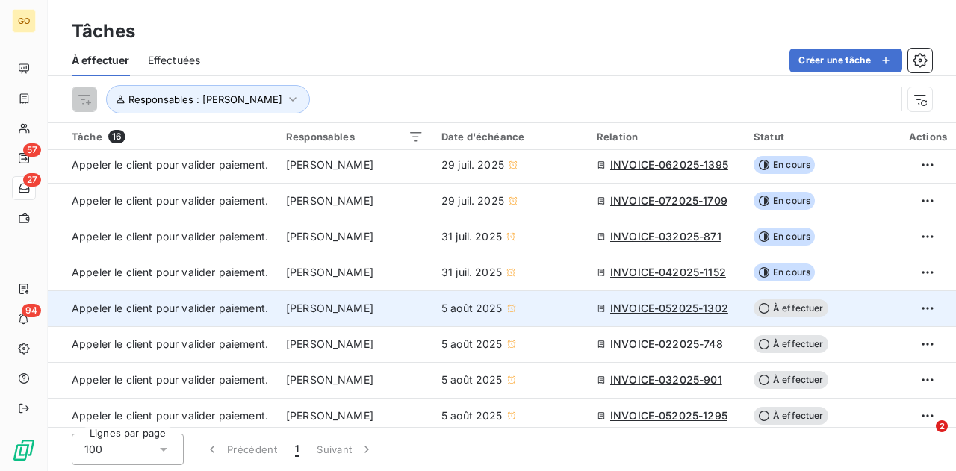
click at [666, 309] on span "INVOICE-052025-1302" at bounding box center [669, 308] width 118 height 15
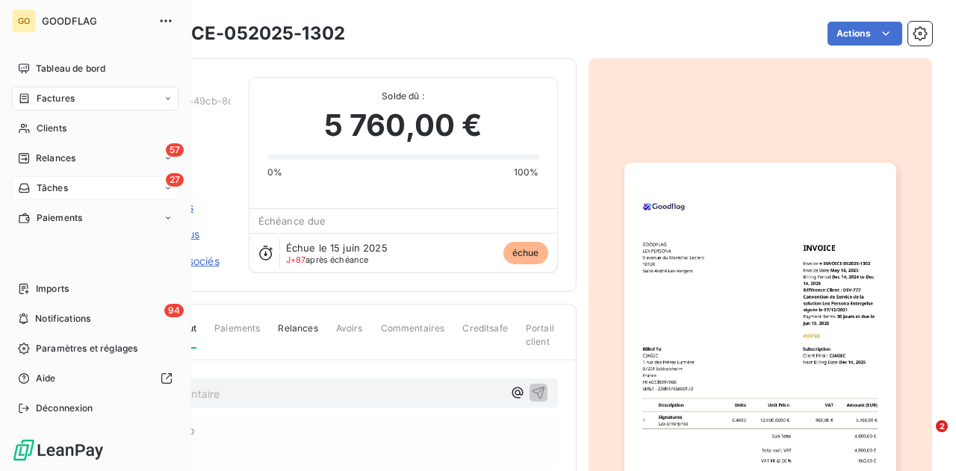
click at [33, 184] on div "Tâches" at bounding box center [43, 188] width 50 height 13
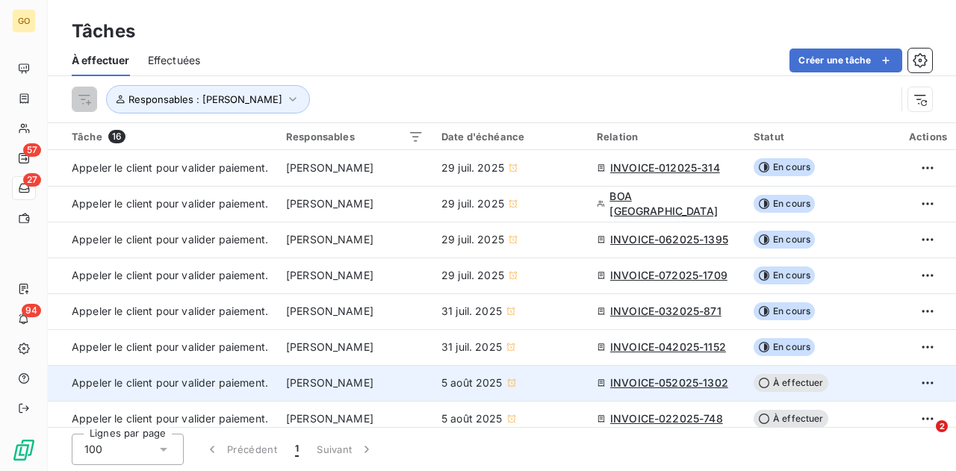
scroll to position [75, 0]
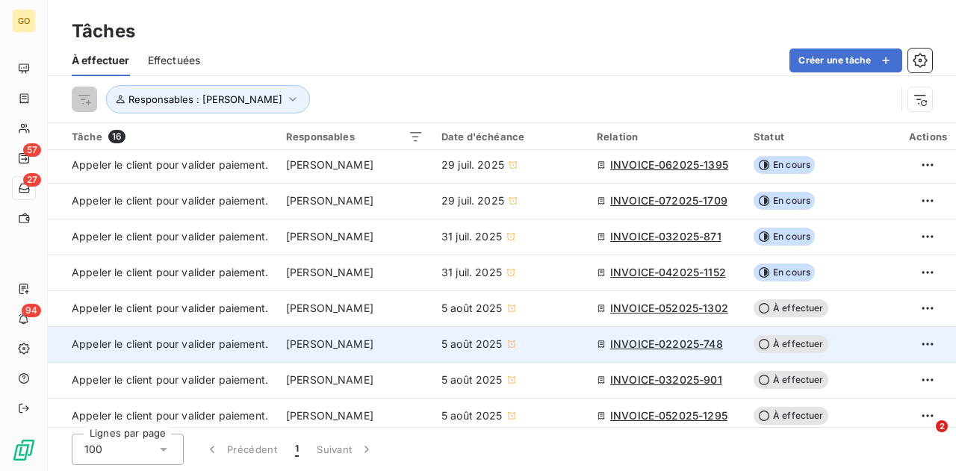
click at [702, 341] on span "INVOICE-022025-748" at bounding box center [666, 344] width 113 height 15
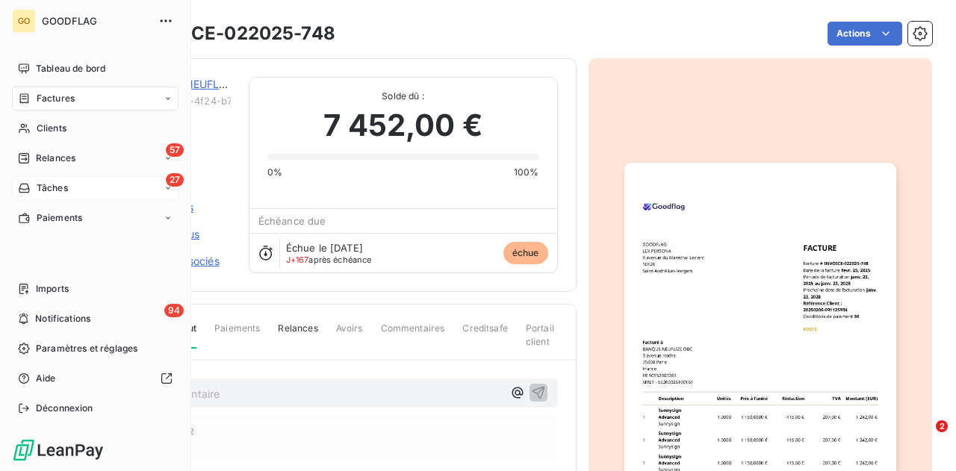
click at [82, 191] on div "27 Tâches" at bounding box center [95, 188] width 167 height 24
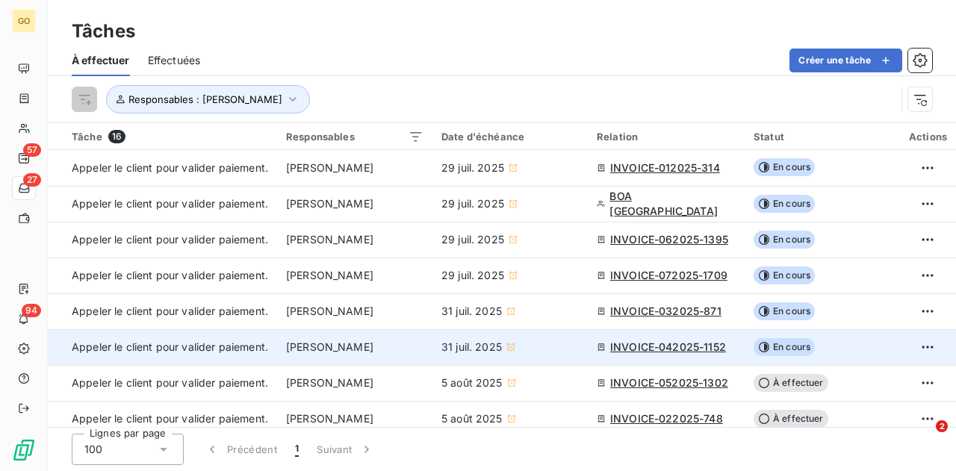
scroll to position [75, 0]
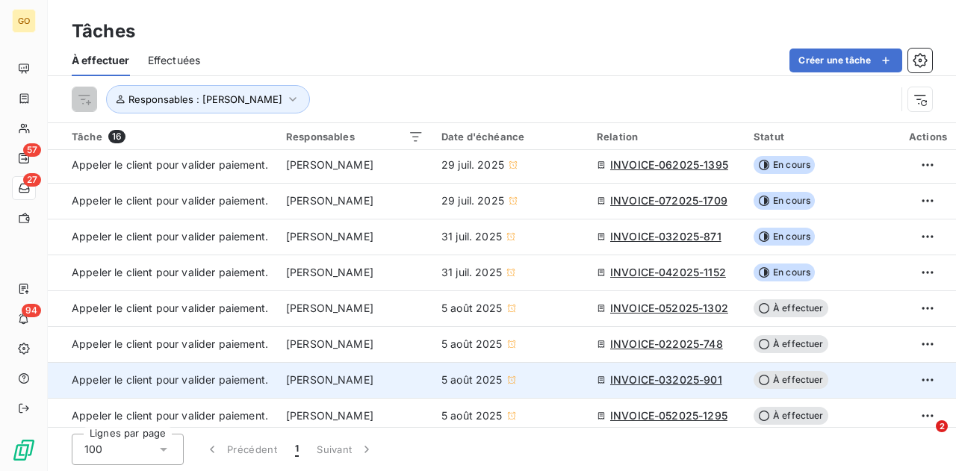
click at [662, 375] on span "INVOICE-032025-901" at bounding box center [666, 380] width 112 height 15
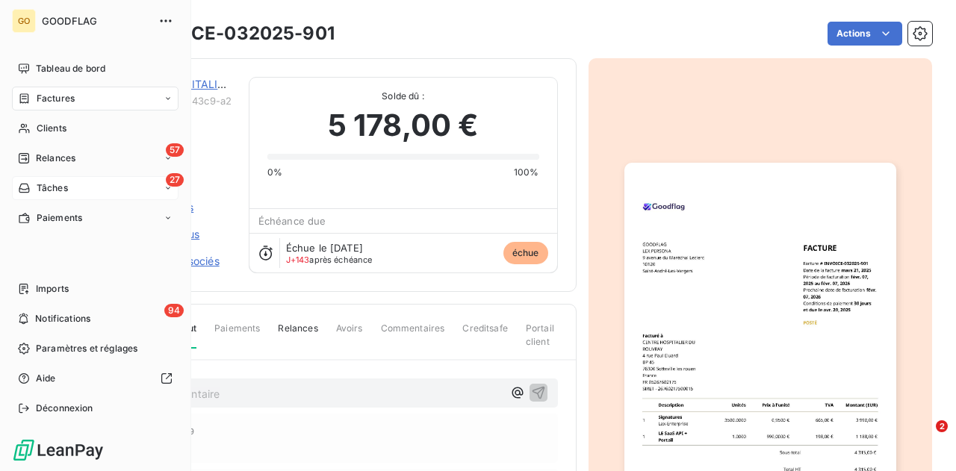
click at [85, 186] on div "27 Tâches" at bounding box center [95, 188] width 167 height 24
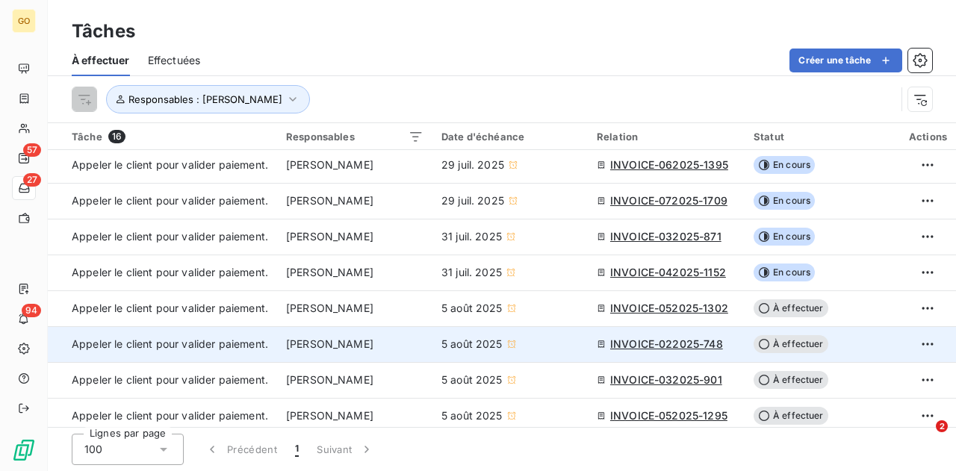
scroll to position [149, 0]
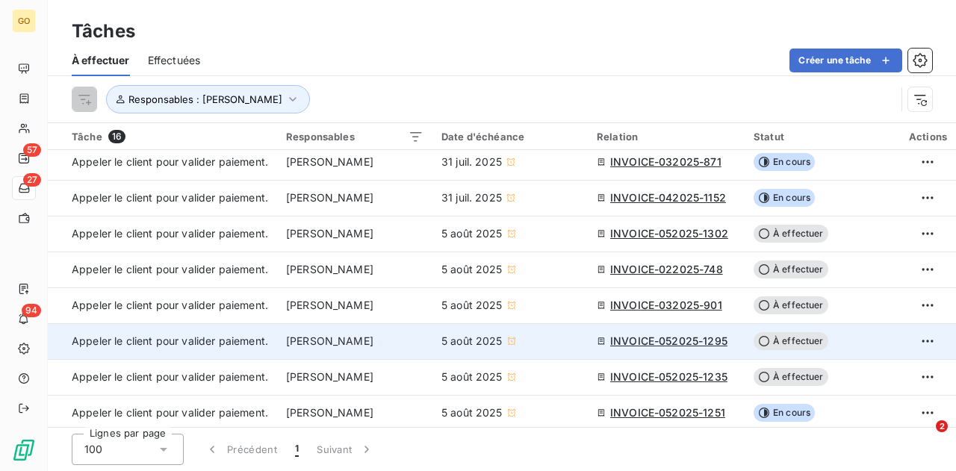
click at [672, 338] on span "INVOICE-052025-1295" at bounding box center [668, 341] width 117 height 15
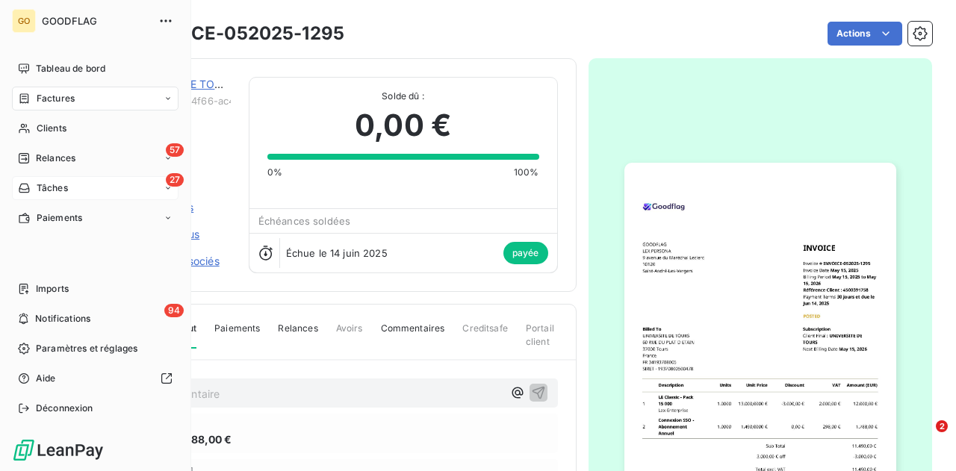
click at [25, 188] on icon at bounding box center [24, 188] width 13 height 12
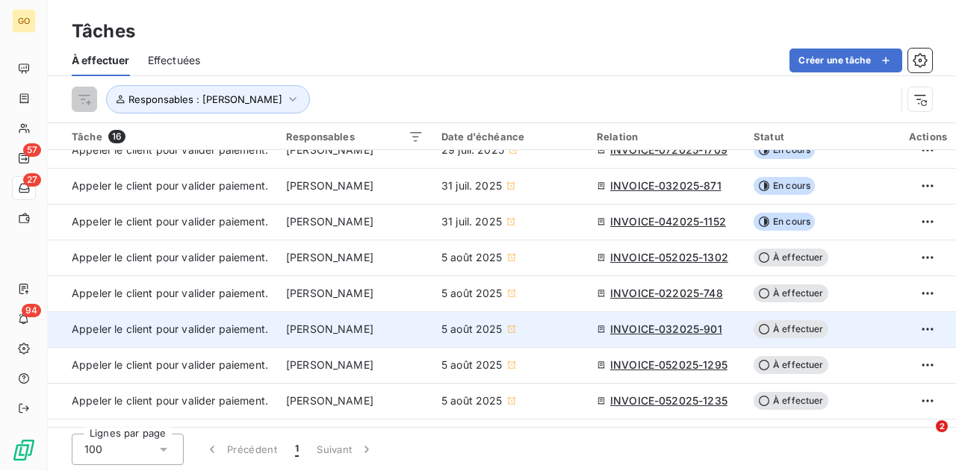
scroll to position [149, 0]
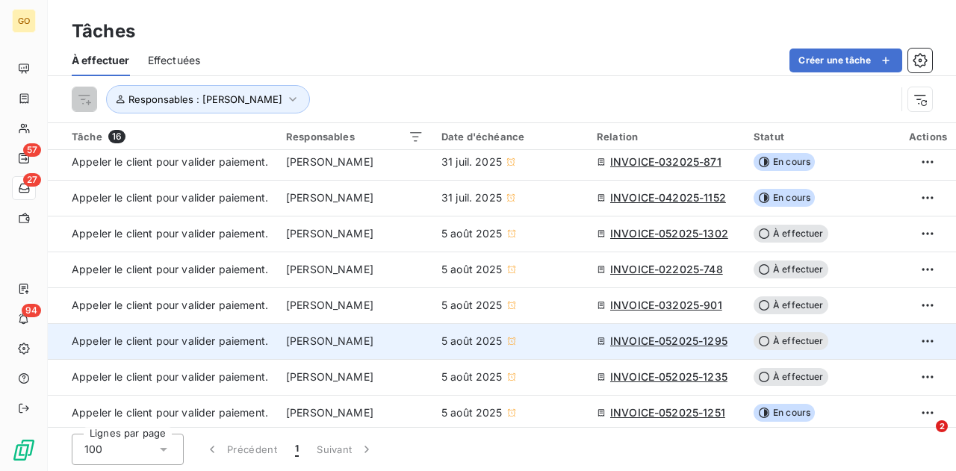
click at [778, 340] on span "À effectuer" at bounding box center [791, 341] width 75 height 18
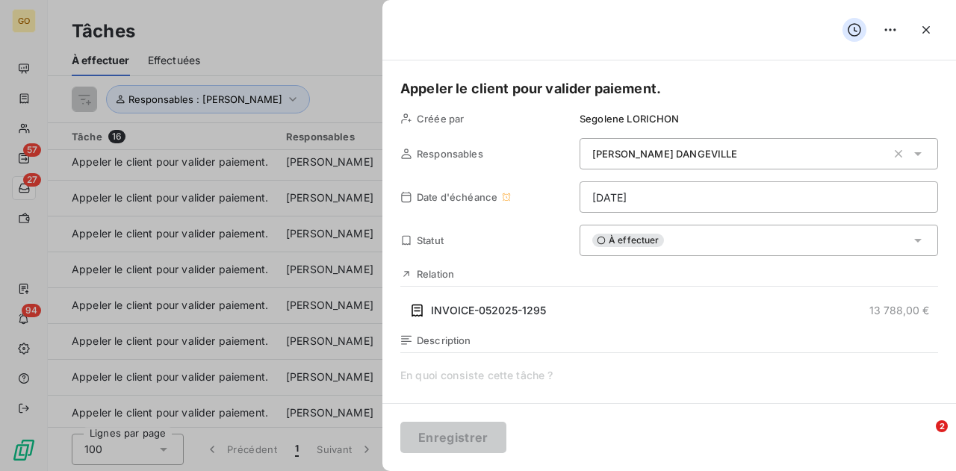
click at [620, 244] on span "À effectuer" at bounding box center [628, 240] width 72 height 13
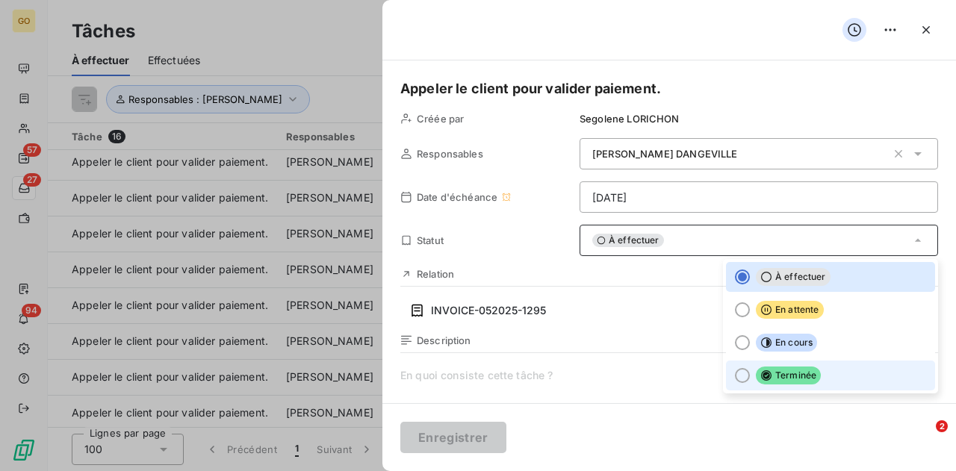
click at [737, 374] on div at bounding box center [742, 375] width 15 height 15
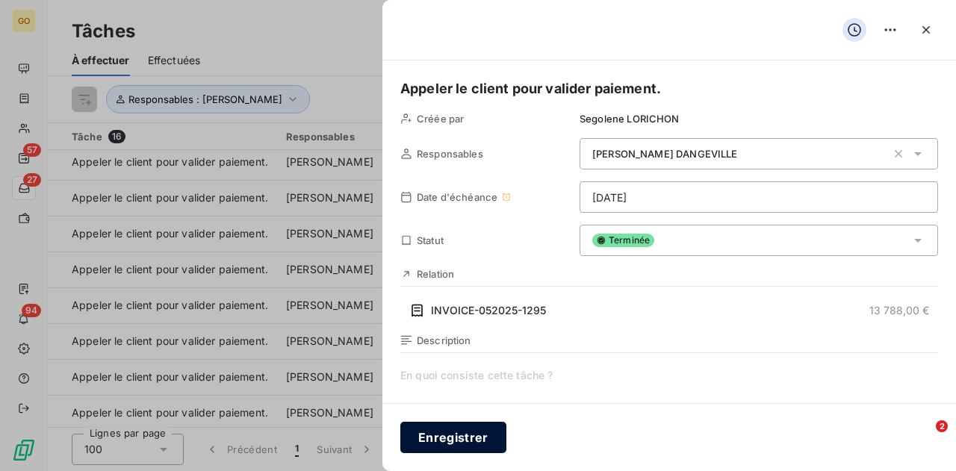
click at [478, 441] on button "Enregistrer" at bounding box center [453, 437] width 106 height 31
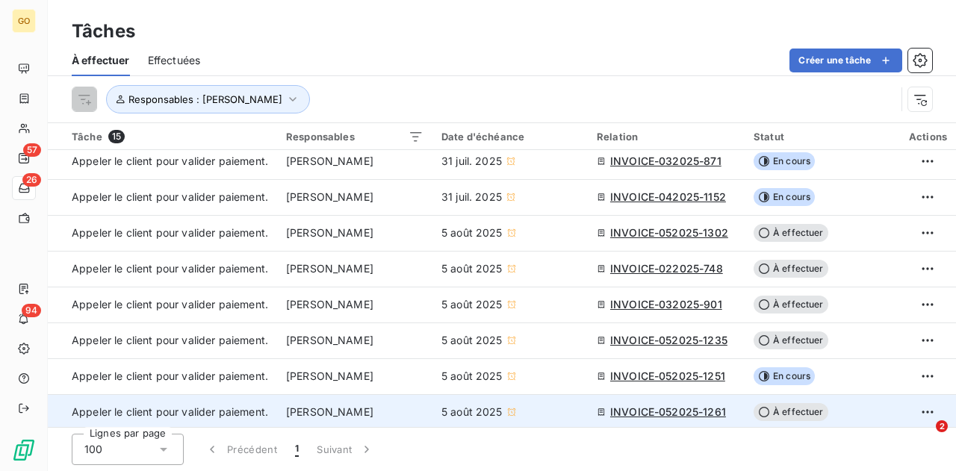
scroll to position [117, 0]
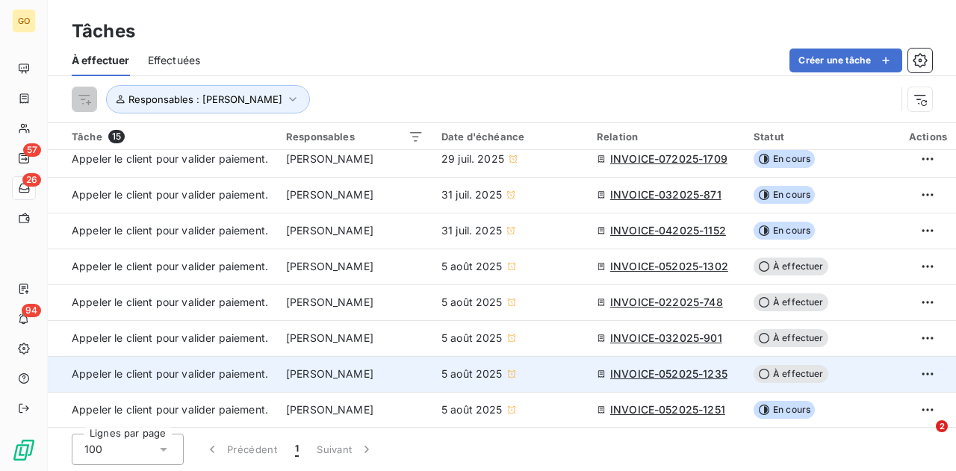
click at [696, 371] on span "INVOICE-052025-1235" at bounding box center [668, 374] width 117 height 15
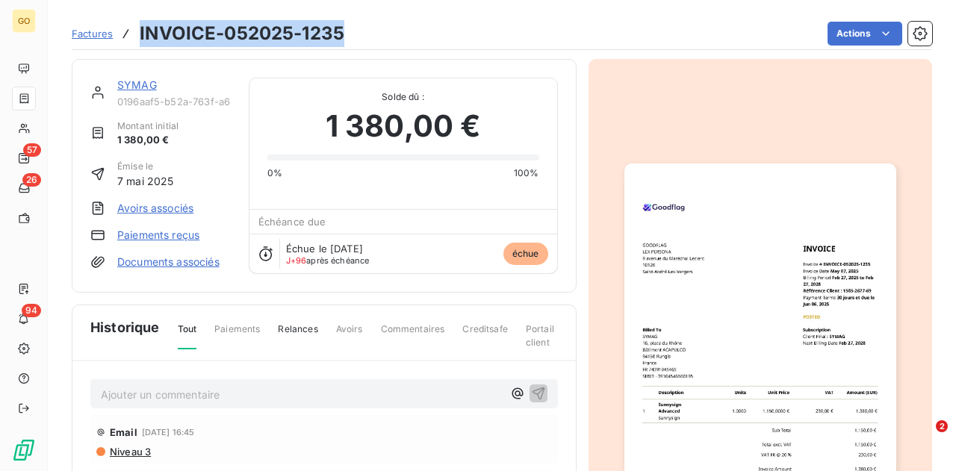
drag, startPoint x: 332, startPoint y: 28, endPoint x: 139, endPoint y: 28, distance: 192.8
click at [139, 28] on div "Factures INVOICE-052025-1235 Actions" at bounding box center [502, 33] width 861 height 31
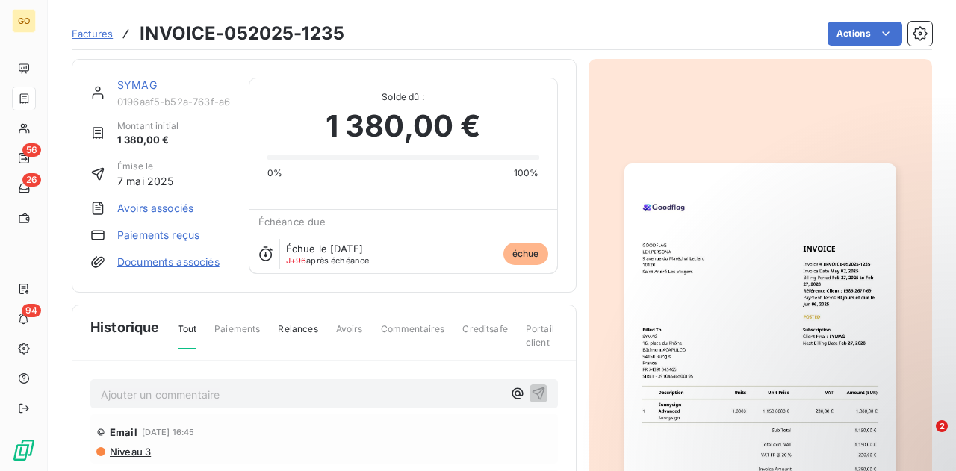
click at [229, 386] on p "Ajouter un commentaire ﻿" at bounding box center [302, 395] width 402 height 19
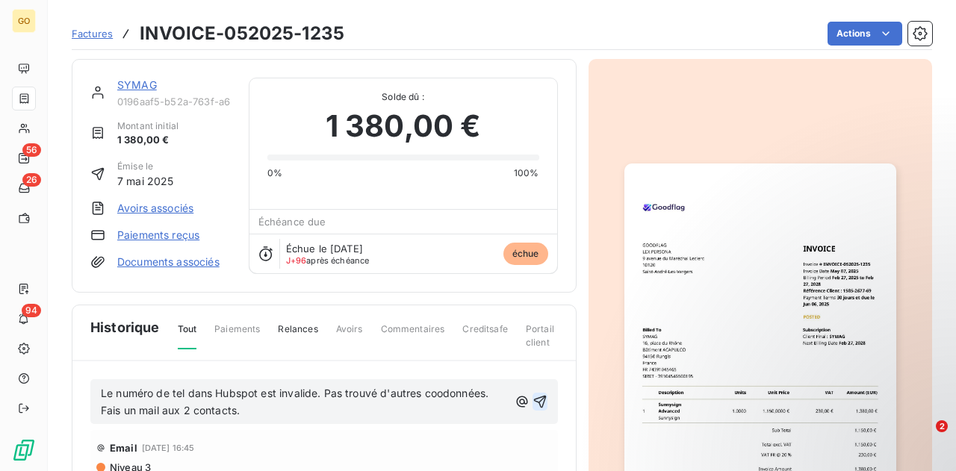
click at [533, 394] on icon "button" at bounding box center [540, 401] width 15 height 15
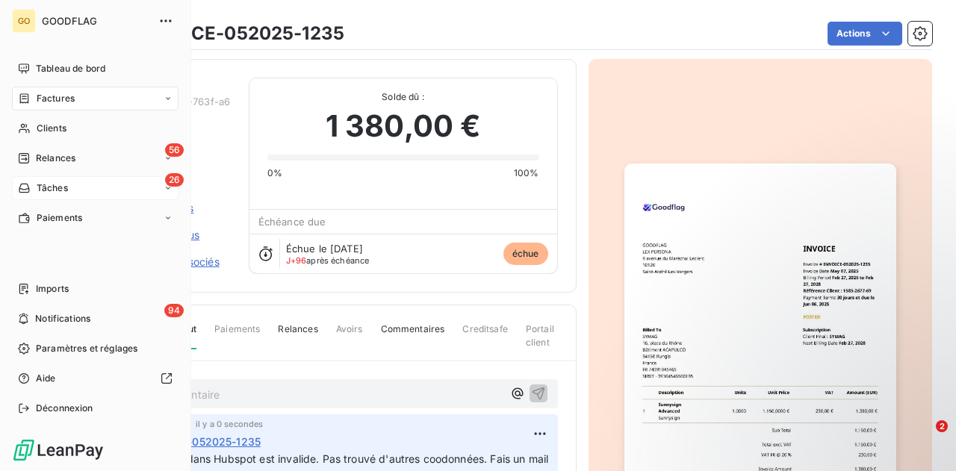
click at [28, 187] on icon at bounding box center [24, 188] width 10 height 9
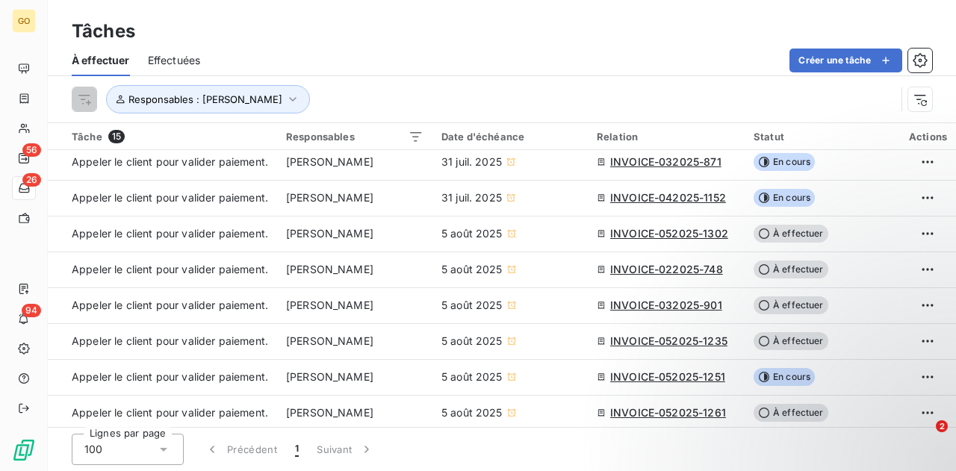
scroll to position [224, 0]
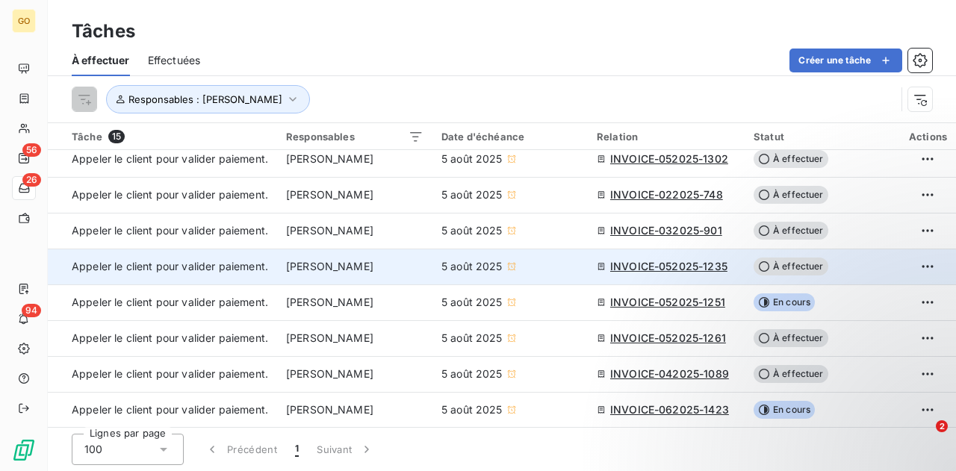
click at [777, 267] on span "À effectuer" at bounding box center [791, 267] width 75 height 18
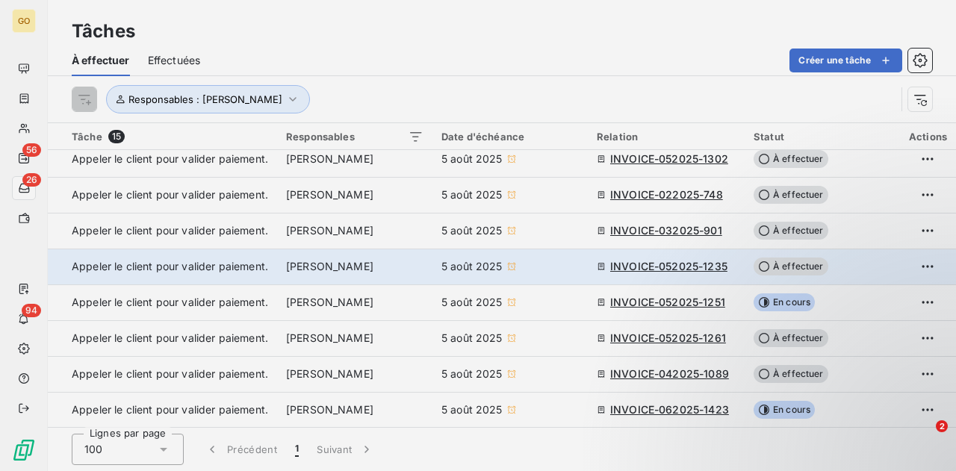
type input "[DATE]"
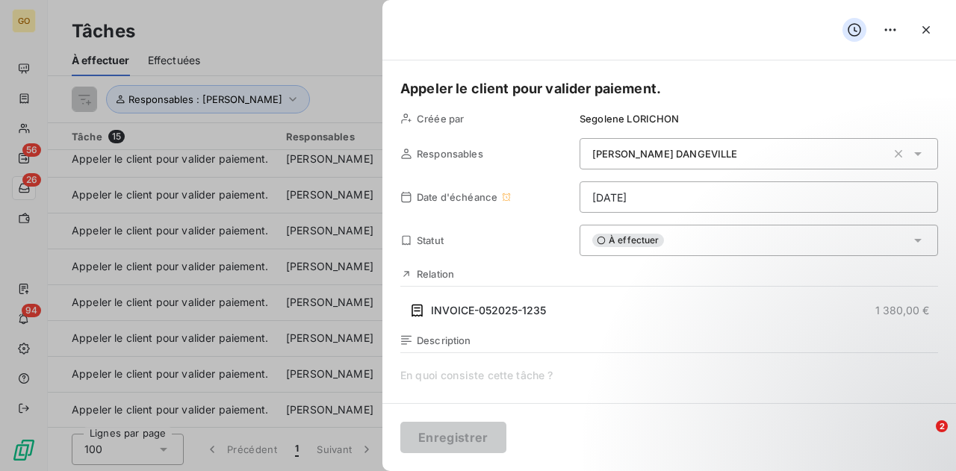
click at [613, 241] on span "À effectuer" at bounding box center [628, 240] width 72 height 13
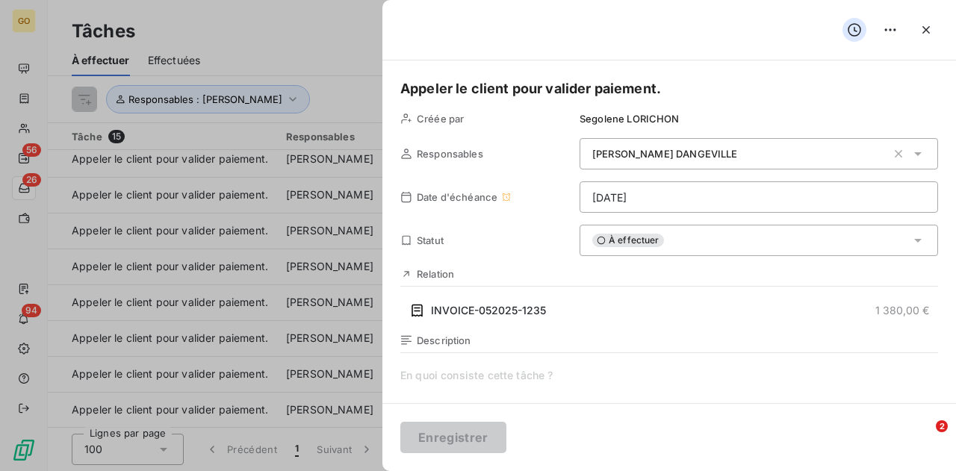
click at [911, 235] on icon at bounding box center [918, 240] width 15 height 15
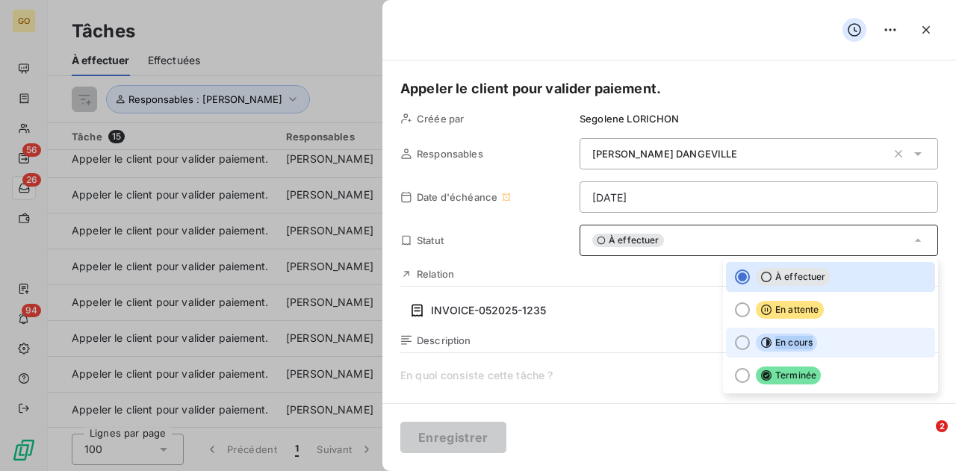
drag, startPoint x: 735, startPoint y: 376, endPoint x: 734, endPoint y: 339, distance: 36.6
click at [734, 339] on ul "À effectuer En attente En cours Terminée" at bounding box center [830, 326] width 215 height 134
click at [735, 339] on div at bounding box center [742, 342] width 15 height 15
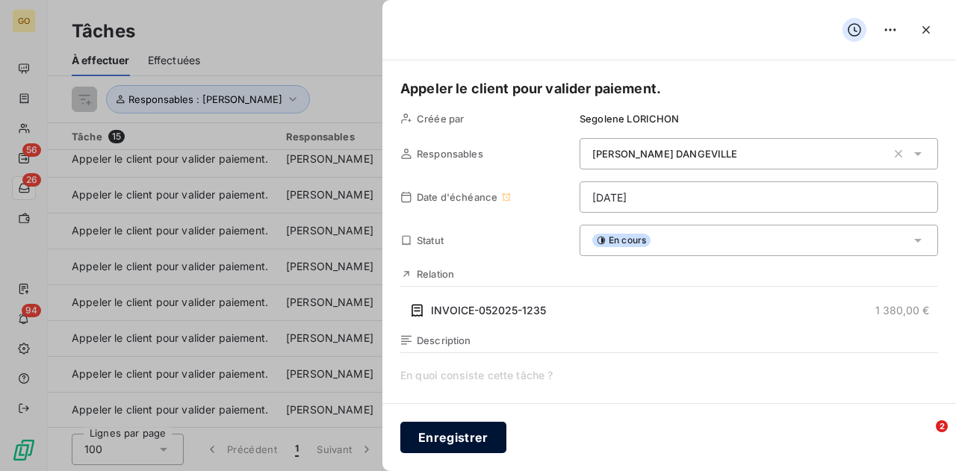
click at [459, 441] on button "Enregistrer" at bounding box center [453, 437] width 106 height 31
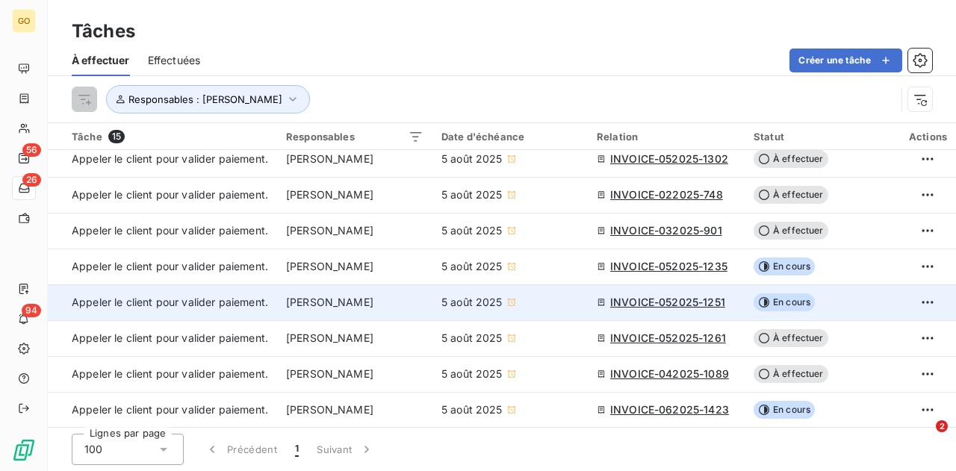
click at [686, 300] on span "INVOICE-052025-1251" at bounding box center [667, 302] width 115 height 15
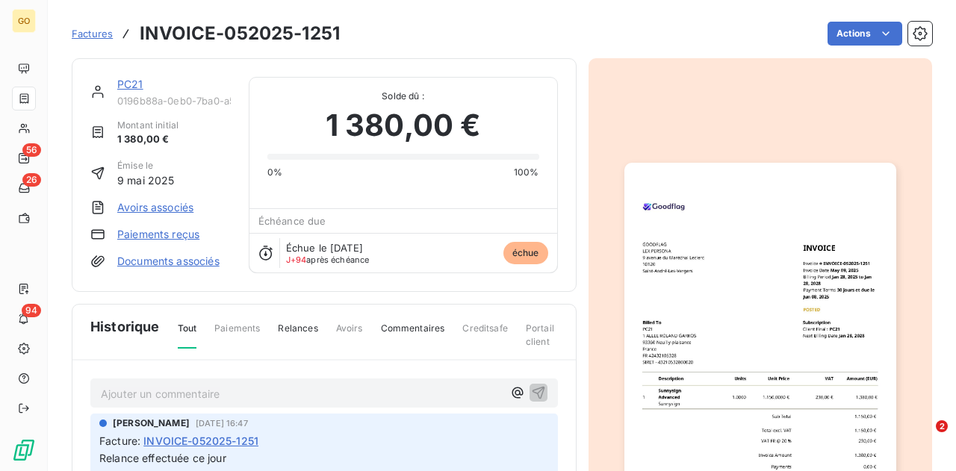
click at [686, 300] on img "button" at bounding box center [761, 355] width 272 height 384
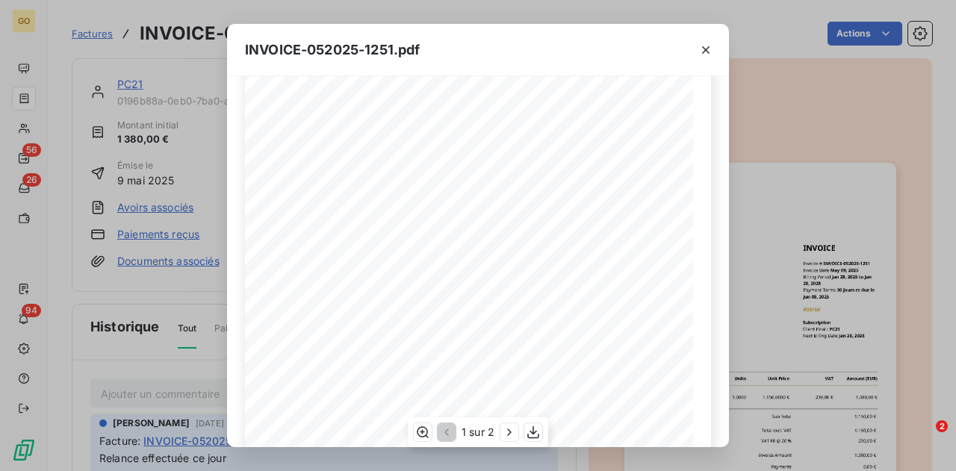
scroll to position [75, 0]
click at [702, 48] on icon "button" at bounding box center [706, 50] width 15 height 15
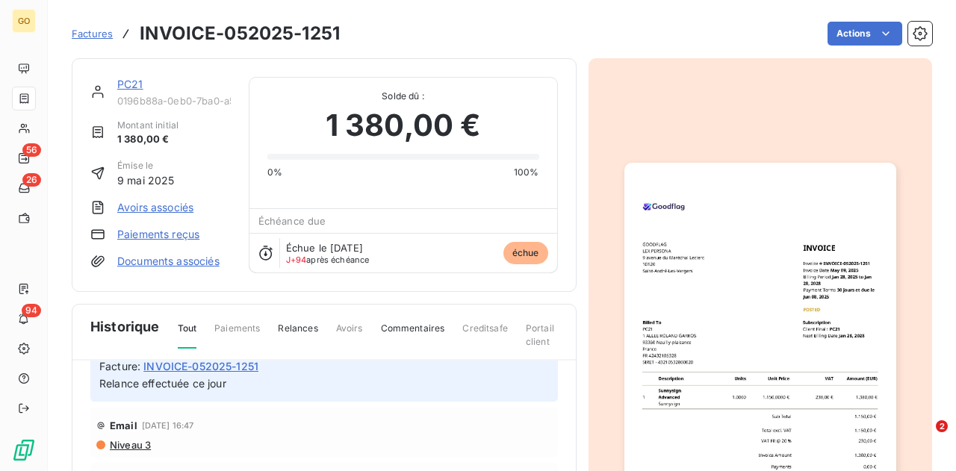
scroll to position [0, 0]
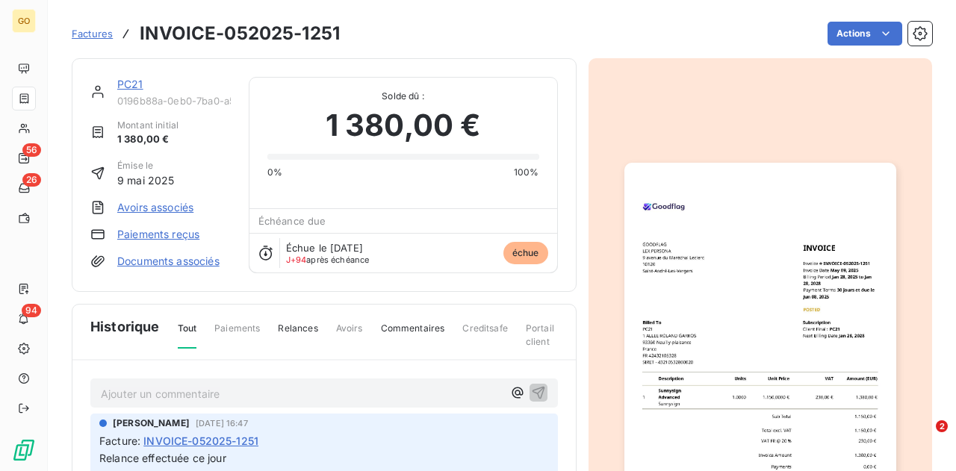
click at [663, 292] on img "button" at bounding box center [761, 355] width 272 height 384
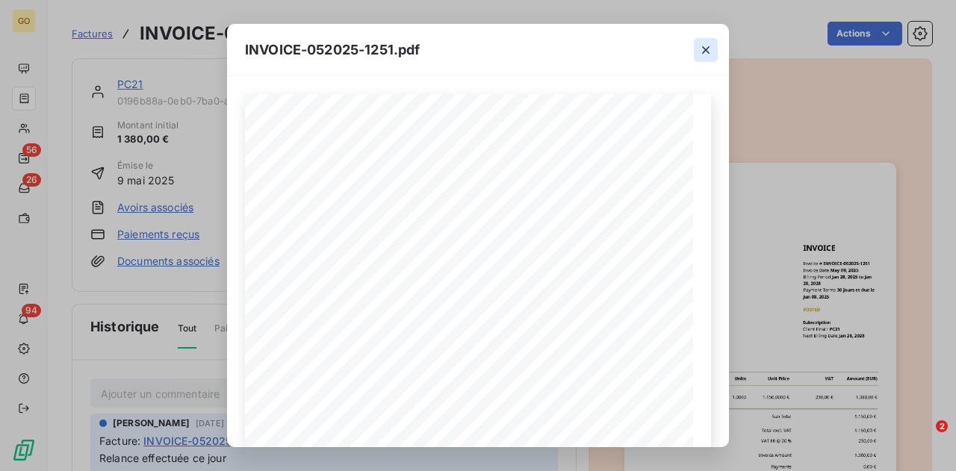
click at [705, 50] on icon "button" at bounding box center [705, 49] width 7 height 7
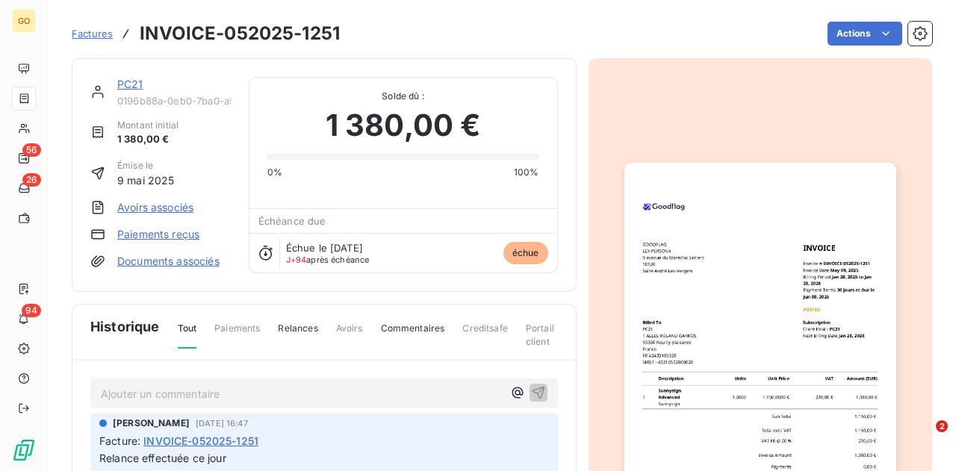
click at [357, 392] on p "Ajouter un commentaire ﻿" at bounding box center [302, 394] width 402 height 19
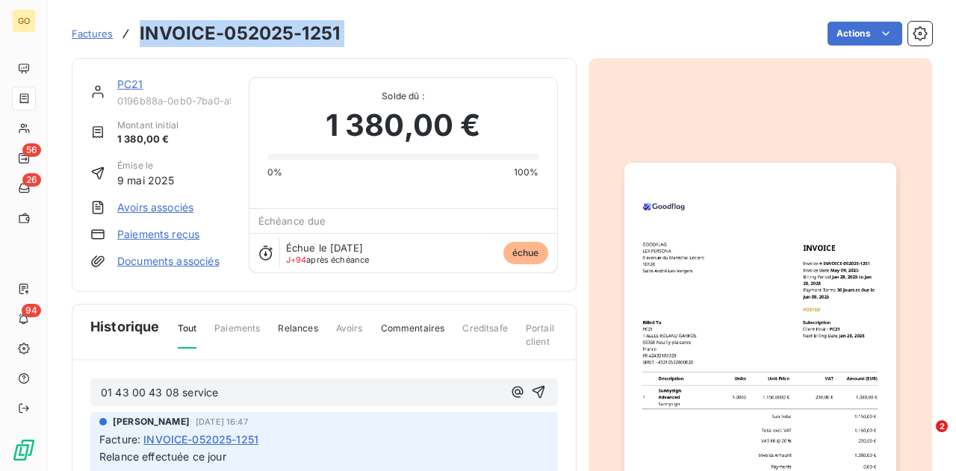
drag, startPoint x: 350, startPoint y: 29, endPoint x: 139, endPoint y: 33, distance: 210.7
click at [139, 33] on div "Factures INVOICE-052025-1251 Actions" at bounding box center [502, 33] width 861 height 31
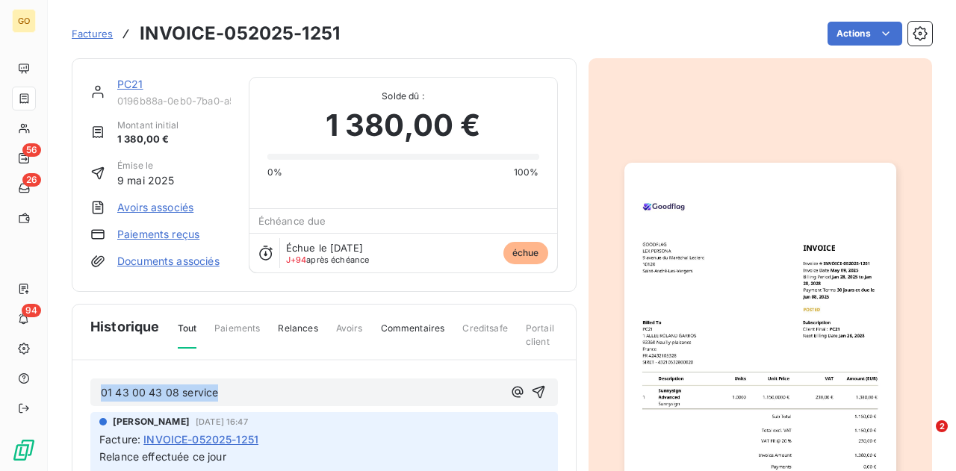
drag, startPoint x: 241, startPoint y: 391, endPoint x: 96, endPoint y: 390, distance: 144.2
click at [96, 390] on div "01 43 00 43 08 service" at bounding box center [324, 393] width 468 height 28
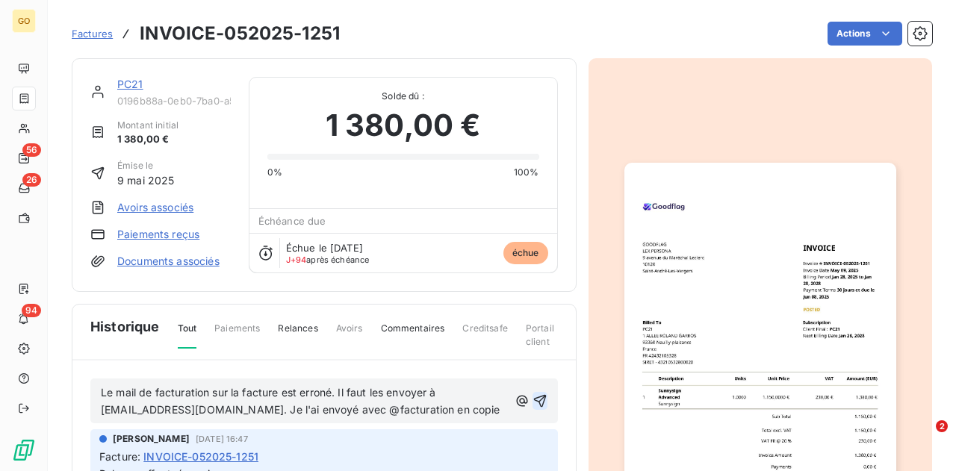
click at [533, 396] on icon "button" at bounding box center [539, 401] width 13 height 13
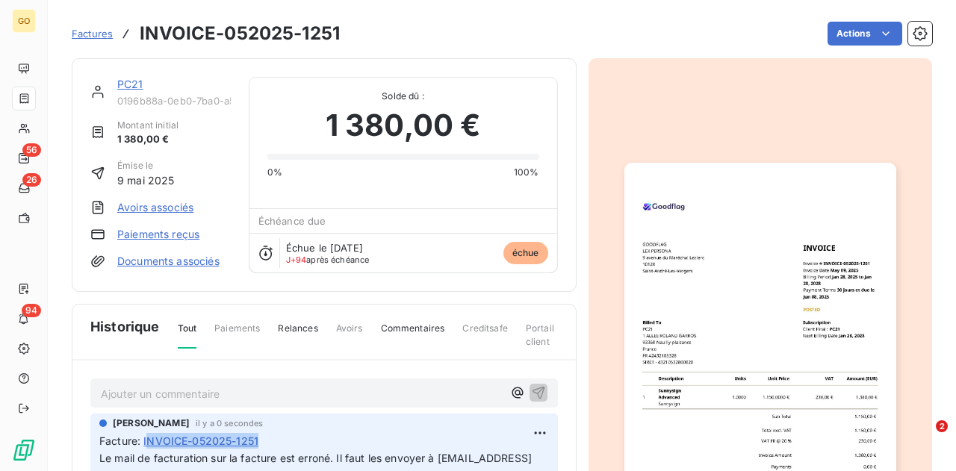
drag, startPoint x: 272, startPoint y: 440, endPoint x: 149, endPoint y: 443, distance: 123.3
click at [149, 443] on div "Facture : INVOICE-052025-1251" at bounding box center [324, 441] width 450 height 16
click at [368, 421] on div "[PERSON_NAME] il y a 2 minutes" at bounding box center [324, 423] width 450 height 13
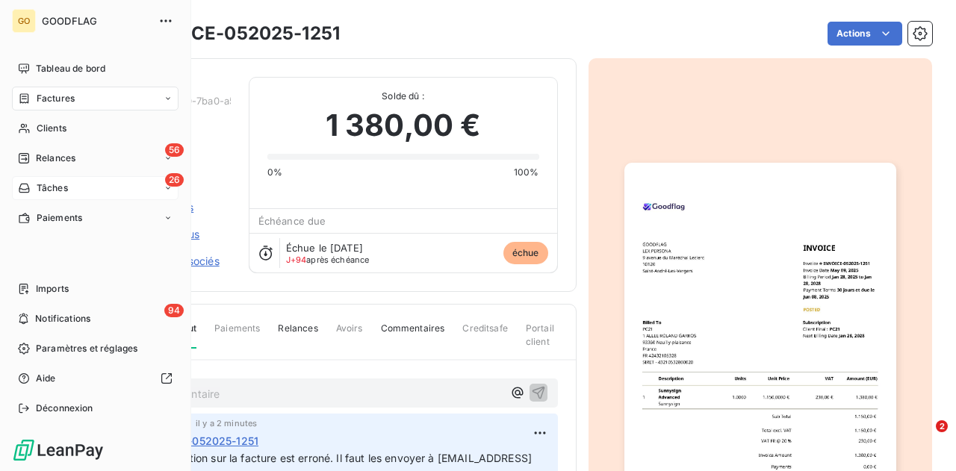
click at [21, 185] on icon at bounding box center [24, 188] width 10 height 9
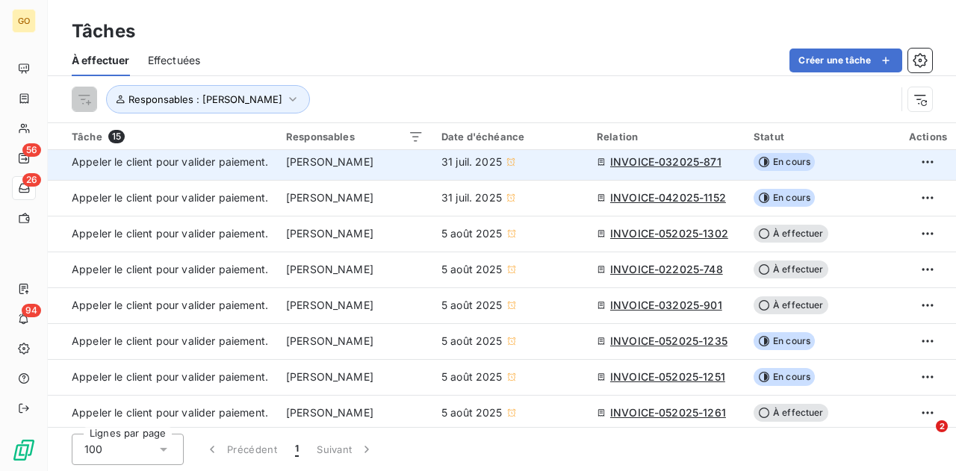
scroll to position [224, 0]
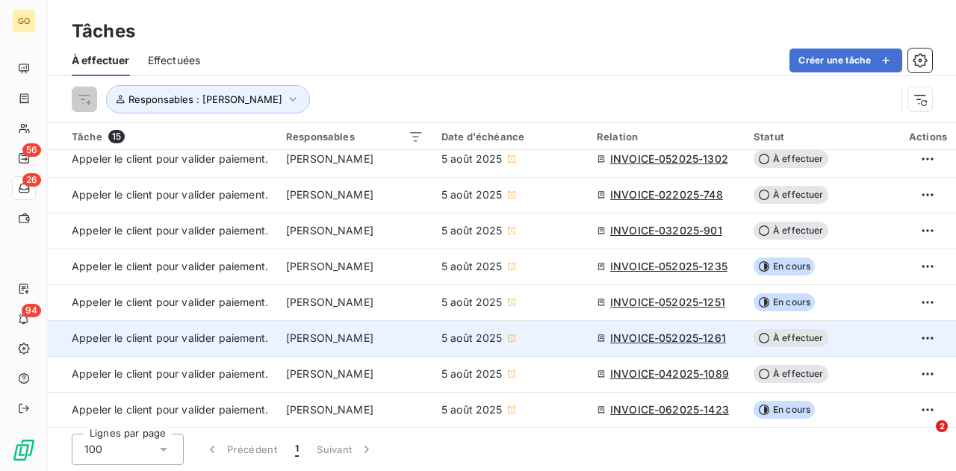
click at [643, 340] on span "INVOICE-052025-1261" at bounding box center [668, 338] width 116 height 15
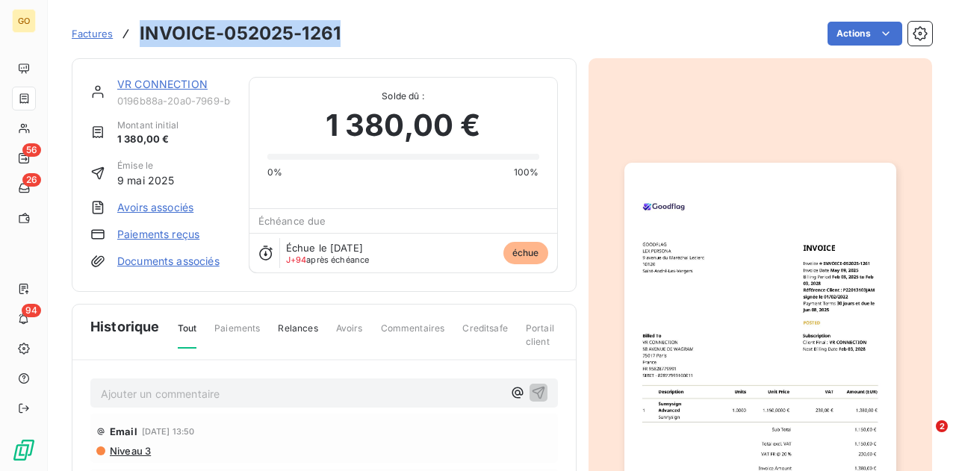
drag, startPoint x: 344, startPoint y: 34, endPoint x: 140, endPoint y: 22, distance: 203.6
click at [140, 22] on div "Factures INVOICE-052025-1261 Actions" at bounding box center [502, 33] width 861 height 31
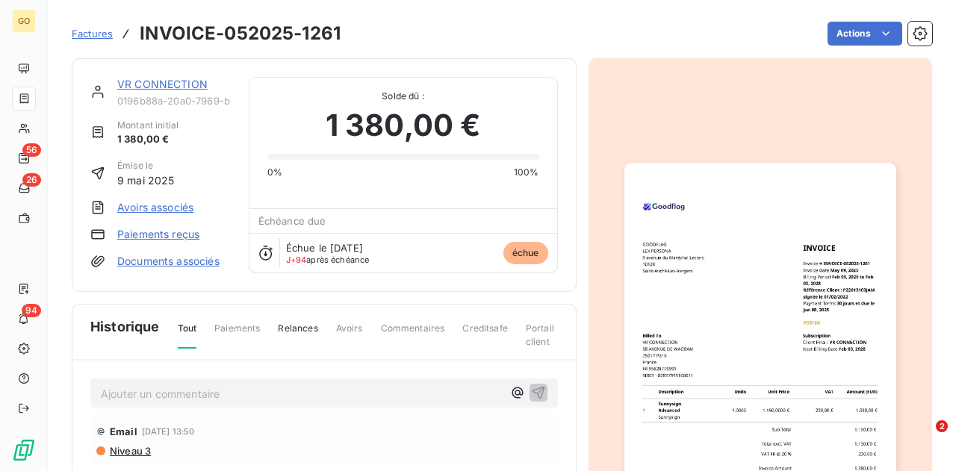
click at [226, 385] on p "Ajouter un commentaire ﻿" at bounding box center [302, 394] width 402 height 19
click at [348, 392] on span "Aucun tel de contact trouvé. Fais relance mail cc @facturation" at bounding box center [257, 392] width 312 height 13
click at [426, 394] on p "Aucun tel de contact trouvé. Fais relance mail cc@facturation" at bounding box center [302, 393] width 402 height 17
click at [531, 387] on icon "button" at bounding box center [538, 392] width 15 height 15
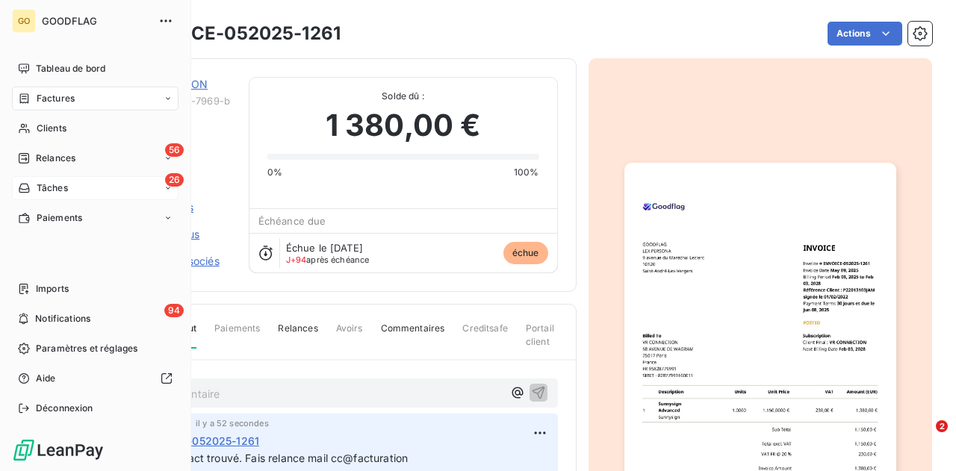
click at [72, 189] on div "26 Tâches" at bounding box center [95, 188] width 167 height 24
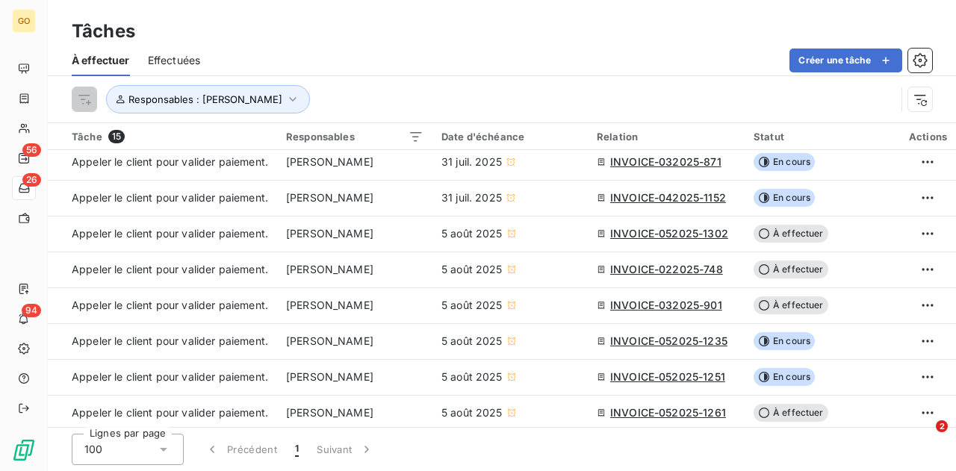
scroll to position [224, 0]
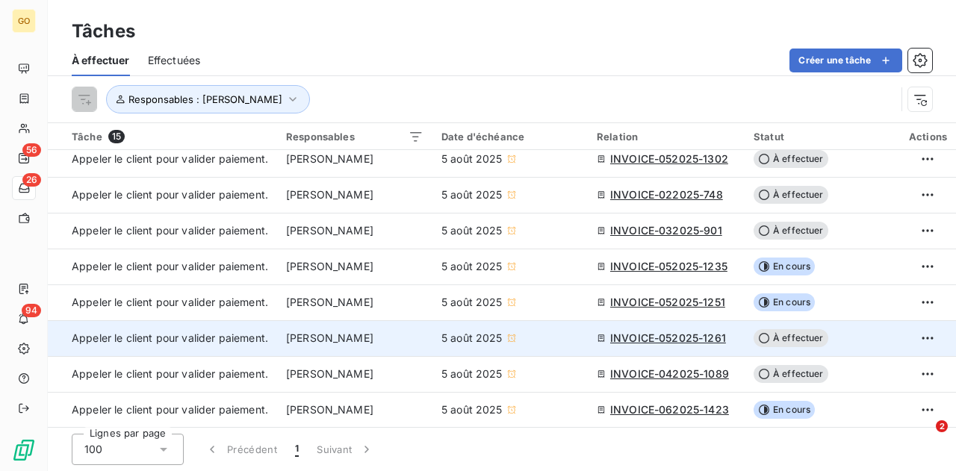
click at [785, 338] on span "À effectuer" at bounding box center [791, 338] width 75 height 18
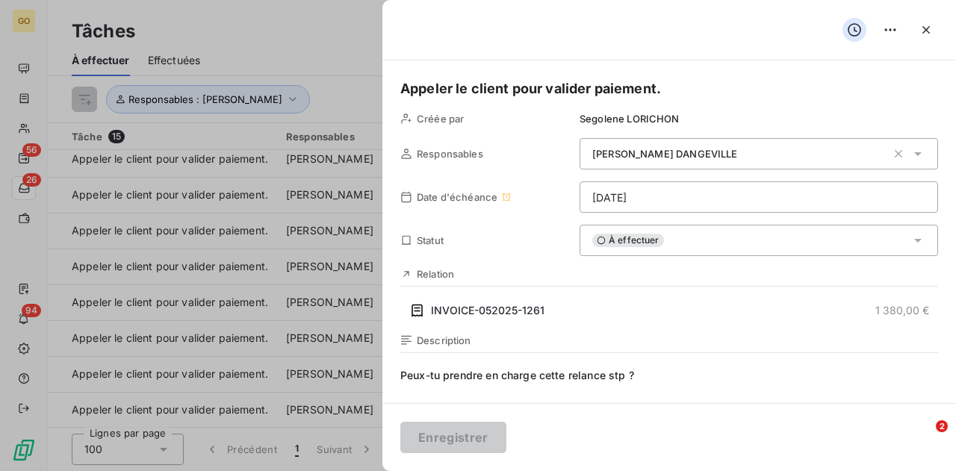
click at [592, 237] on span "À effectuer" at bounding box center [628, 240] width 72 height 13
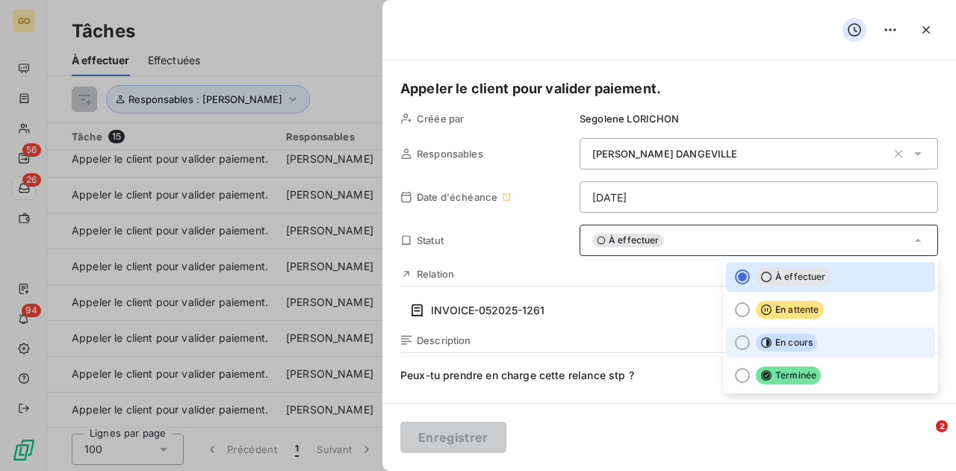
click at [735, 343] on div at bounding box center [742, 342] width 15 height 15
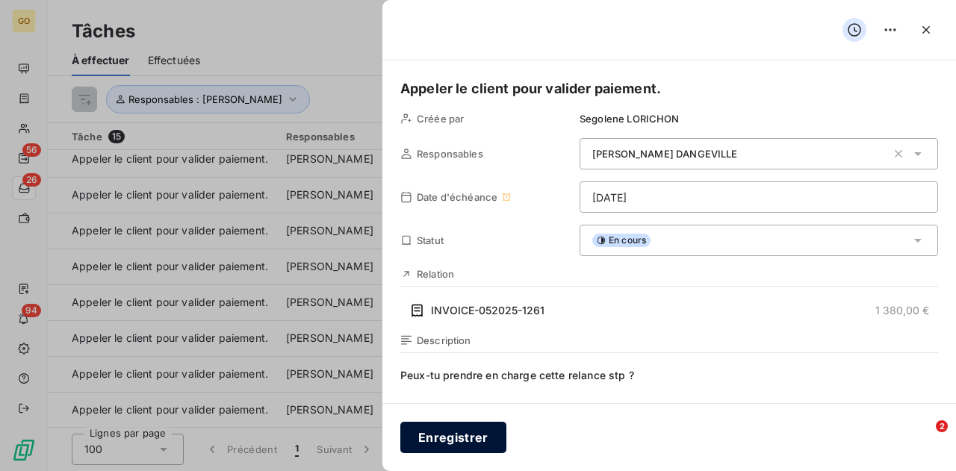
click at [468, 438] on button "Enregistrer" at bounding box center [453, 437] width 106 height 31
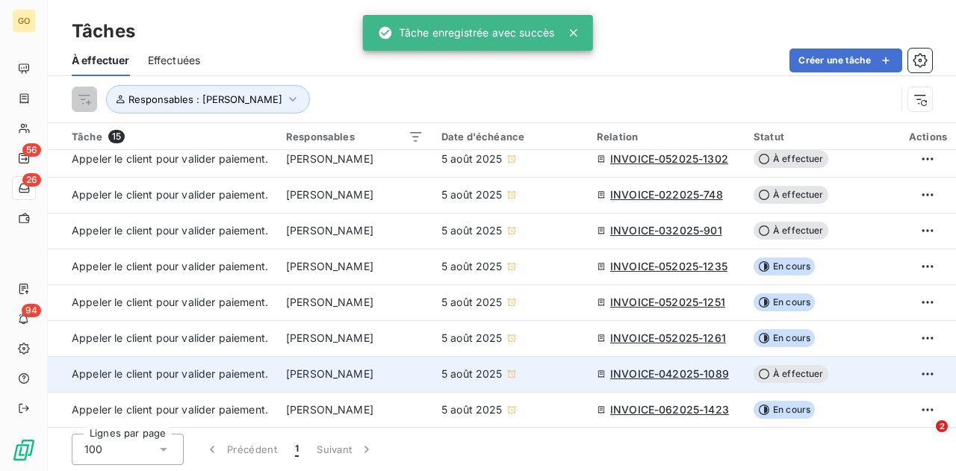
click at [719, 373] on span "INVOICE-042025-1089" at bounding box center [669, 374] width 119 height 15
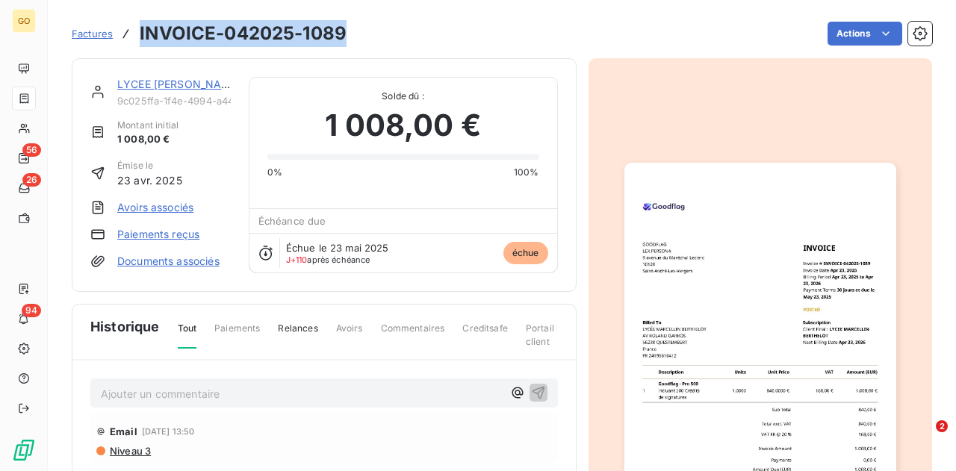
drag, startPoint x: 347, startPoint y: 28, endPoint x: 139, endPoint y: 43, distance: 208.2
click at [139, 43] on div "Factures INVOICE-042025-1089 Actions" at bounding box center [502, 33] width 861 height 31
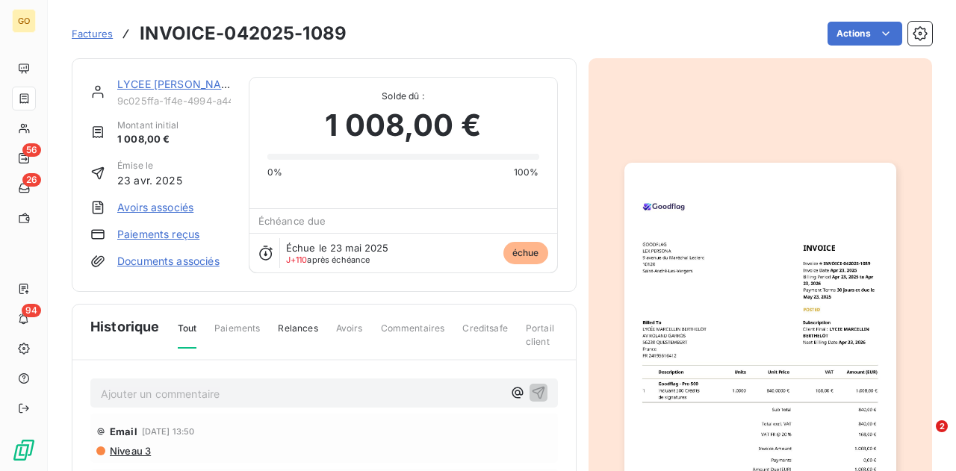
click at [215, 392] on p "Ajouter un commentaire ﻿" at bounding box center [302, 394] width 402 height 19
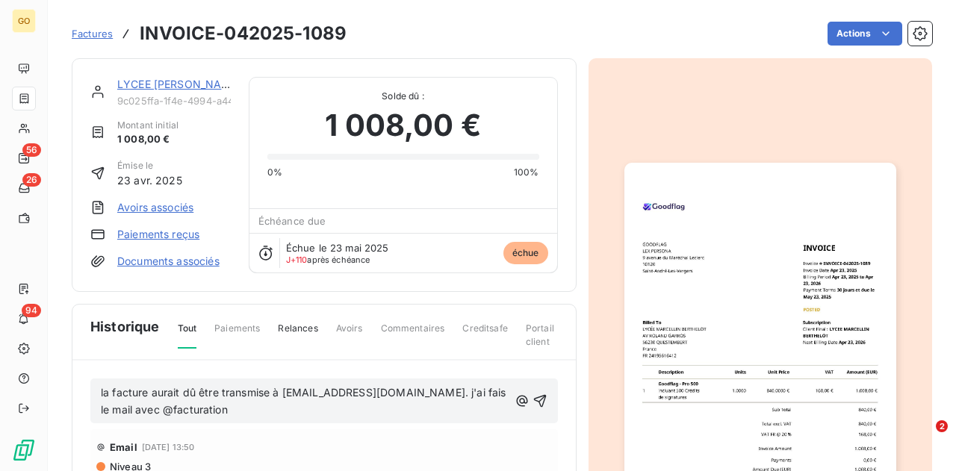
click at [162, 404] on span "la facture aurait dû être transmise à [EMAIL_ADDRESS][DOMAIN_NAME]. j'ai fais l…" at bounding box center [305, 401] width 409 height 30
click at [533, 395] on icon "button" at bounding box center [540, 401] width 15 height 15
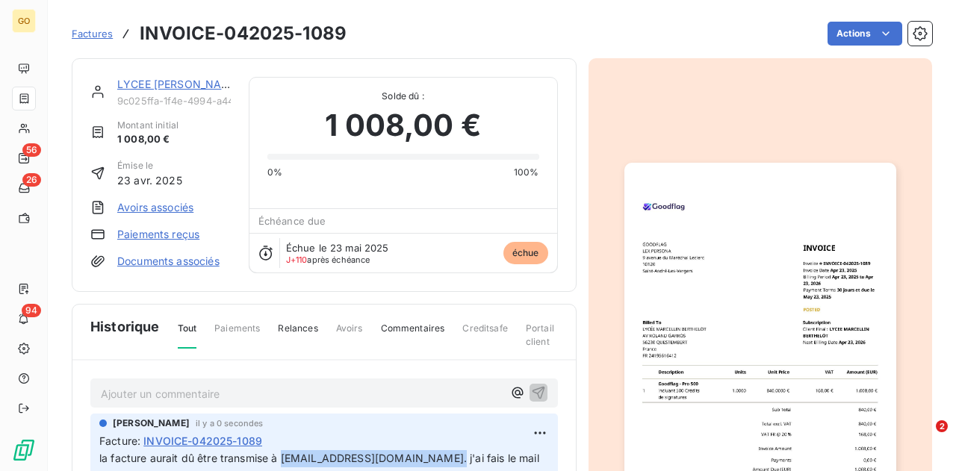
drag, startPoint x: 442, startPoint y: 454, endPoint x: 282, endPoint y: 451, distance: 159.9
click at [282, 452] on span "la facture aurait dû être transmise à [EMAIL_ADDRESS][DOMAIN_NAME]. j'ai fais l…" at bounding box center [320, 467] width 443 height 30
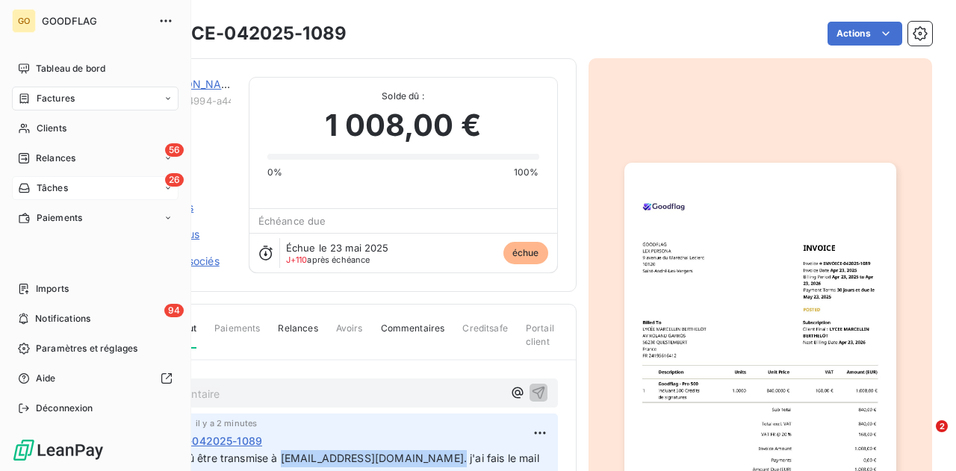
click at [29, 185] on icon at bounding box center [24, 188] width 13 height 12
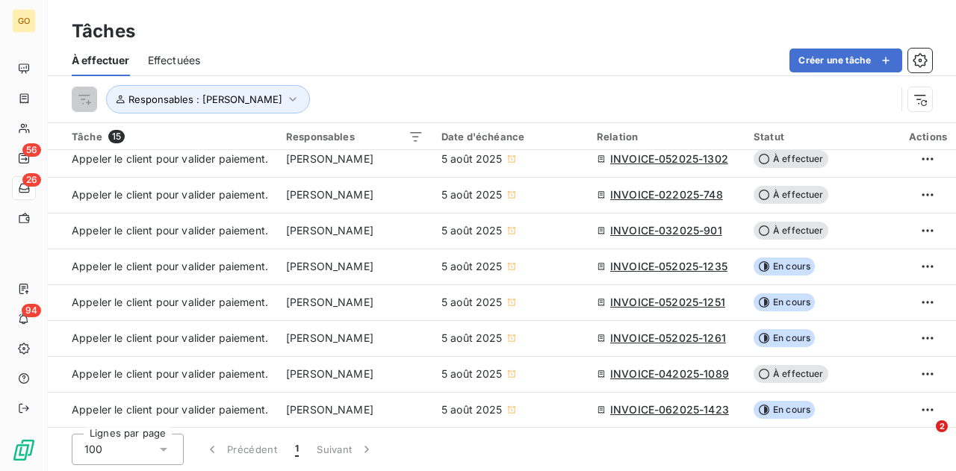
scroll to position [266, 0]
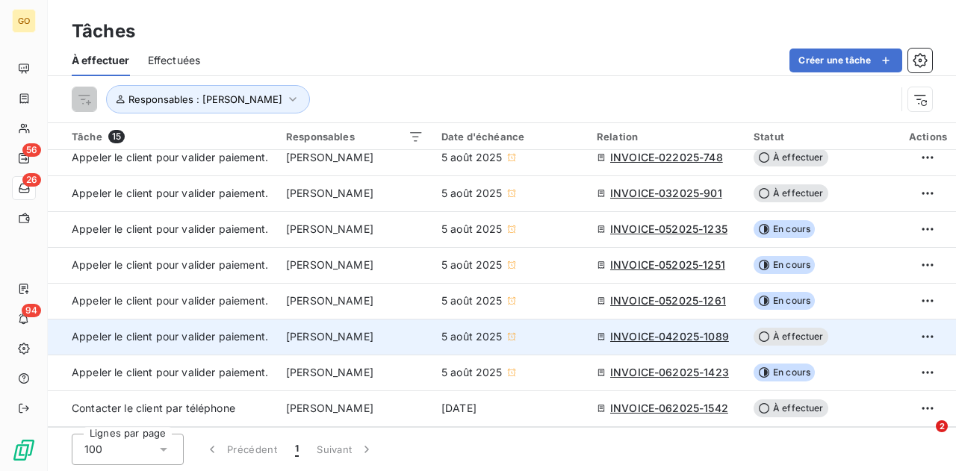
click at [777, 332] on span "À effectuer" at bounding box center [791, 337] width 75 height 18
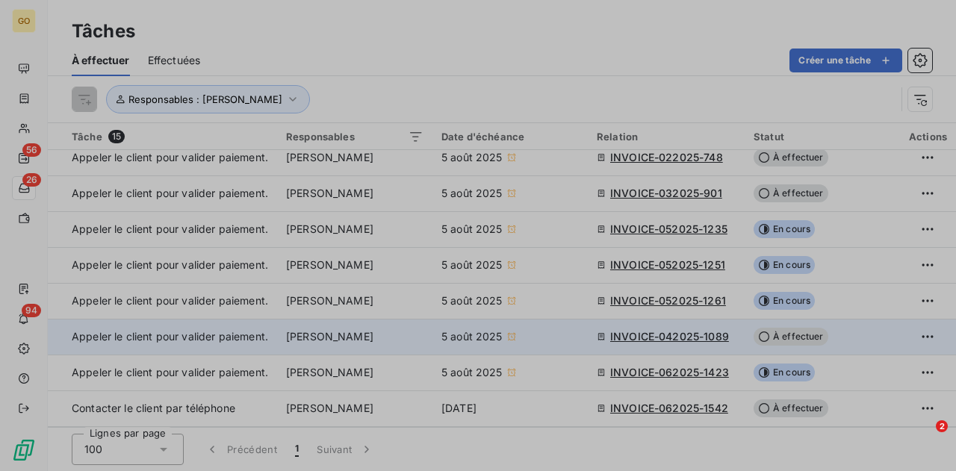
type input "[DATE]"
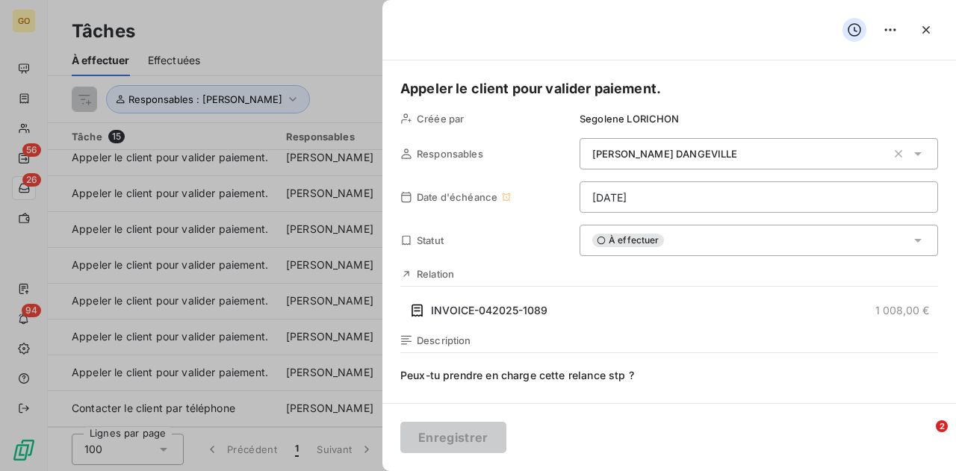
click at [598, 241] on icon at bounding box center [601, 240] width 9 height 9
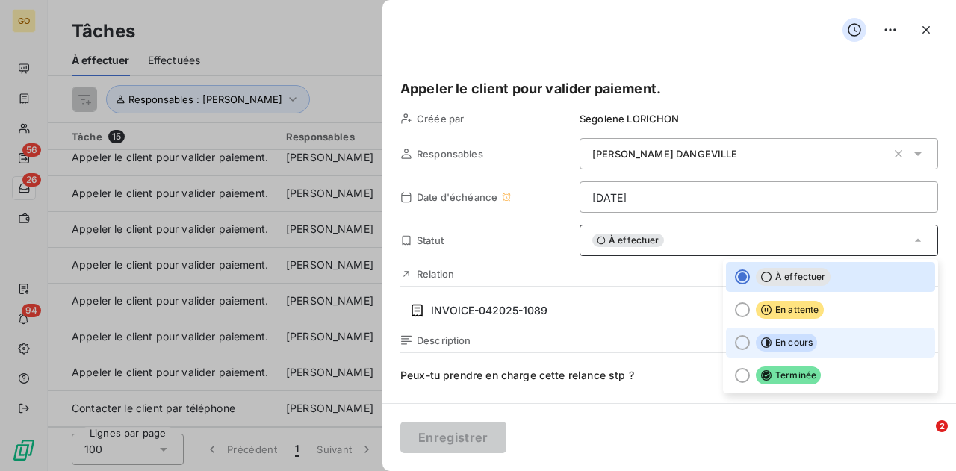
click at [726, 339] on li "En cours" at bounding box center [830, 343] width 209 height 30
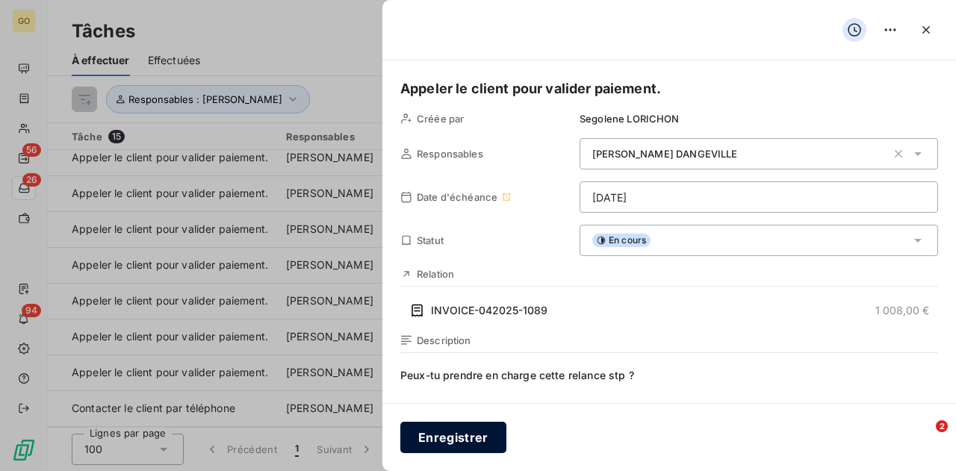
click at [465, 443] on button "Enregistrer" at bounding box center [453, 437] width 106 height 31
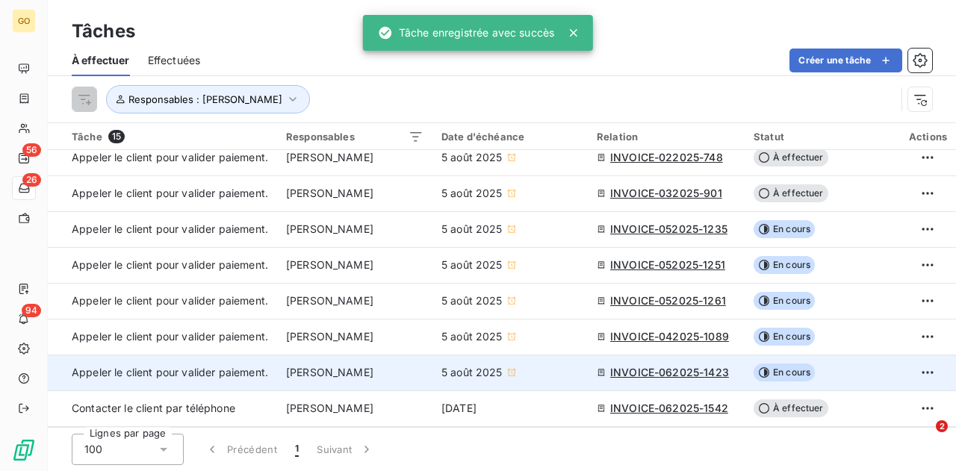
click at [674, 365] on span "INVOICE-062025-1423" at bounding box center [669, 372] width 119 height 15
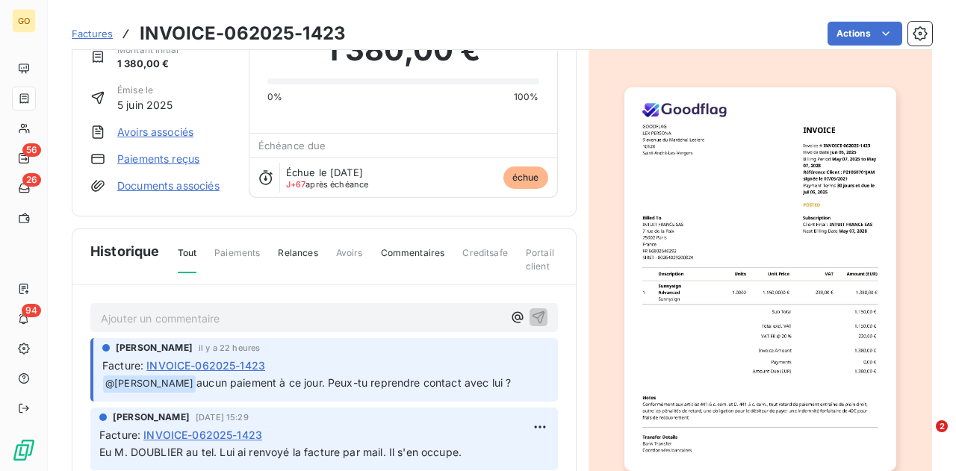
click at [722, 310] on img "button" at bounding box center [761, 279] width 272 height 384
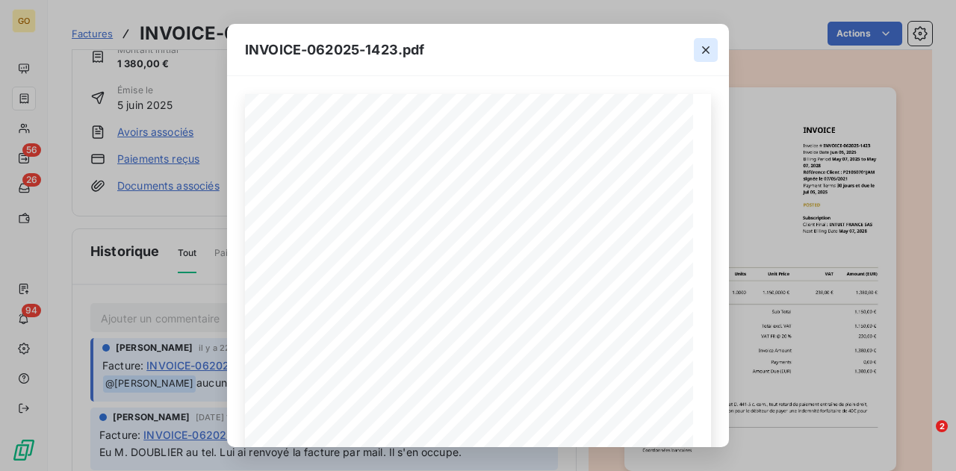
click at [711, 50] on icon "button" at bounding box center [706, 50] width 15 height 15
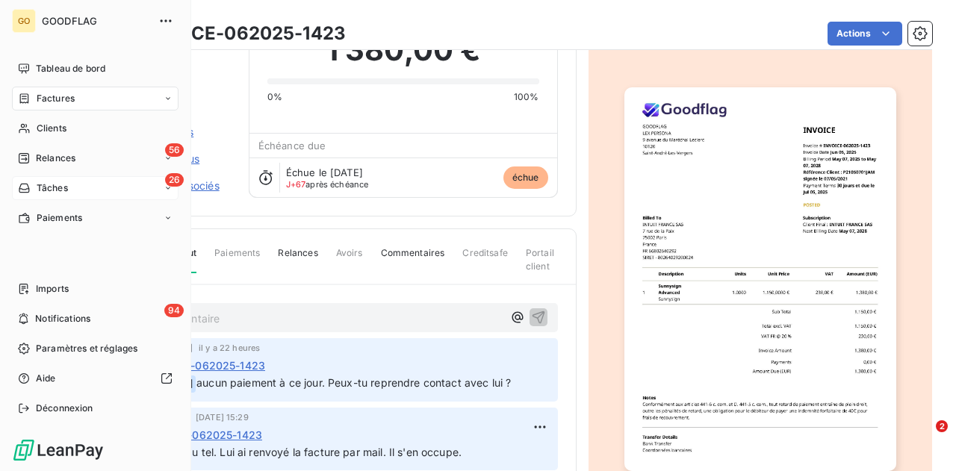
click at [37, 192] on span "Tâches" at bounding box center [52, 188] width 31 height 13
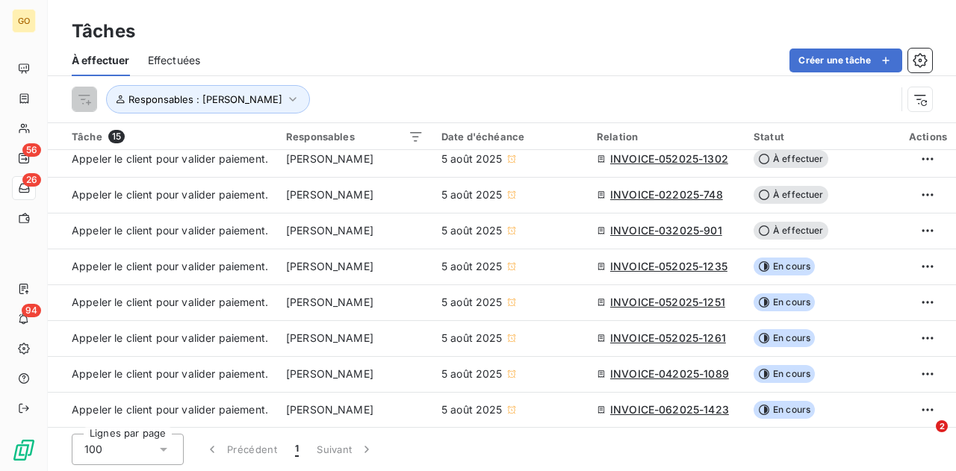
scroll to position [266, 0]
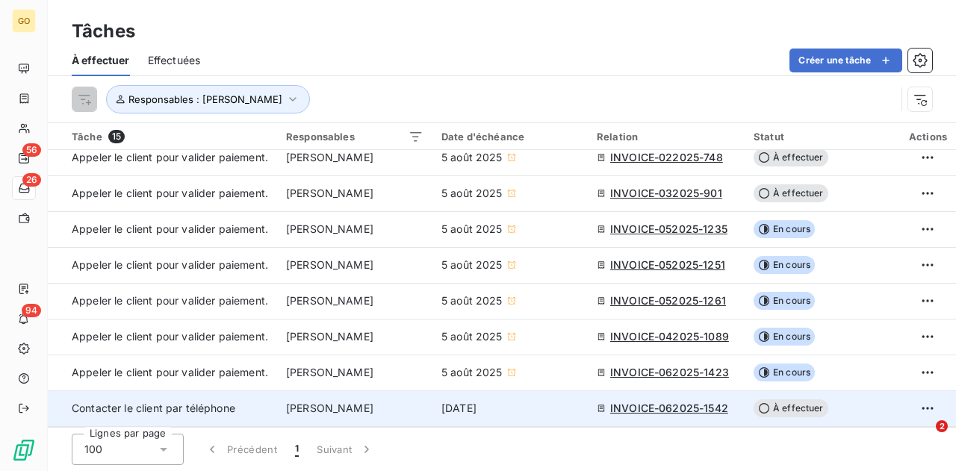
click at [714, 403] on span "INVOICE-062025-1542" at bounding box center [669, 408] width 118 height 15
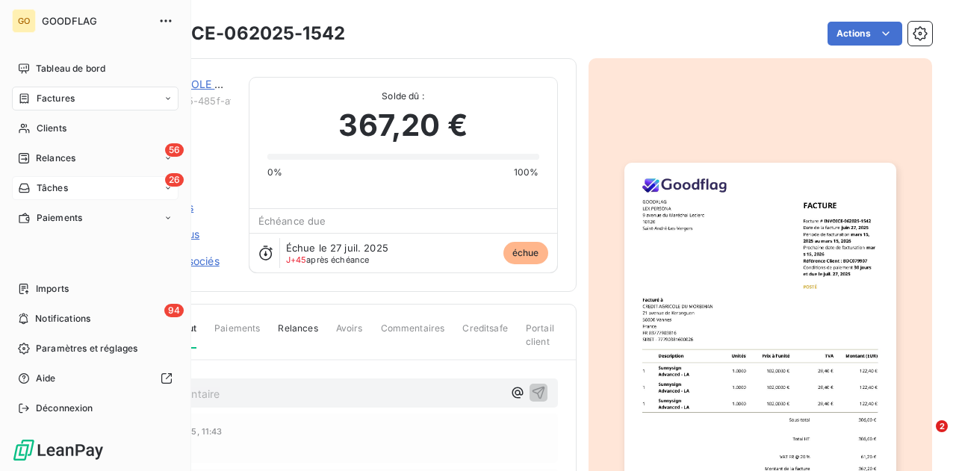
click at [72, 191] on div "26 Tâches" at bounding box center [95, 188] width 167 height 24
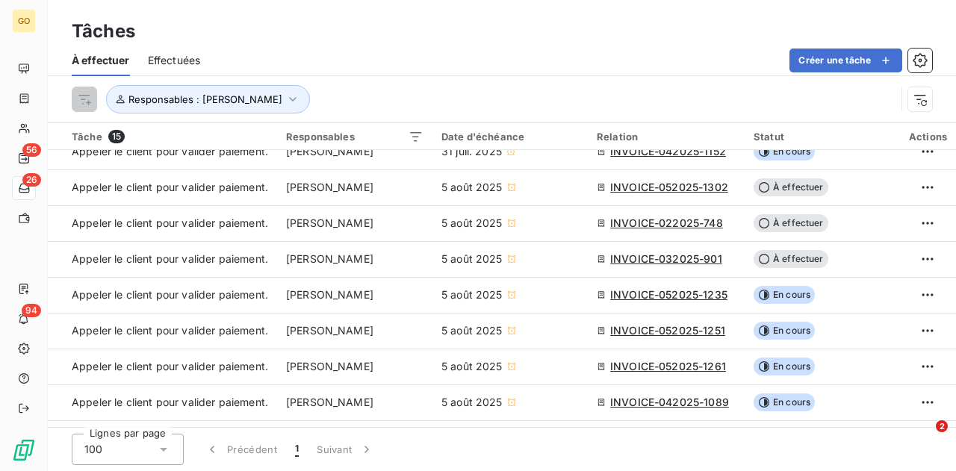
scroll to position [266, 0]
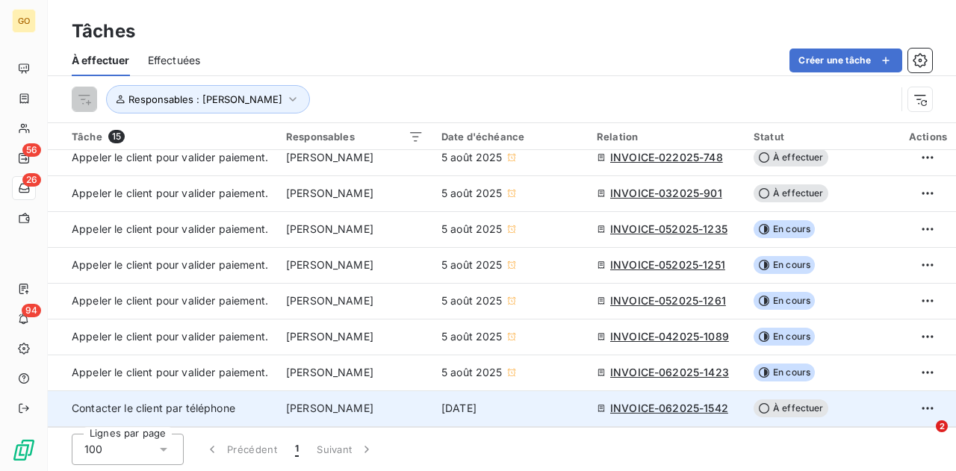
click at [771, 407] on span "À effectuer" at bounding box center [791, 409] width 75 height 18
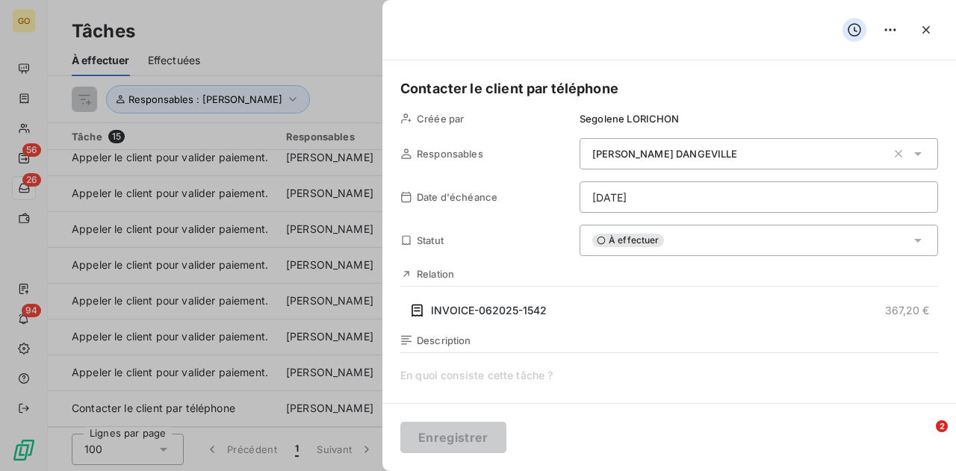
click at [599, 248] on div "À effectuer" at bounding box center [759, 240] width 359 height 31
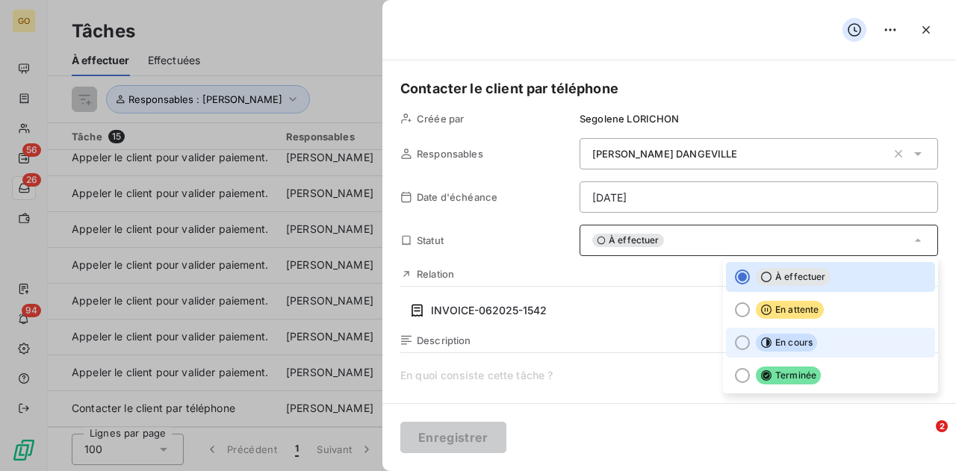
click at [735, 341] on div at bounding box center [742, 342] width 15 height 15
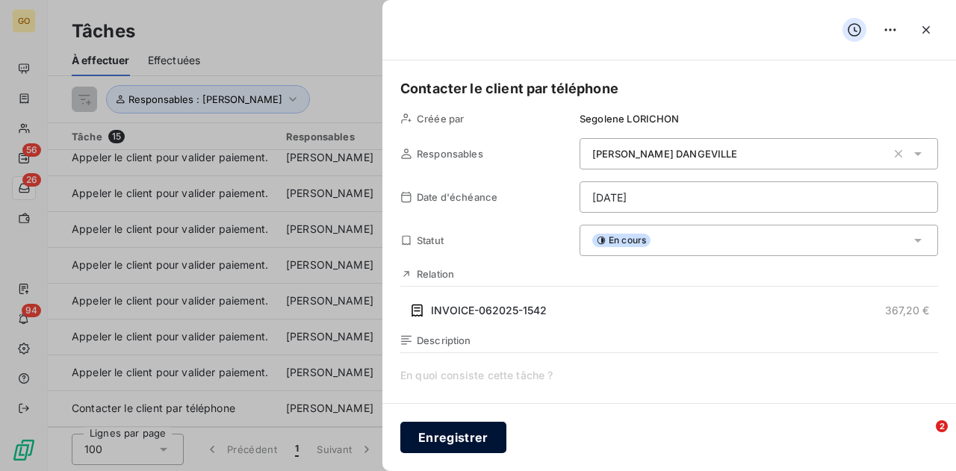
click at [490, 434] on button "Enregistrer" at bounding box center [453, 437] width 106 height 31
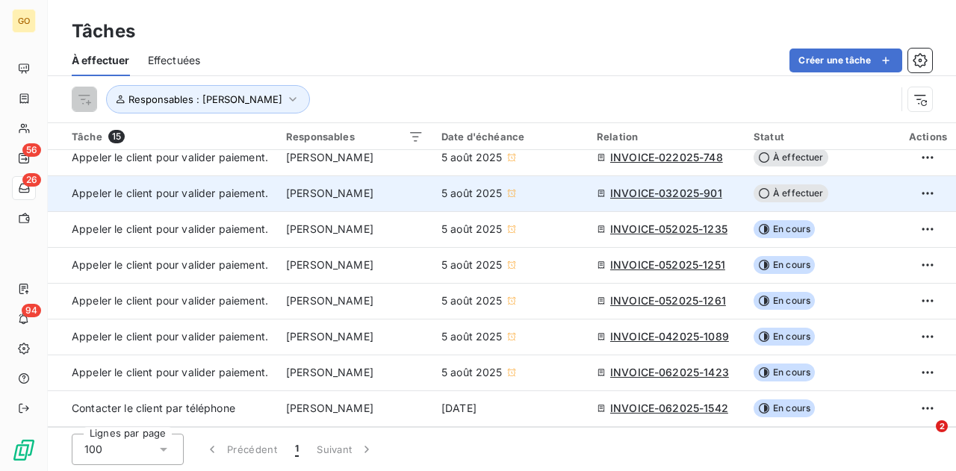
click at [675, 186] on span "INVOICE-032025-901" at bounding box center [666, 193] width 112 height 15
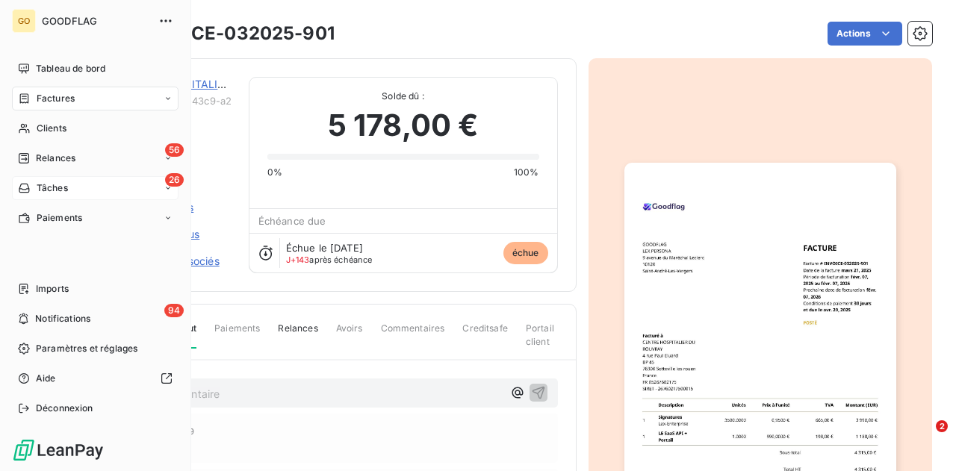
click at [64, 179] on div "26 Tâches" at bounding box center [95, 188] width 167 height 24
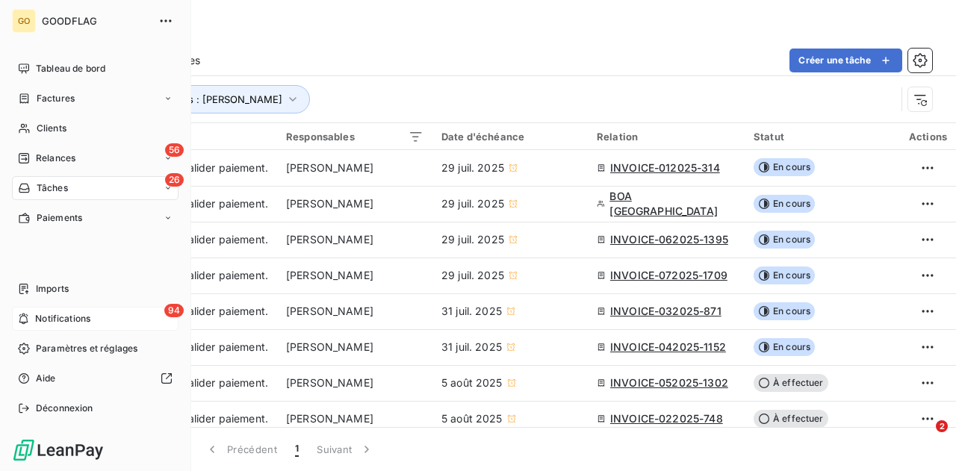
click at [23, 318] on icon at bounding box center [23, 319] width 11 height 12
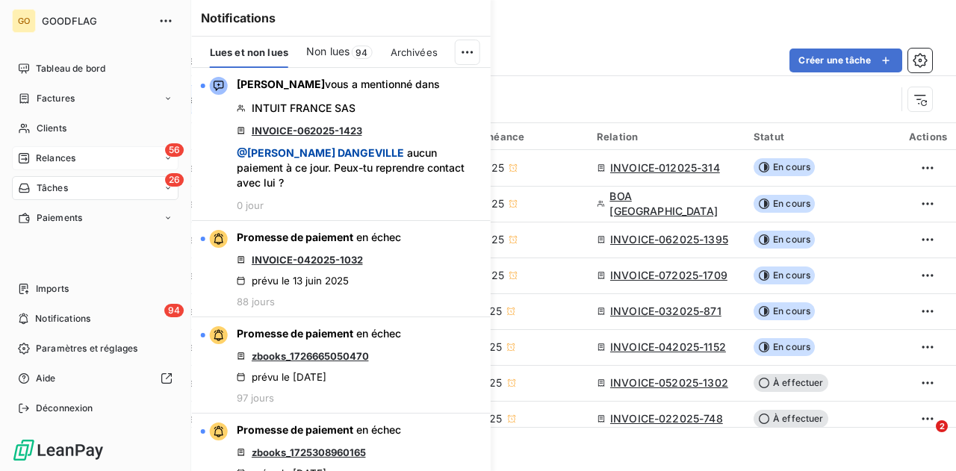
click at [40, 153] on span "Relances" at bounding box center [56, 158] width 40 height 13
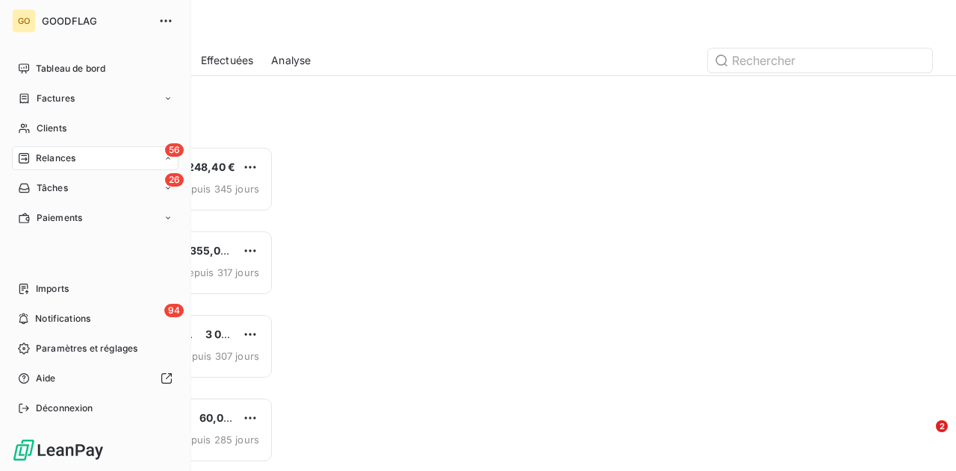
scroll to position [314, 190]
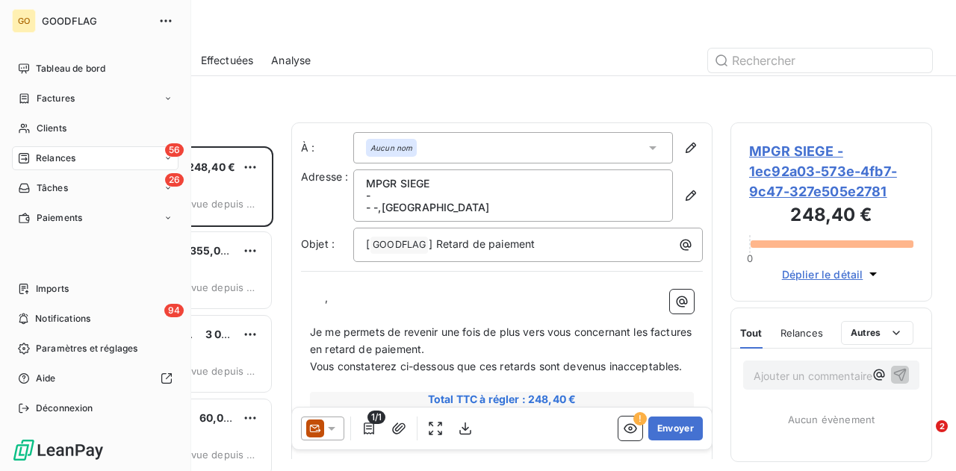
click at [37, 182] on span "Tâches" at bounding box center [52, 188] width 31 height 13
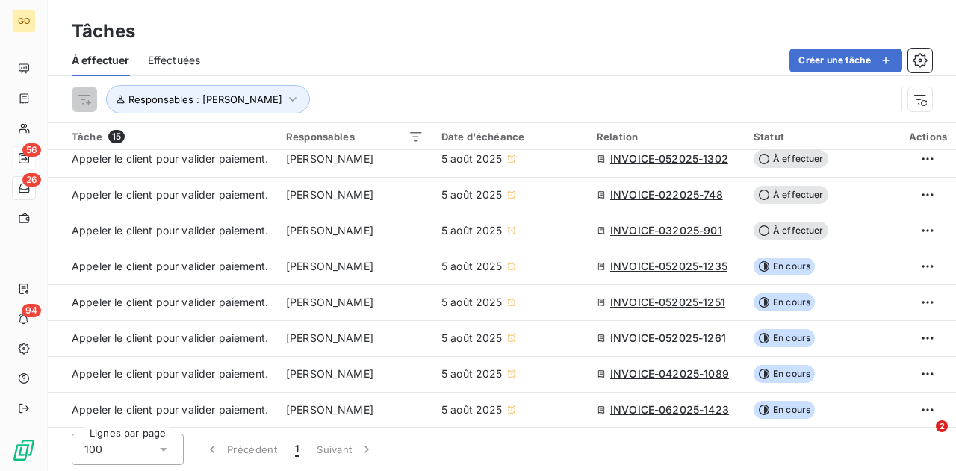
scroll to position [266, 0]
